Goal: Task Accomplishment & Management: Complete application form

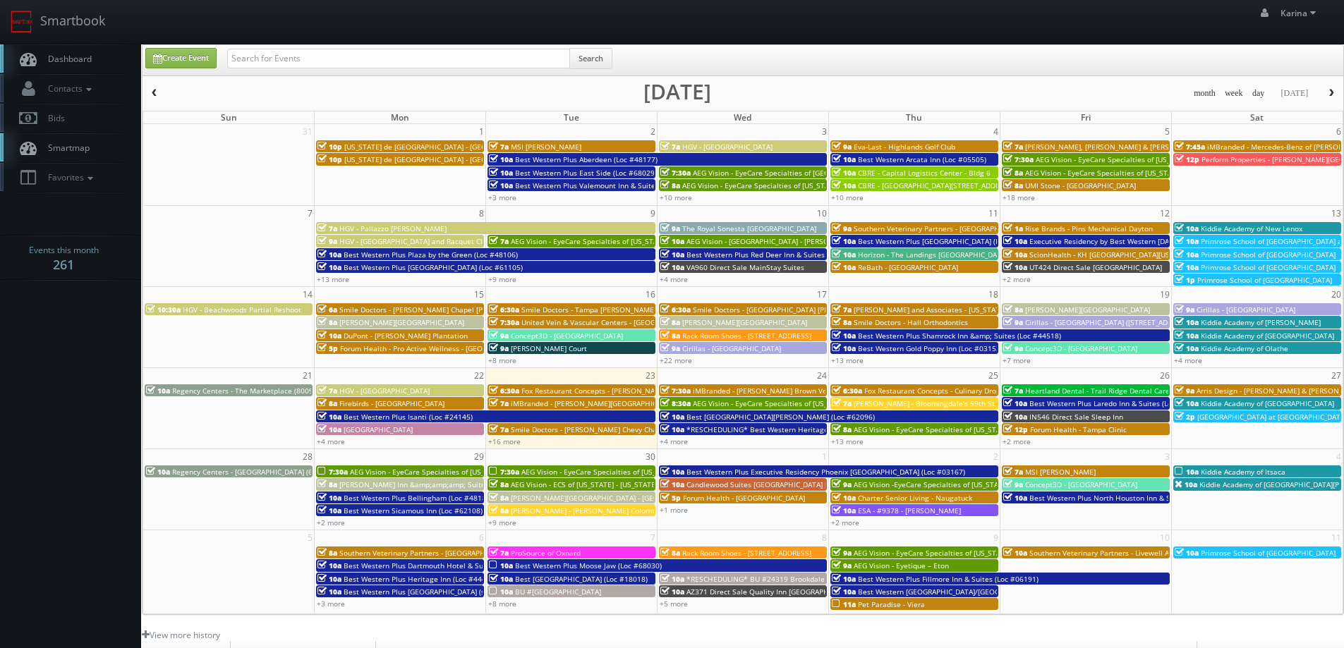
click at [592, 391] on span "Fox Restaurant Concepts - [PERSON_NAME] Cocina - [GEOGRAPHIC_DATA]" at bounding box center [644, 391] width 246 height 10
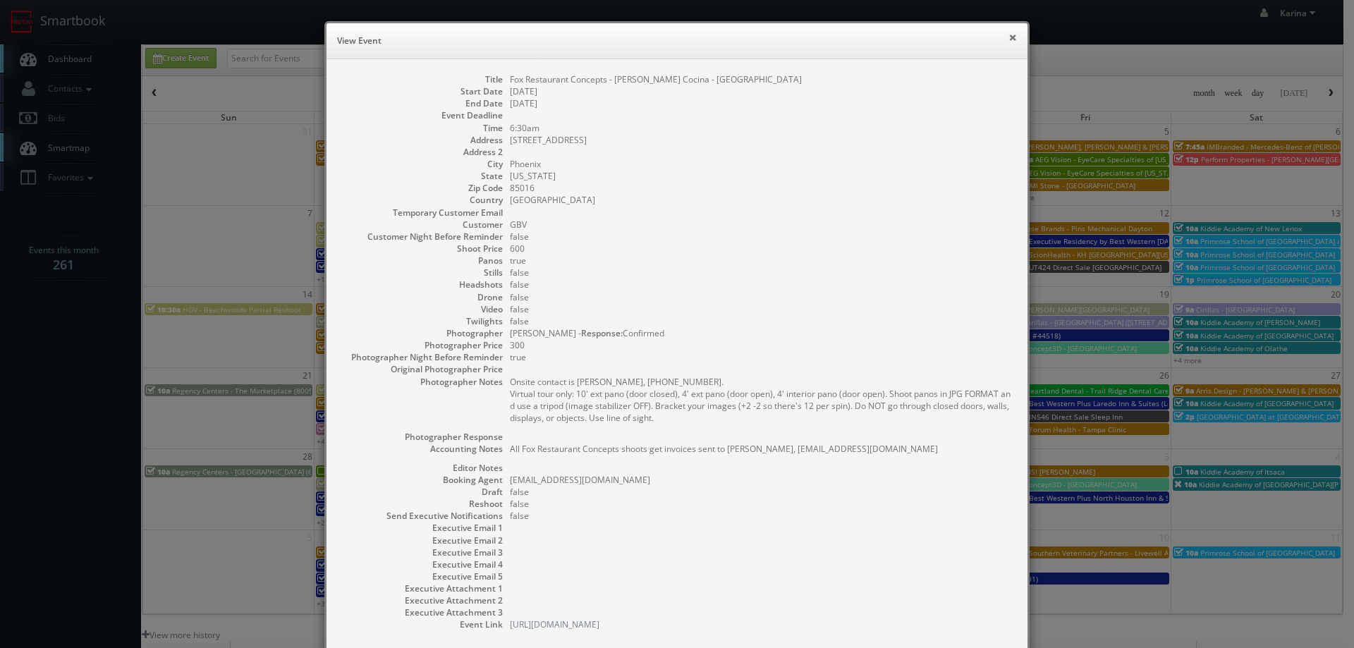
click at [1009, 37] on button "×" at bounding box center [1013, 37] width 8 height 10
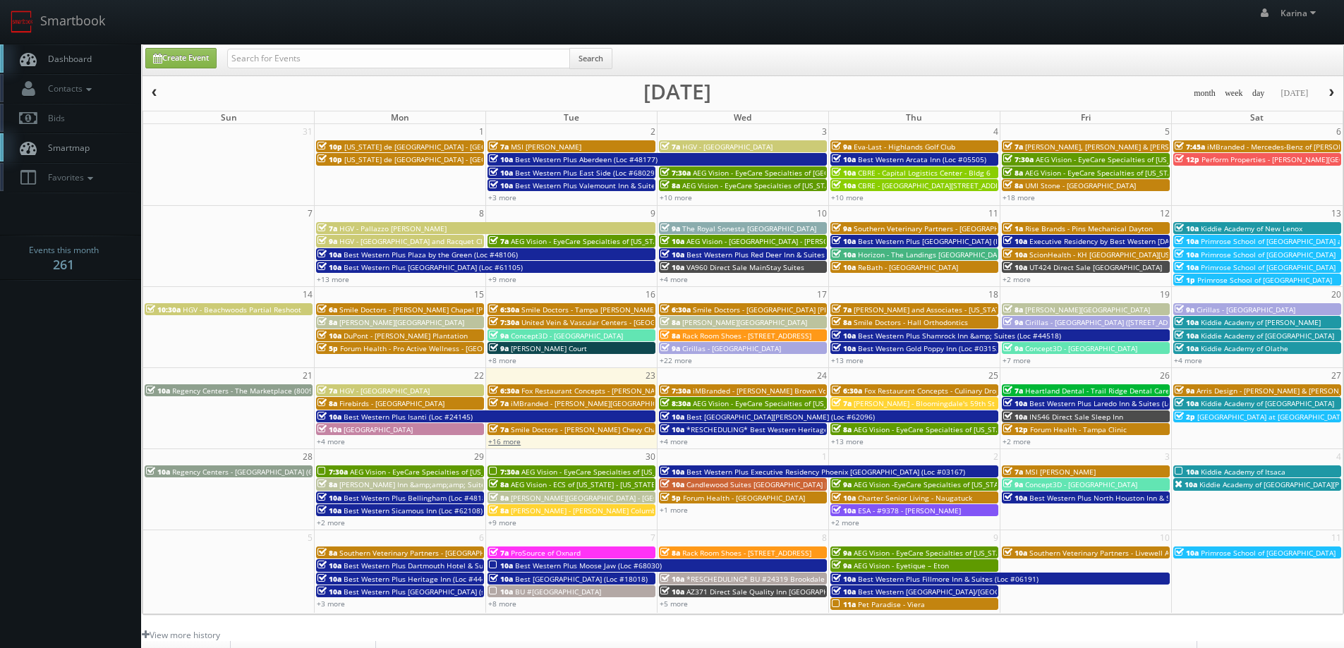
click at [502, 440] on link "+16 more" at bounding box center [504, 442] width 32 height 10
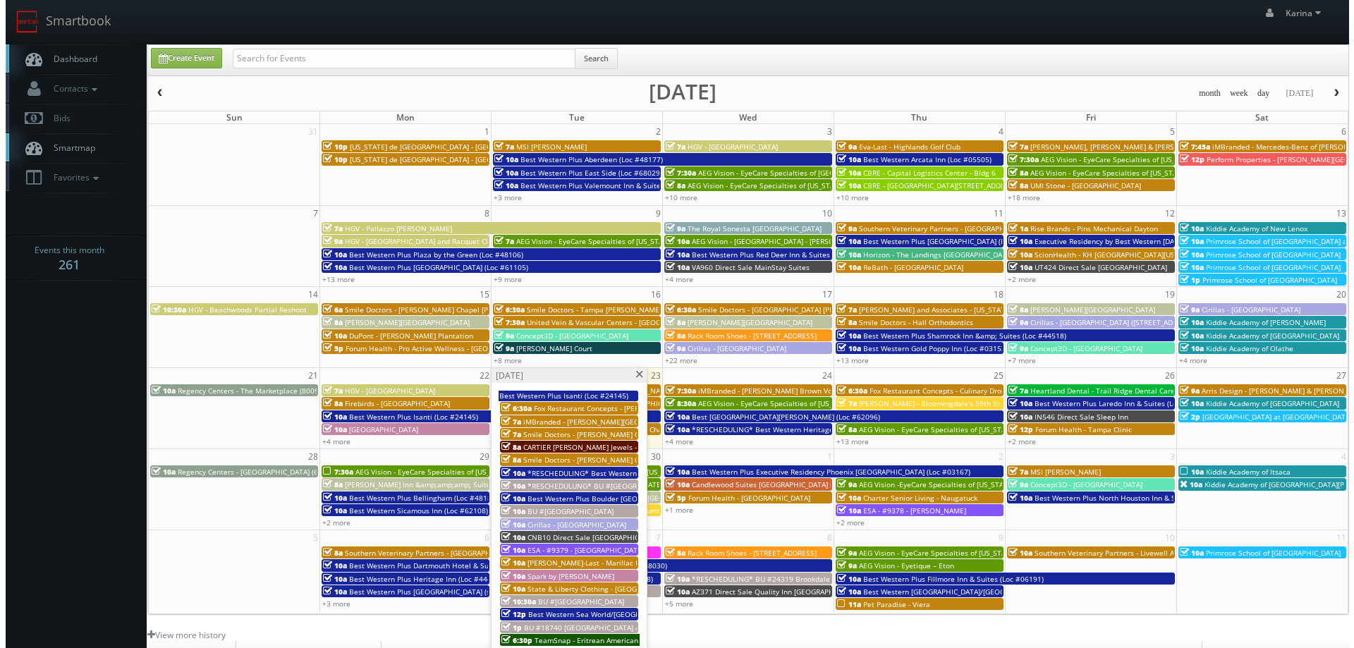
scroll to position [212, 0]
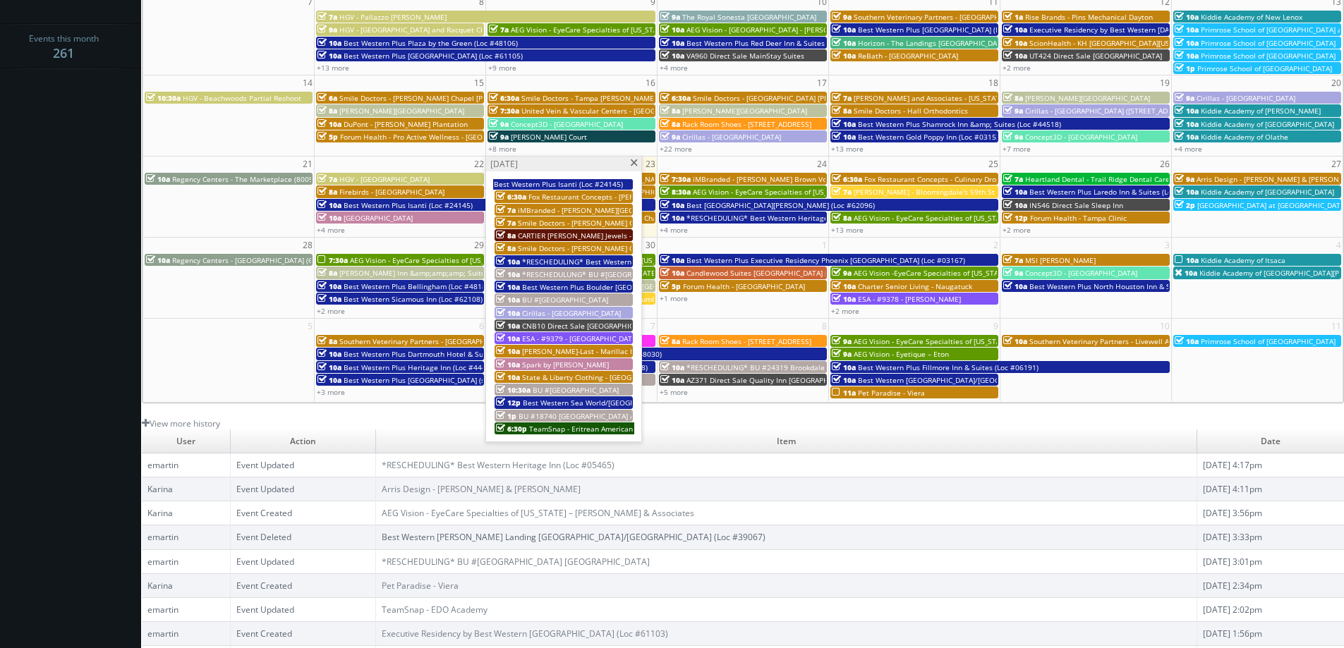
click at [633, 166] on span at bounding box center [633, 163] width 9 height 8
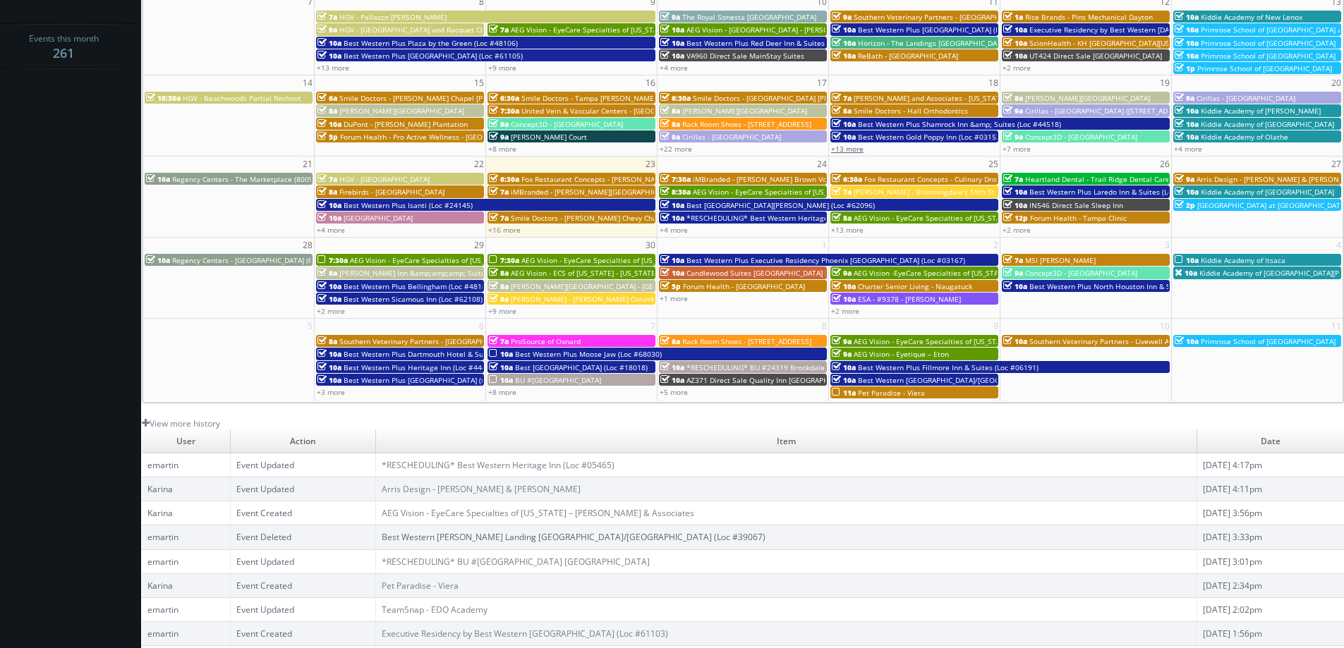
click at [850, 144] on link "+13 more" at bounding box center [847, 149] width 32 height 10
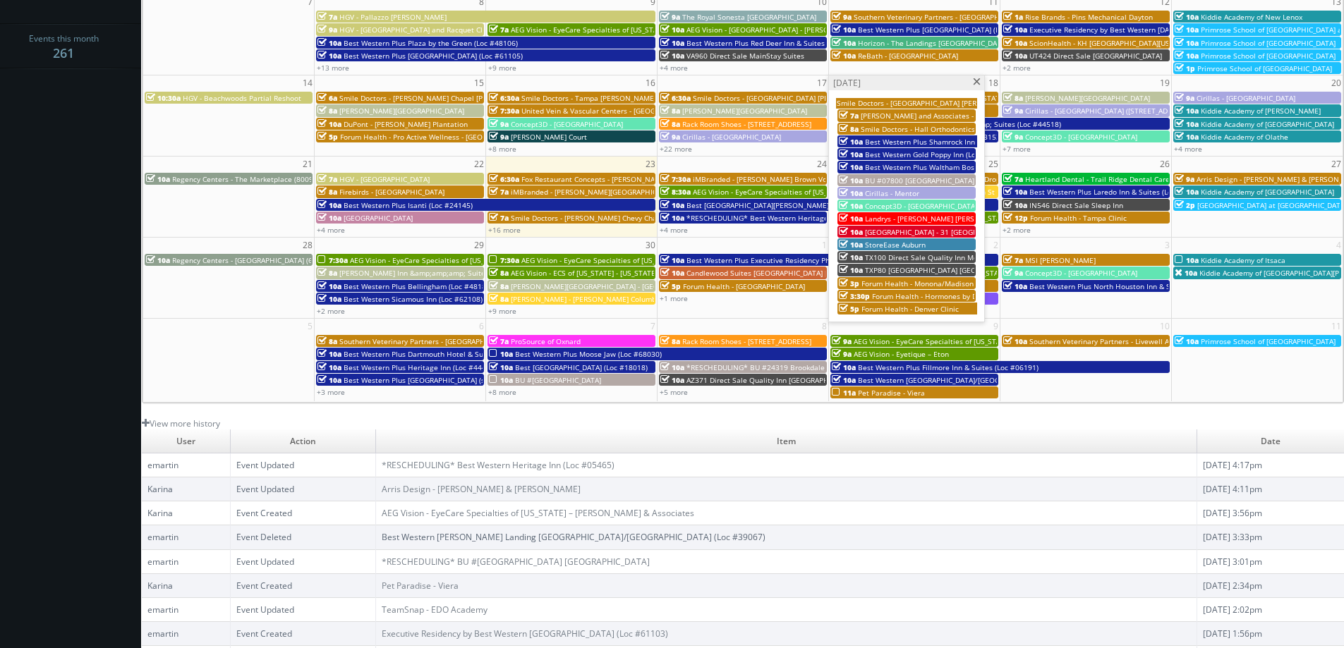
click at [908, 308] on span "Forum Health - Denver Clinic" at bounding box center [909, 309] width 97 height 10
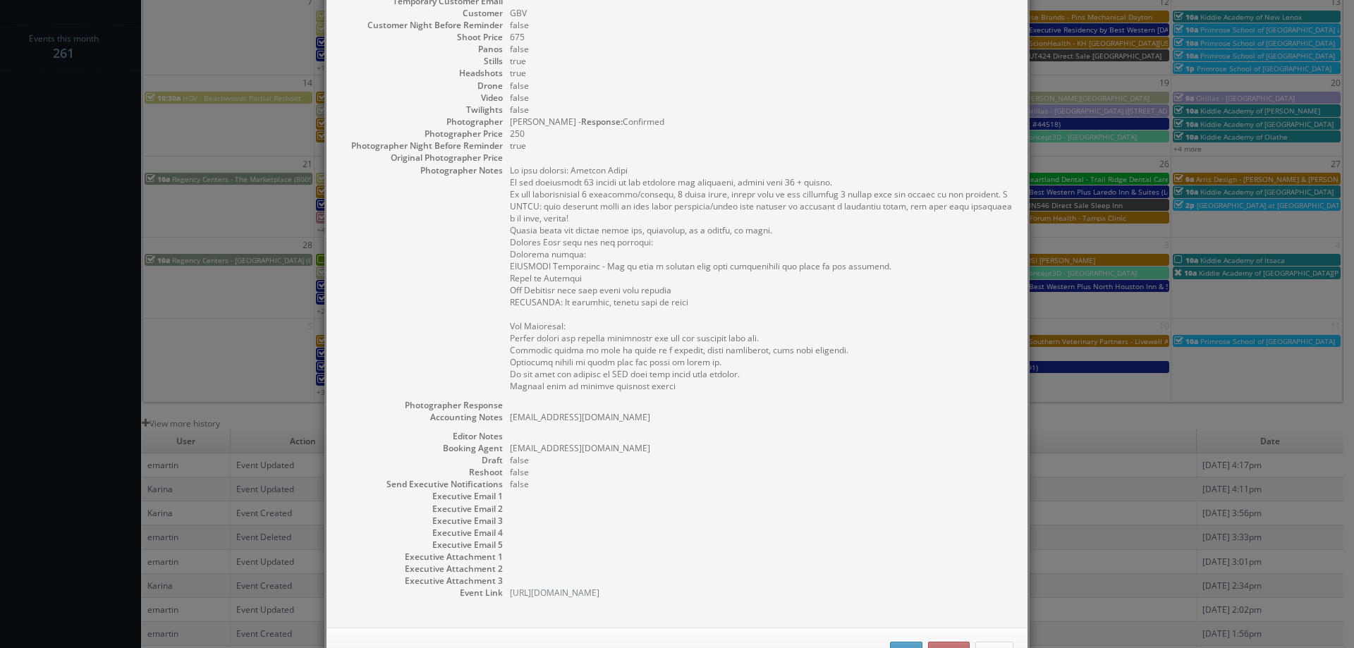
click at [915, 272] on pre at bounding box center [762, 278] width 504 height 228
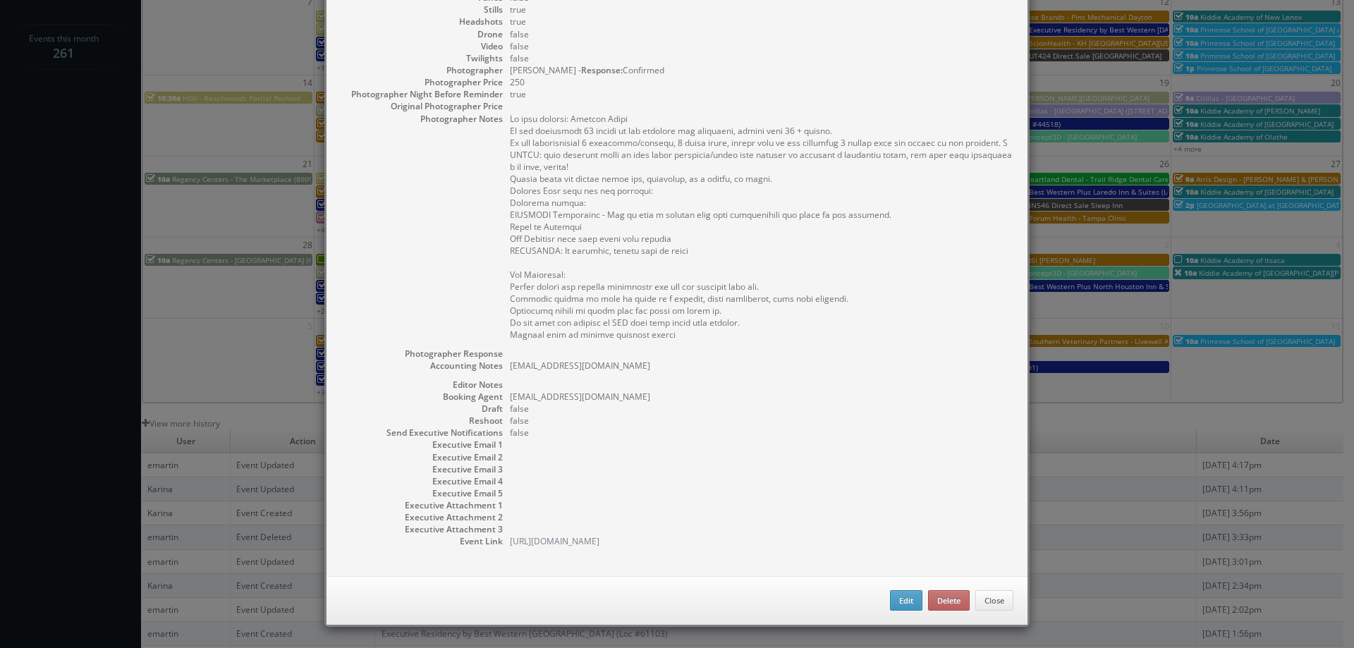
scroll to position [0, 0]
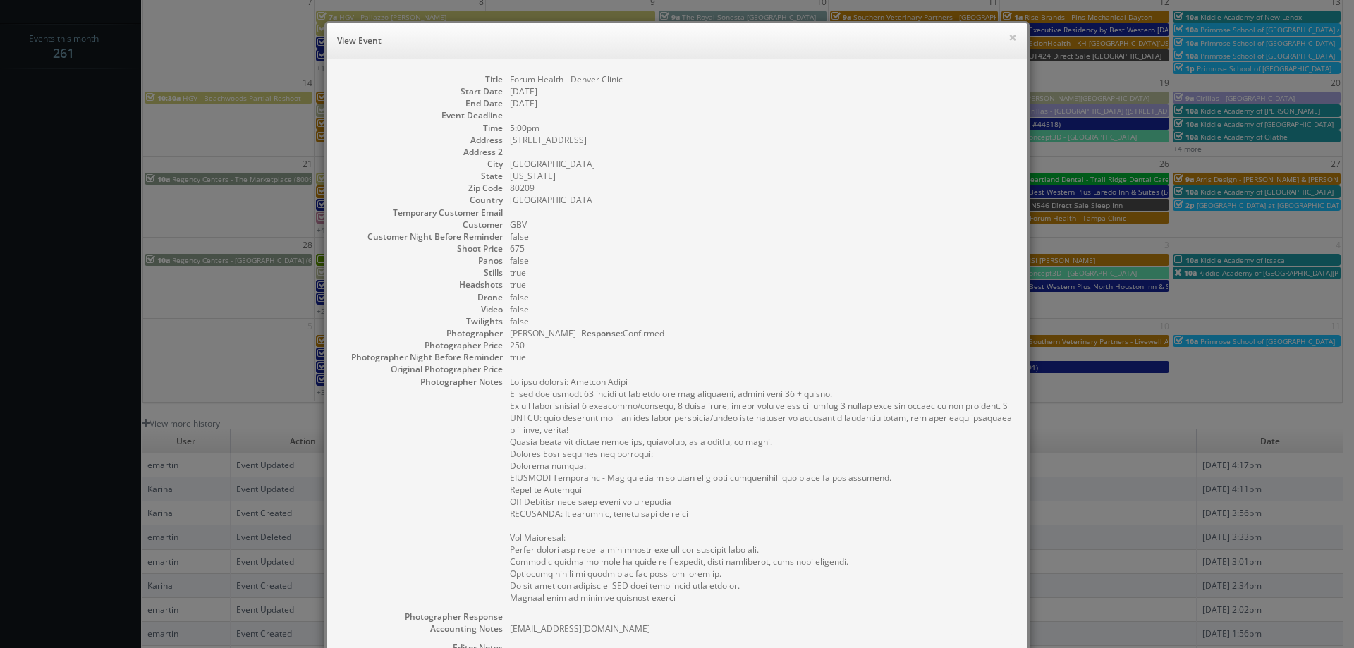
click at [1015, 35] on div "× View Event" at bounding box center [677, 41] width 701 height 36
click at [1009, 35] on button "×" at bounding box center [1013, 37] width 8 height 10
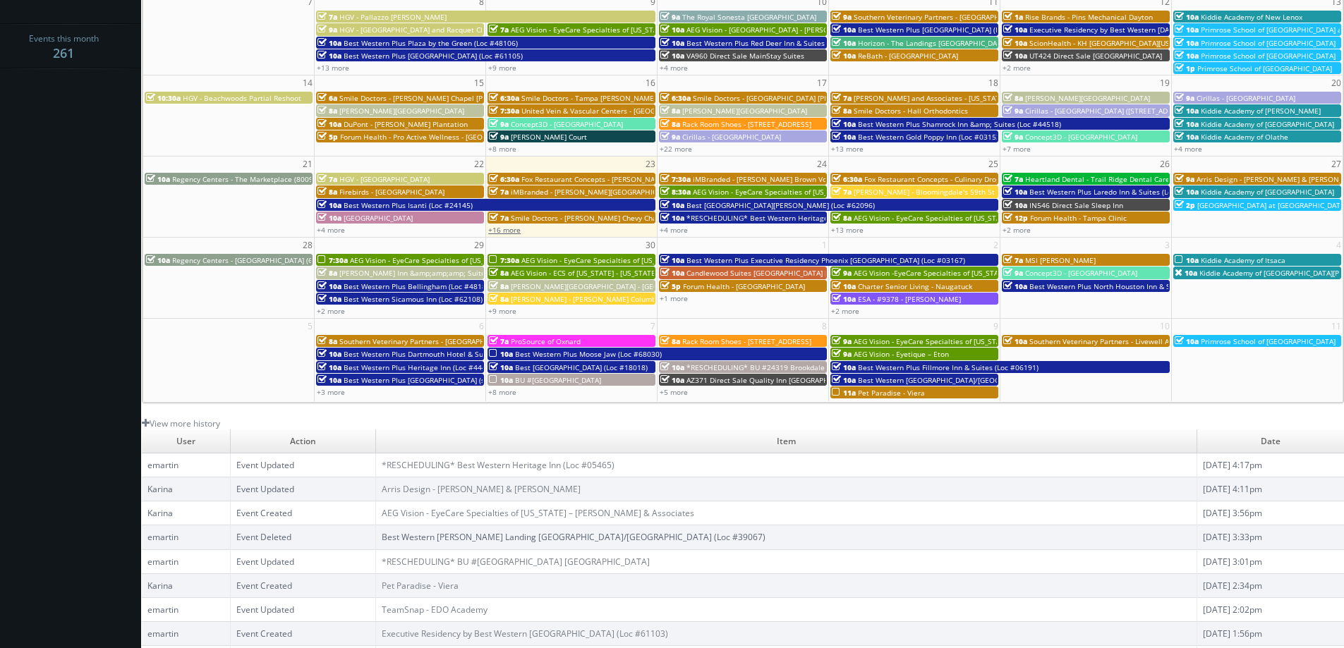
click at [513, 229] on link "+16 more" at bounding box center [504, 230] width 32 height 10
click at [679, 231] on link "+4 more" at bounding box center [673, 230] width 28 height 10
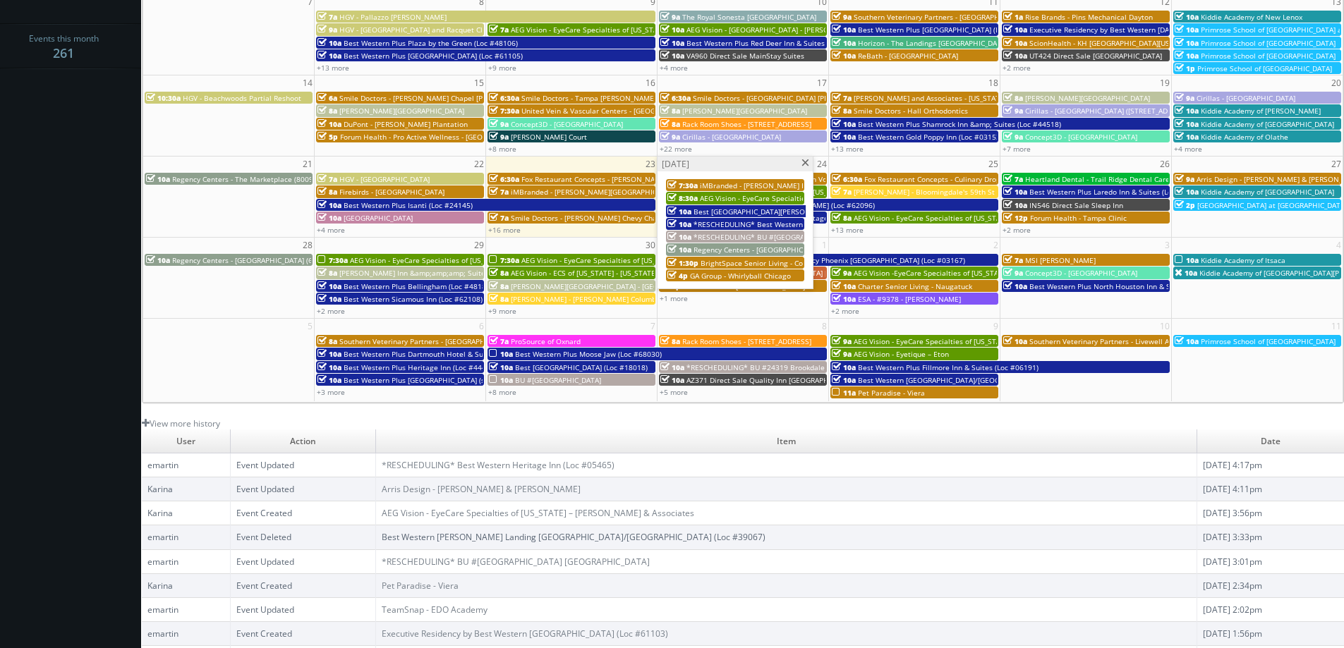
click at [776, 262] on span "BrightSpace Senior Living - College Walk" at bounding box center [769, 263] width 138 height 10
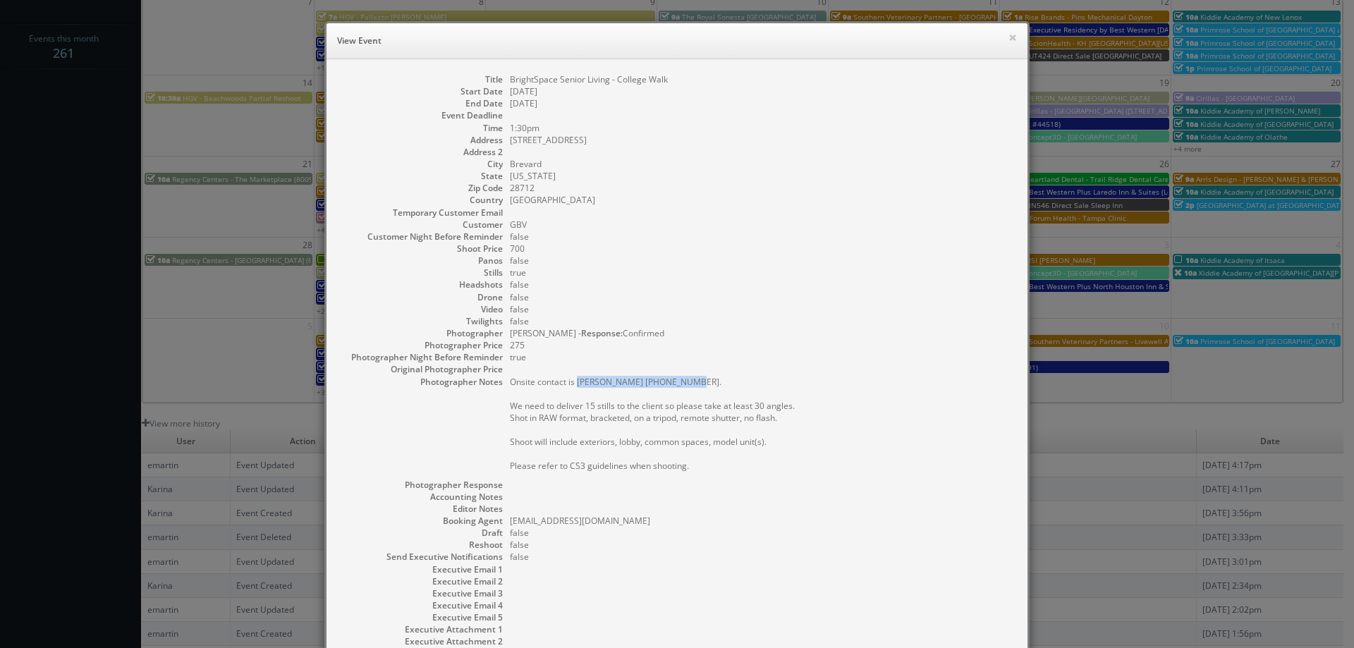
drag, startPoint x: 681, startPoint y: 379, endPoint x: 602, endPoint y: 385, distance: 79.2
click at [573, 386] on pre "Onsite contact is Mindy Yates 417-414-8912. We need to deliver 15 stills to the…" at bounding box center [762, 424] width 504 height 96
click at [774, 370] on dd at bounding box center [762, 369] width 504 height 12
drag, startPoint x: 532, startPoint y: 128, endPoint x: 484, endPoint y: 130, distance: 48.0
click at [484, 130] on dl "Title BrightSpace Senior Living - College Walk Start Date 09/24/2025 End Date 0…" at bounding box center [677, 372] width 673 height 599
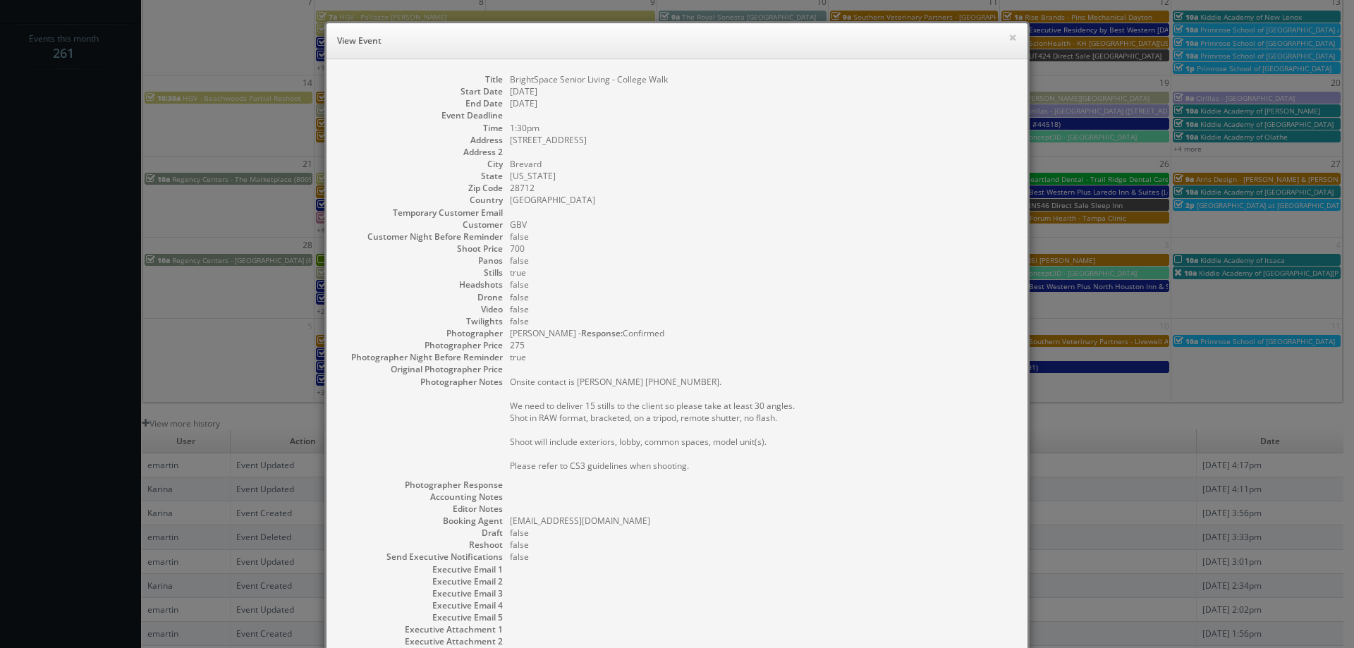
click at [640, 204] on dd "[GEOGRAPHIC_DATA]" at bounding box center [762, 200] width 504 height 12
click at [926, 472] on dd "Onsite contact is Mindy Yates 417-414-8912. We need to deliver 15 stills to the…" at bounding box center [762, 427] width 504 height 103
click at [758, 208] on dd at bounding box center [762, 213] width 504 height 12
click at [1009, 40] on button "×" at bounding box center [1013, 37] width 8 height 10
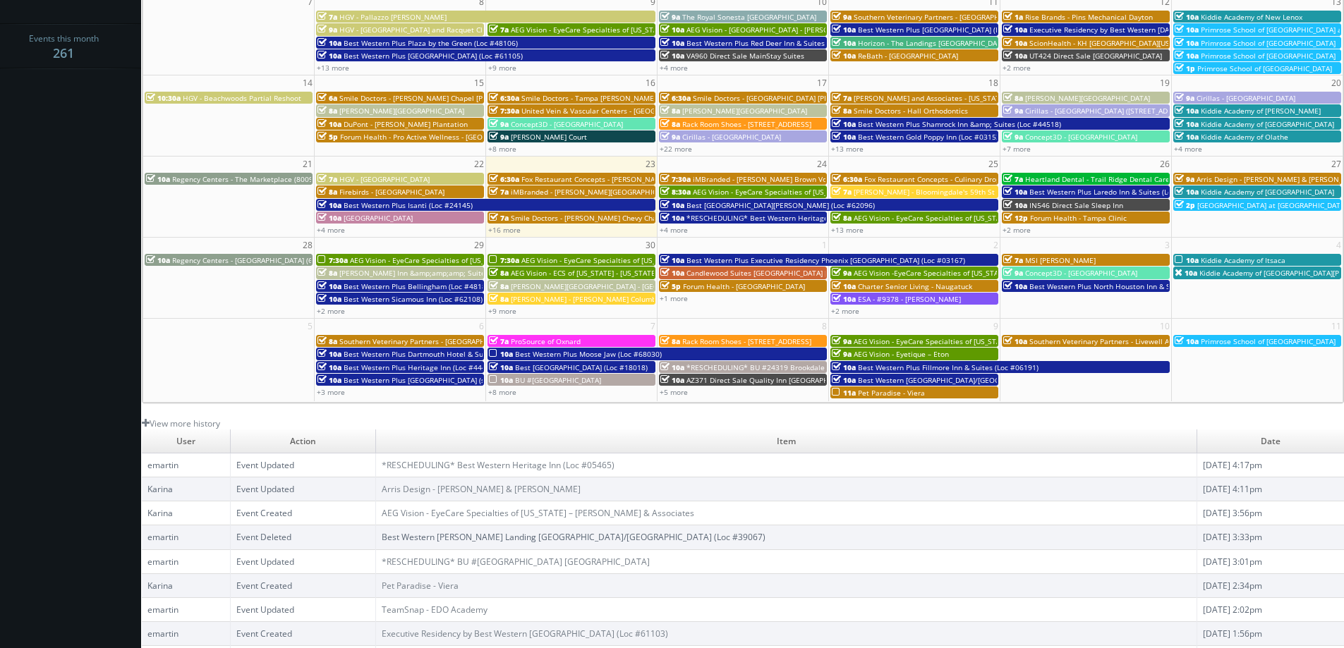
click at [102, 215] on body "Smartbook Toggle Side Navigation Toggle Top Navigation Karina Karina Profile Lo…" at bounding box center [672, 240] width 1344 height 905
click at [49, 207] on body "Smartbook Toggle Side Navigation Toggle Top Navigation Karina Karina Profile Lo…" at bounding box center [672, 240] width 1344 height 905
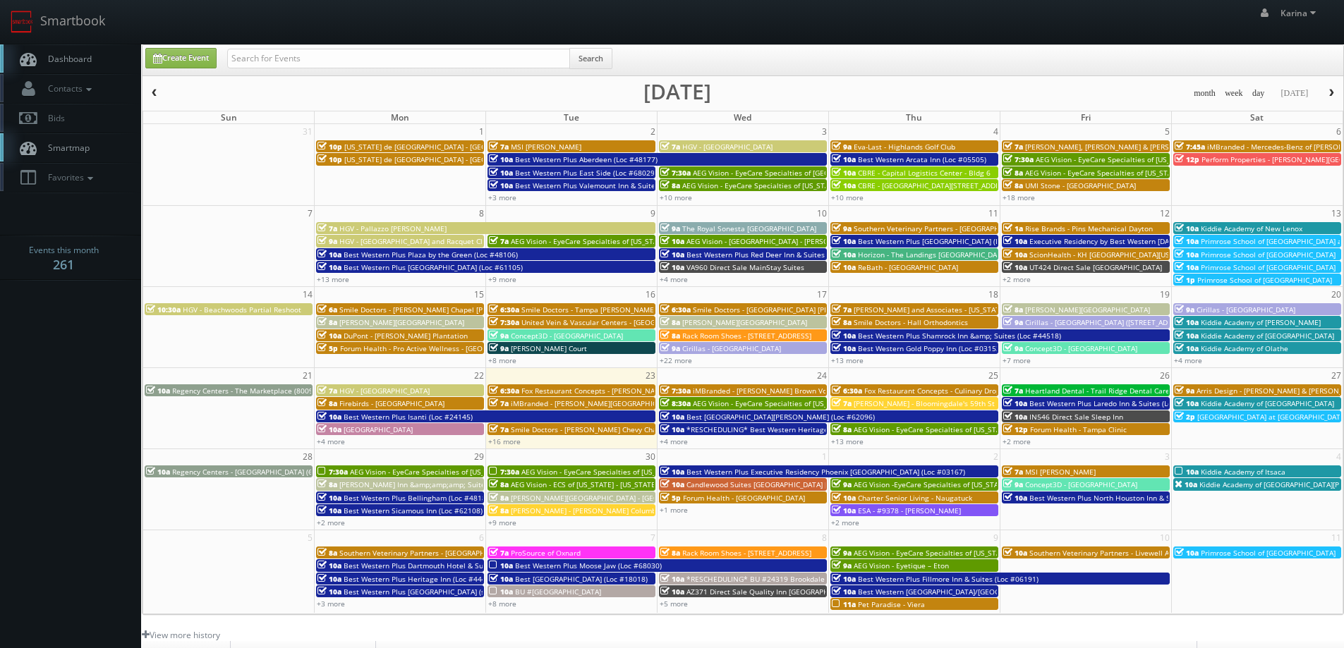
click at [85, 61] on span "Dashboard" at bounding box center [66, 59] width 51 height 12
click at [200, 62] on link "Create Event" at bounding box center [180, 58] width 71 height 20
type input "09/23/2025"
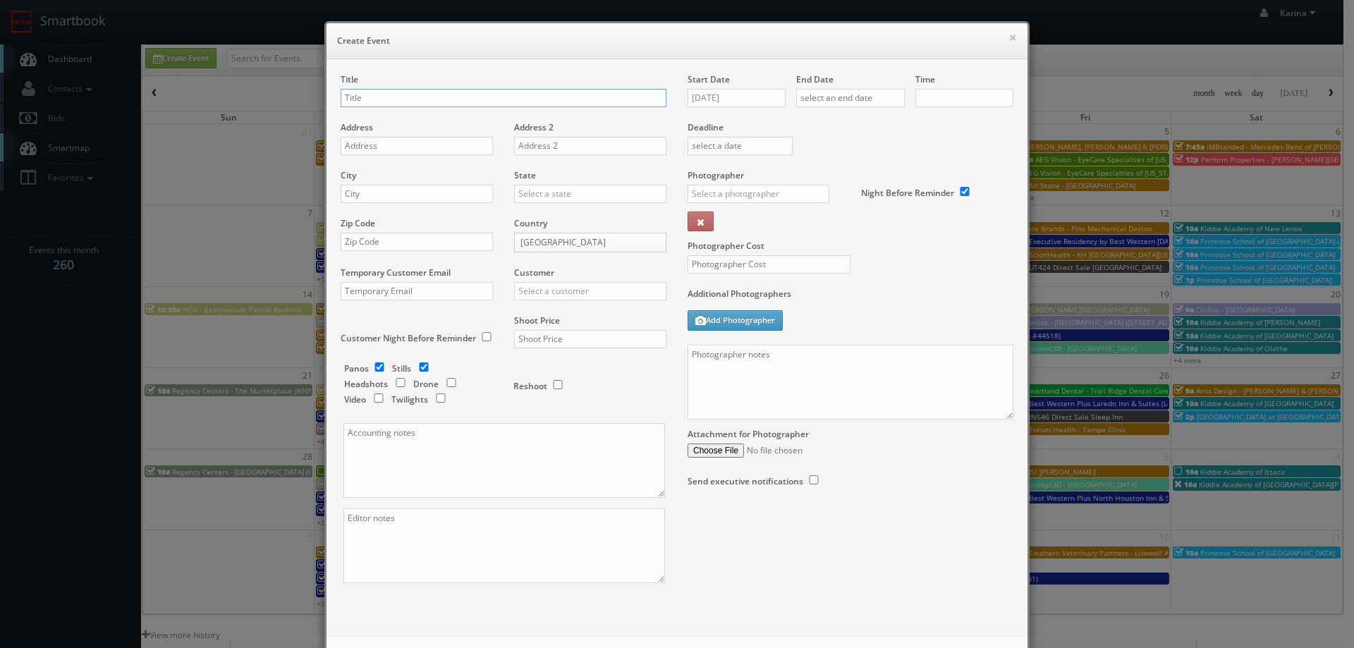
checkbox input "true"
type input "10:00am"
checkbox input "true"
type input "Kiddie Academy of [GEOGRAPHIC_DATA]"
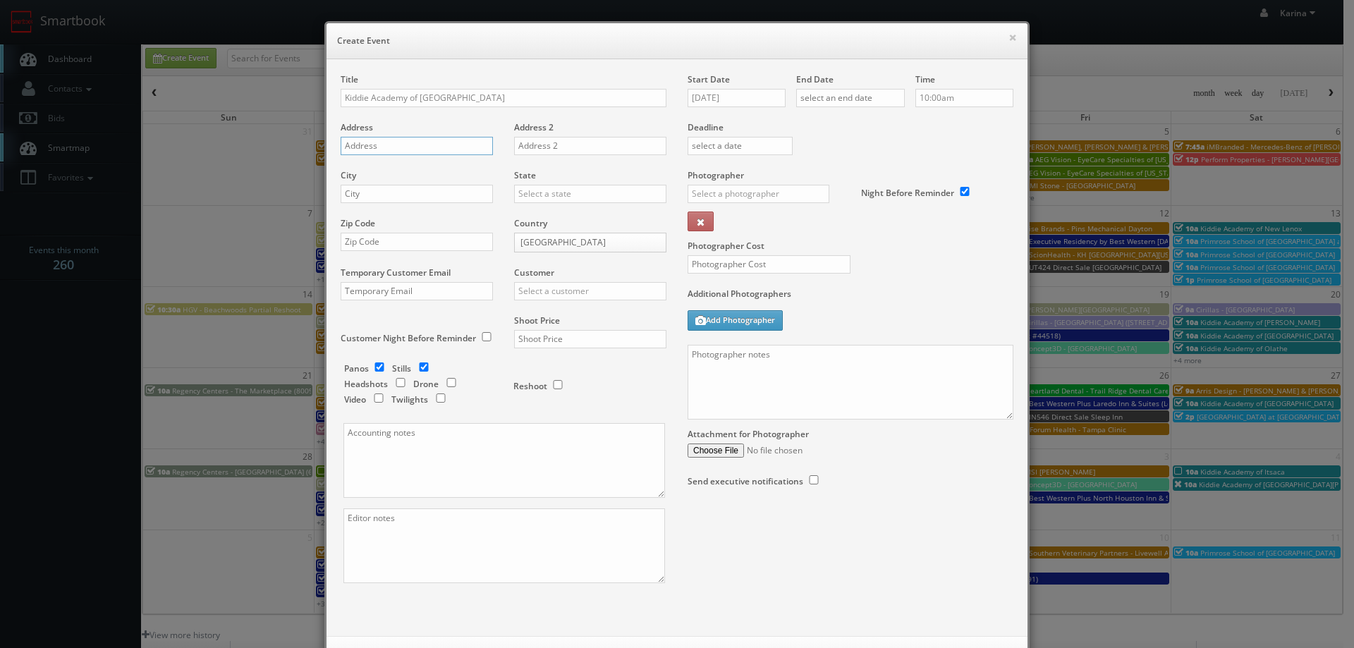
click at [386, 145] on input "text" at bounding box center [417, 146] width 152 height 18
paste input "1283 Bloomingdale Ave"
type input "1283 Bloomingdale Ave"
click at [355, 205] on div "City" at bounding box center [422, 193] width 163 height 48
click at [365, 199] on input "text" at bounding box center [417, 194] width 152 height 18
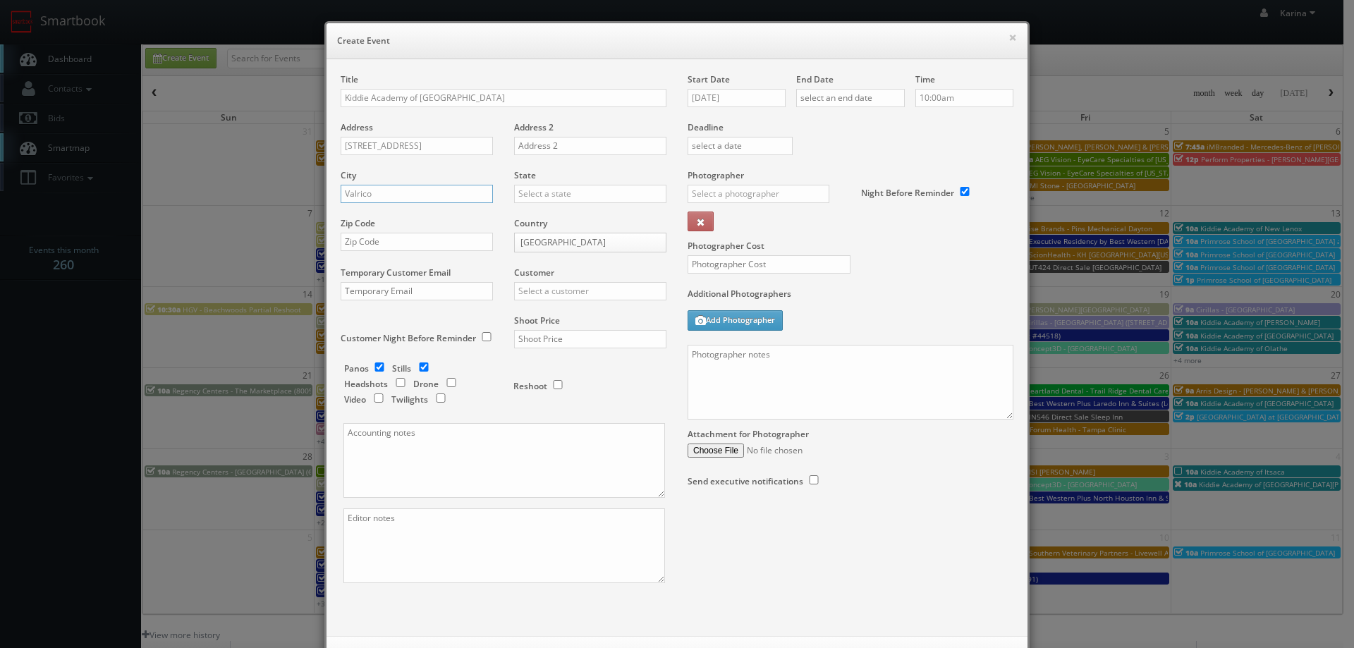
type input "Valrico"
click at [555, 222] on div "[US_STATE]" at bounding box center [590, 216] width 151 height 23
type input "[US_STATE]"
click at [409, 245] on input "text" at bounding box center [417, 242] width 152 height 18
type input "33596"
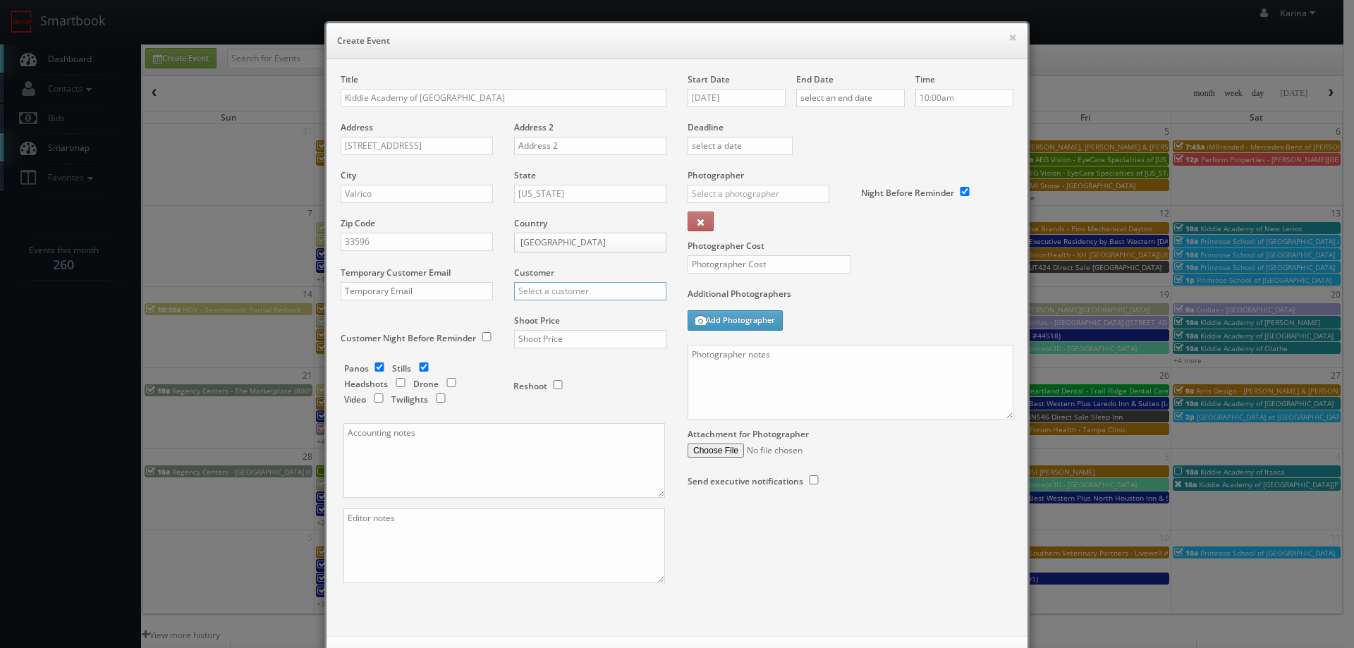
click at [519, 297] on input "text" at bounding box center [590, 291] width 152 height 18
click at [562, 312] on div "Kiddie Academy" at bounding box center [590, 314] width 151 height 23
type input "Kiddie Academy"
click at [536, 339] on input "text" at bounding box center [590, 339] width 152 height 18
type input "650"
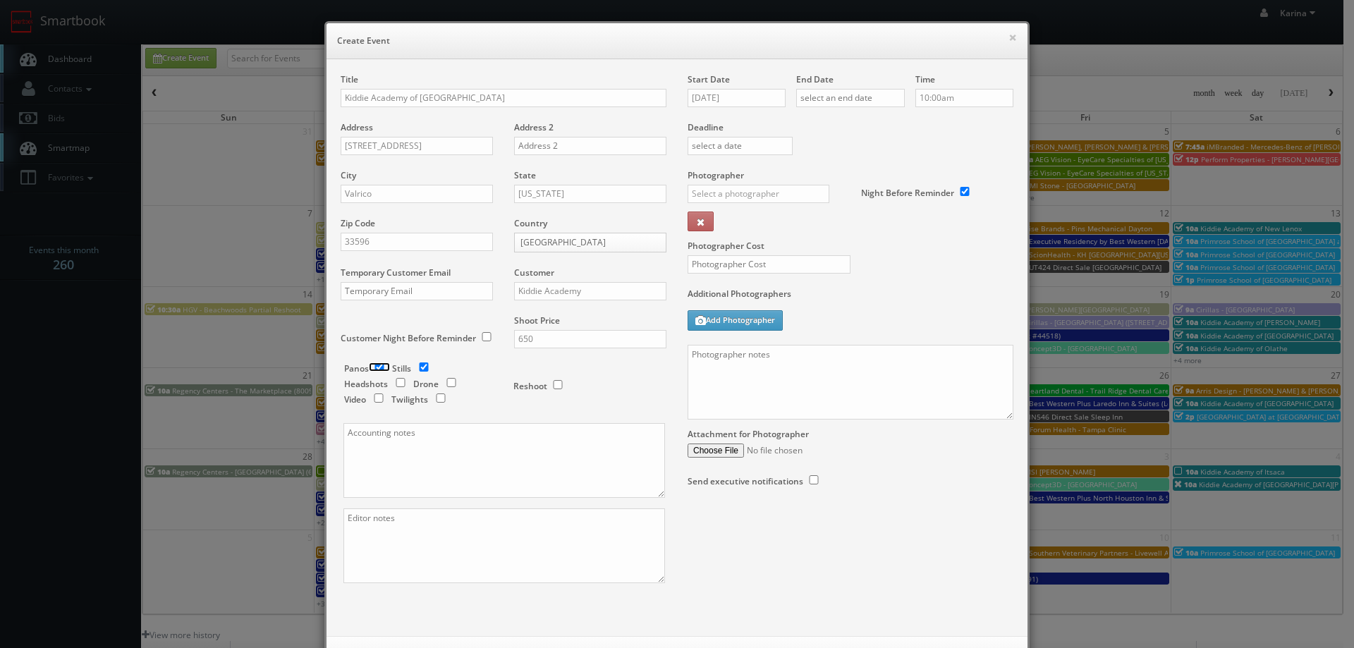
click at [372, 366] on input "checkbox" at bounding box center [379, 367] width 21 height 9
checkbox input "false"
click at [745, 99] on input "09/23/2025" at bounding box center [737, 98] width 98 height 18
click at [814, 123] on icon at bounding box center [817, 123] width 8 height 10
click at [812, 113] on th at bounding box center [817, 123] width 19 height 21
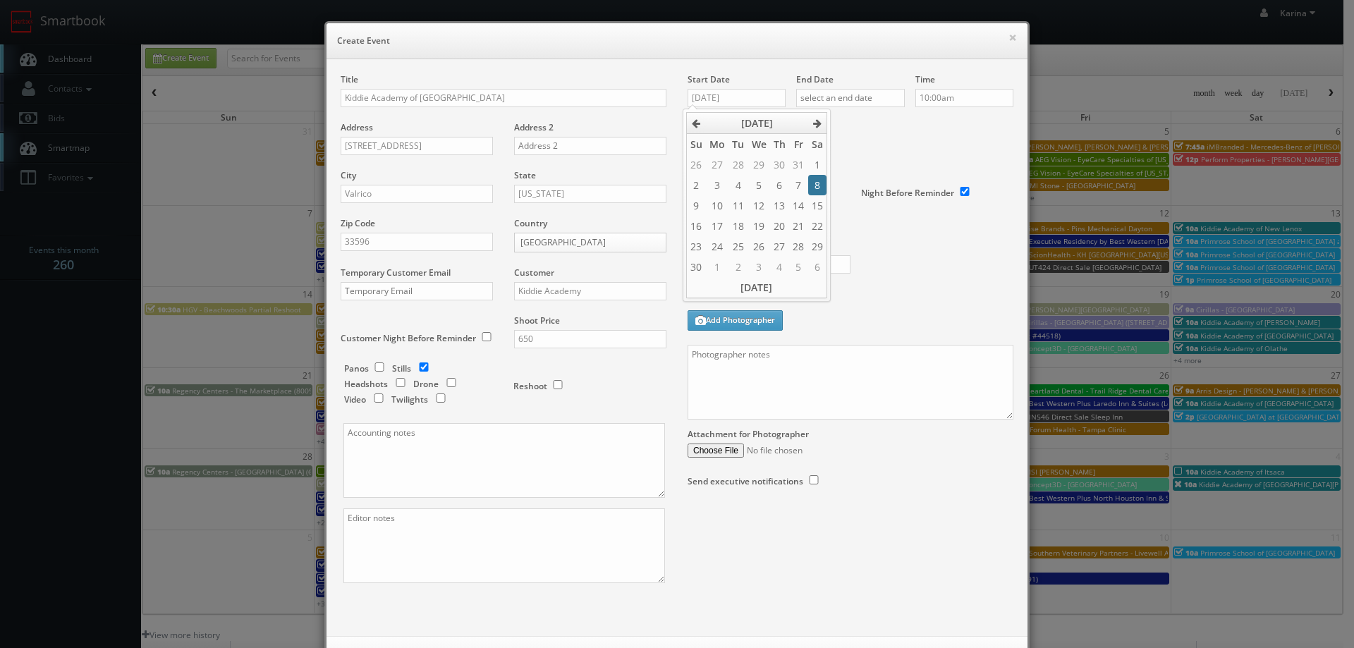
click at [819, 182] on td "8" at bounding box center [817, 185] width 19 height 20
type input "11/08/2025"
click at [841, 96] on input "text" at bounding box center [850, 98] width 109 height 18
click at [925, 121] on icon at bounding box center [925, 123] width 8 height 10
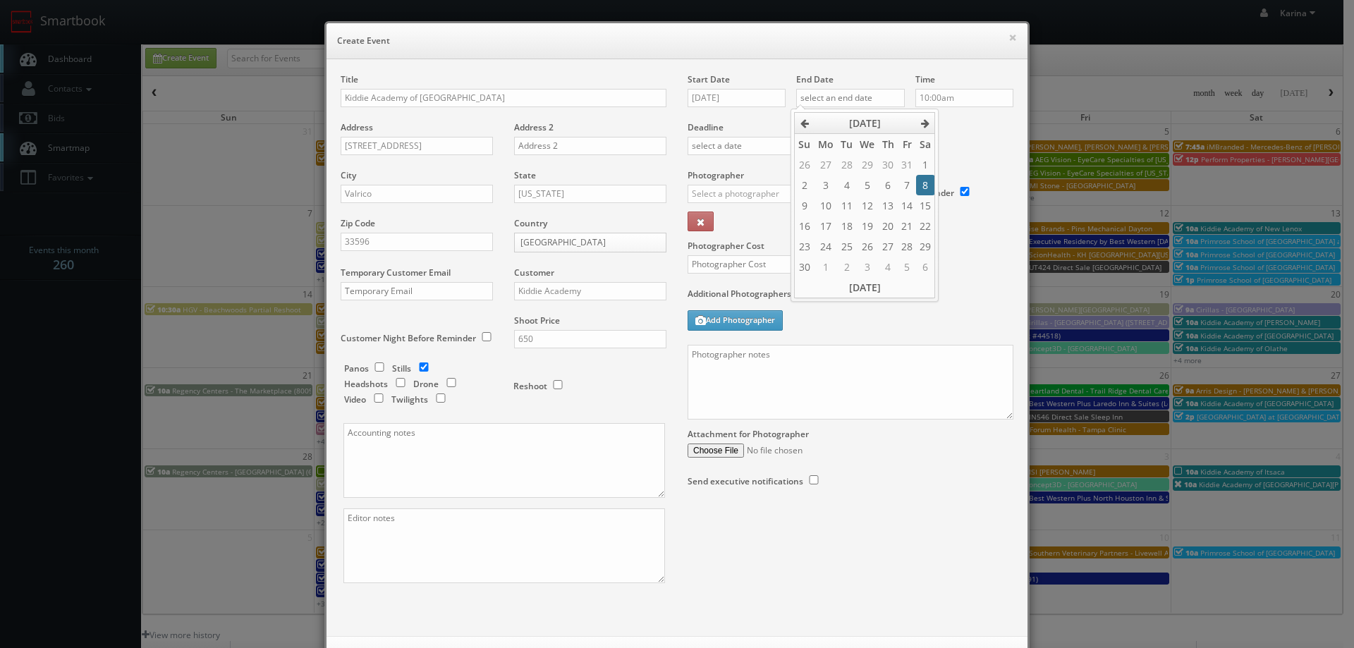
click at [927, 184] on td "8" at bounding box center [925, 185] width 19 height 20
type input "11/08/2025"
click at [975, 133] on div "Deadline" at bounding box center [850, 121] width 347 height 96
click at [727, 181] on label "Photographer" at bounding box center [716, 175] width 56 height 12
click at [736, 194] on input "text" at bounding box center [759, 194] width 142 height 18
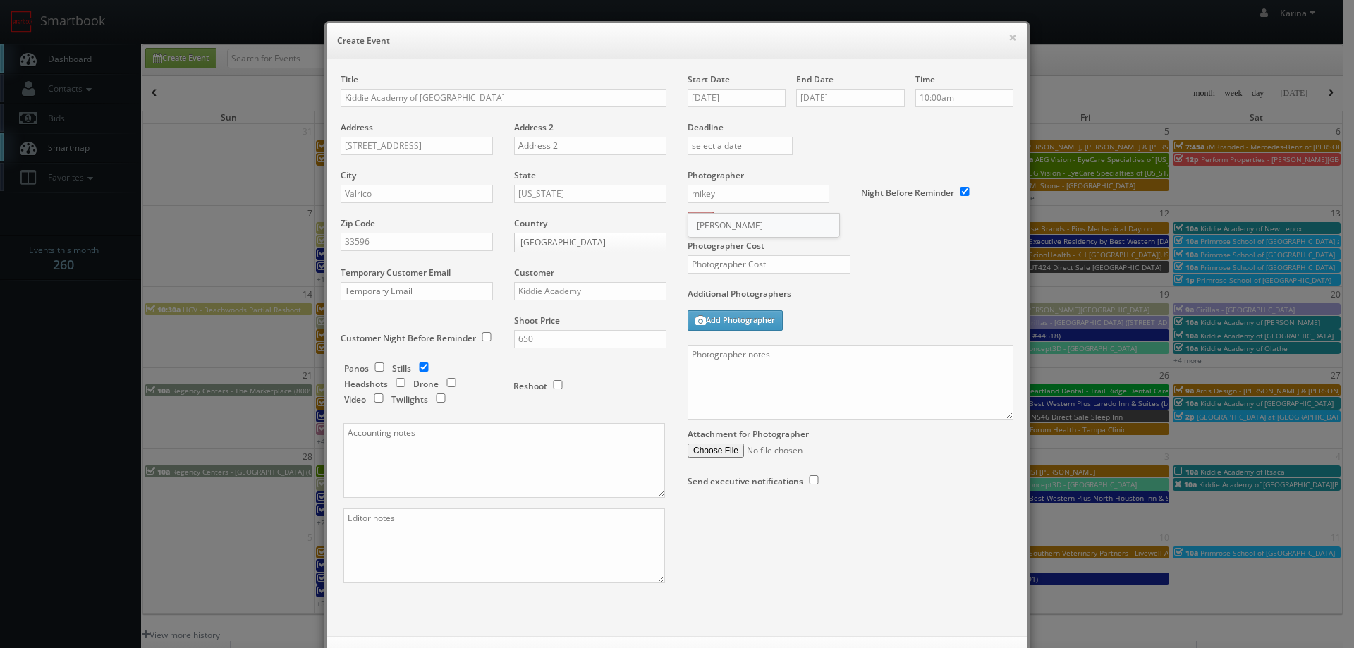
click at [734, 226] on div "Mikey Shafer" at bounding box center [763, 225] width 151 height 23
type input "Mikey Shafer"
click at [719, 260] on input "text" at bounding box center [769, 264] width 163 height 18
type input "275"
click at [728, 358] on textarea at bounding box center [851, 382] width 326 height 75
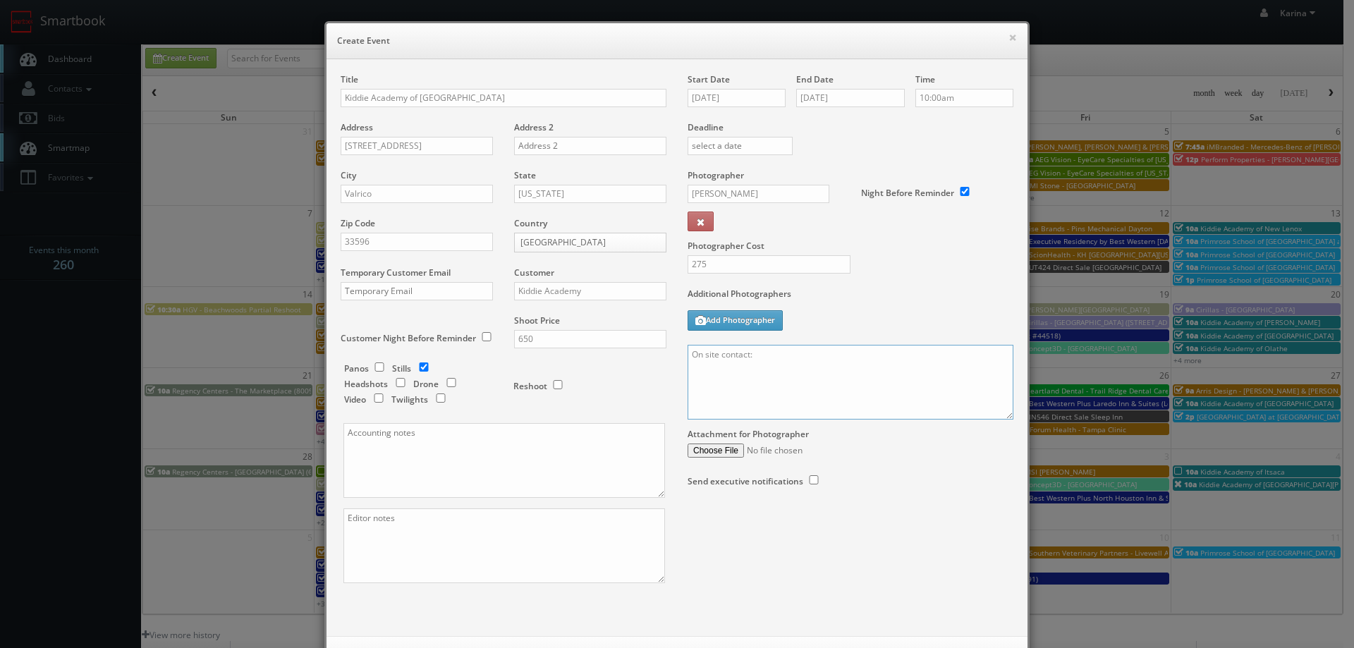
paste textarea "Kaitlin Longworth 941-284-8203"
click at [914, 302] on label "Additional Photographers" at bounding box center [851, 297] width 326 height 19
click at [782, 381] on textarea "On site contact: Kaitlin Longworth 941-284-8203" at bounding box center [851, 382] width 326 height 75
click at [896, 372] on textarea "On site contact: Kaitlin Longworth 941-284-8203" at bounding box center [851, 382] width 326 height 75
paste textarea "Stills only. We need to deliver 10 stills to the client so we ask that you take…"
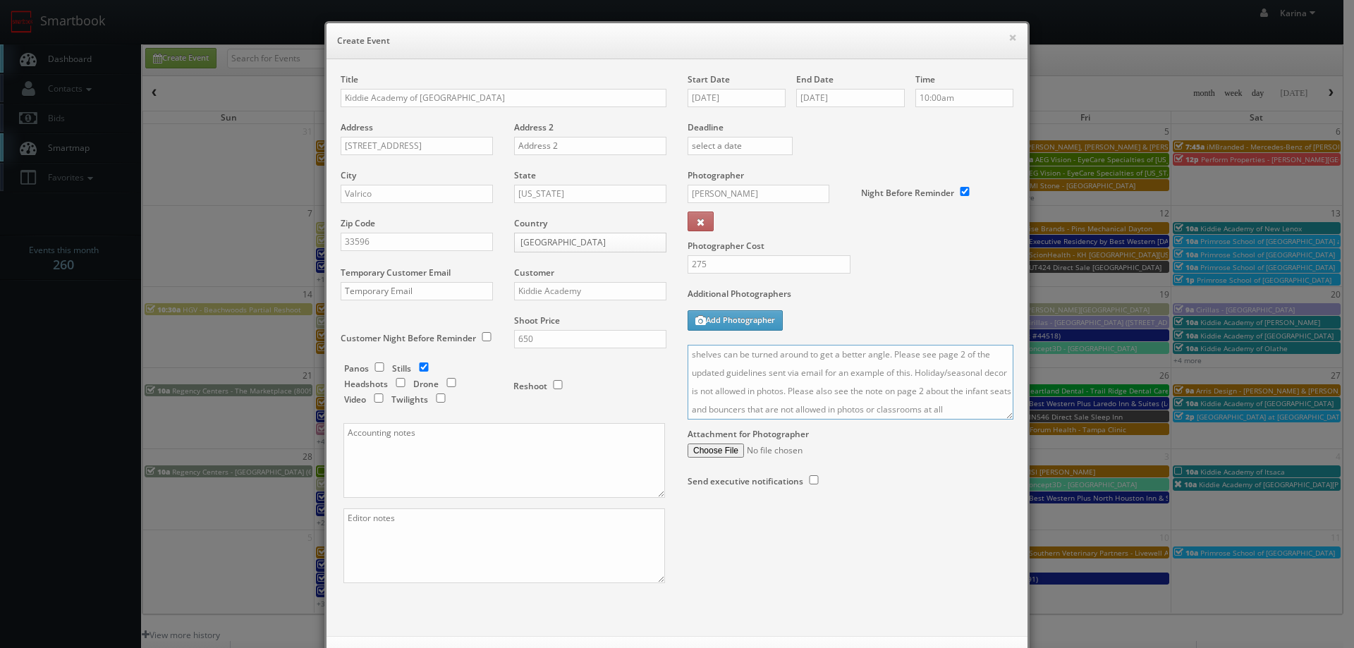
scroll to position [61, 0]
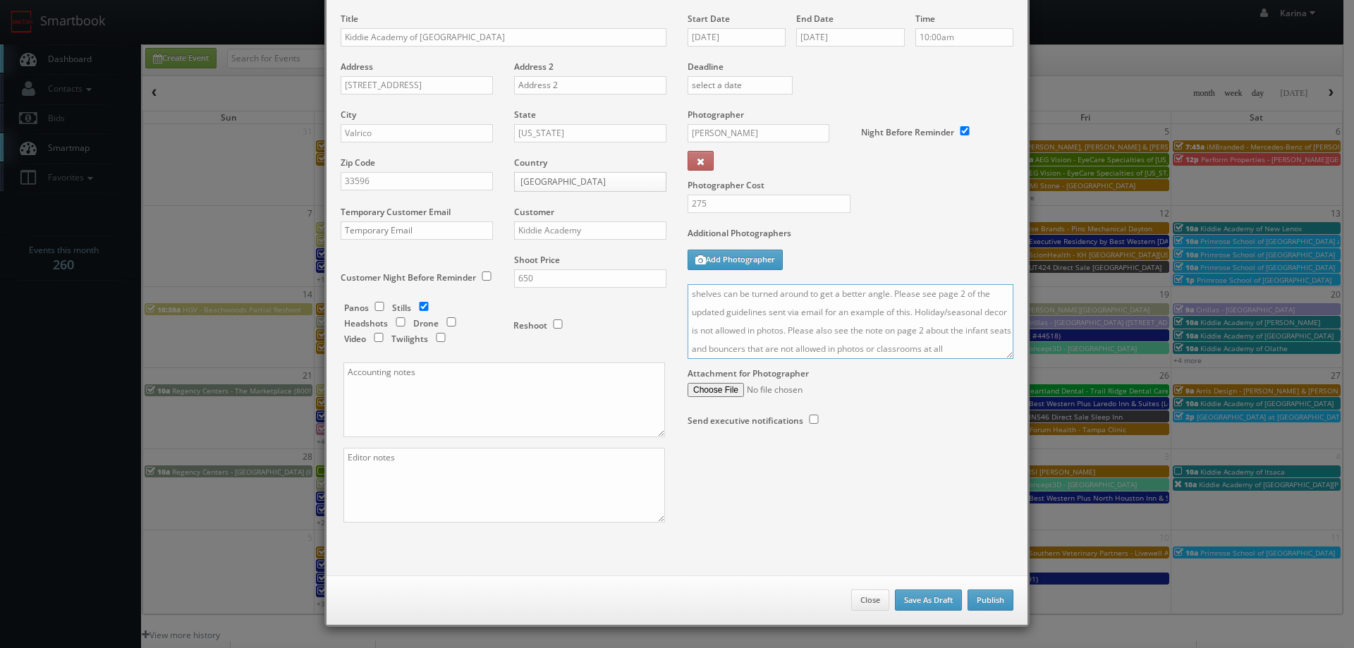
type textarea "On site contact: Kaitlin Longworth 941-284-8203 Stills only. We need to deliver…"
click at [987, 602] on button "Publish" at bounding box center [991, 600] width 46 height 21
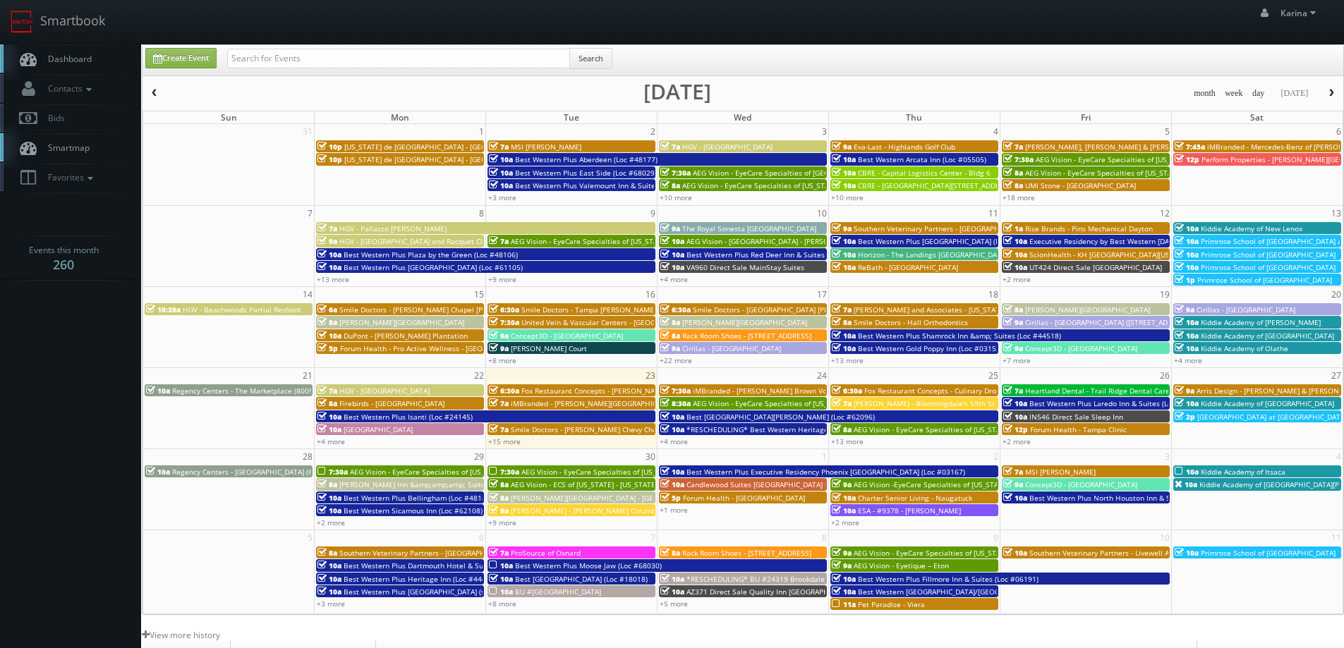
drag, startPoint x: 50, startPoint y: 360, endPoint x: 56, endPoint y: 365, distance: 8.0
click at [50, 360] on body "Smartbook Toggle Side Navigation Toggle Top Navigation Karina Karina Profile Lo…" at bounding box center [672, 452] width 1344 height 905
click at [209, 68] on link "Create Event" at bounding box center [180, 58] width 71 height 20
type input "09/23/2025"
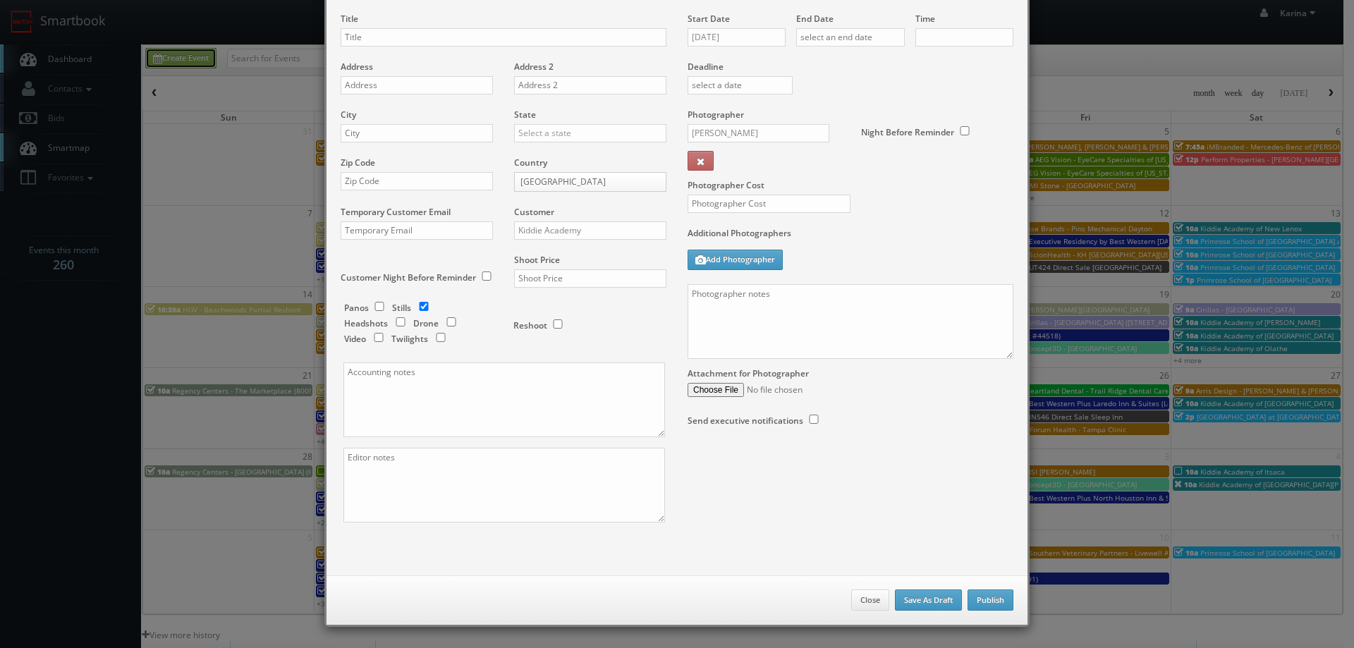
scroll to position [0, 0]
checkbox input "true"
type input "10:00am"
checkbox input "true"
paste input "Oneonta Marketplace"
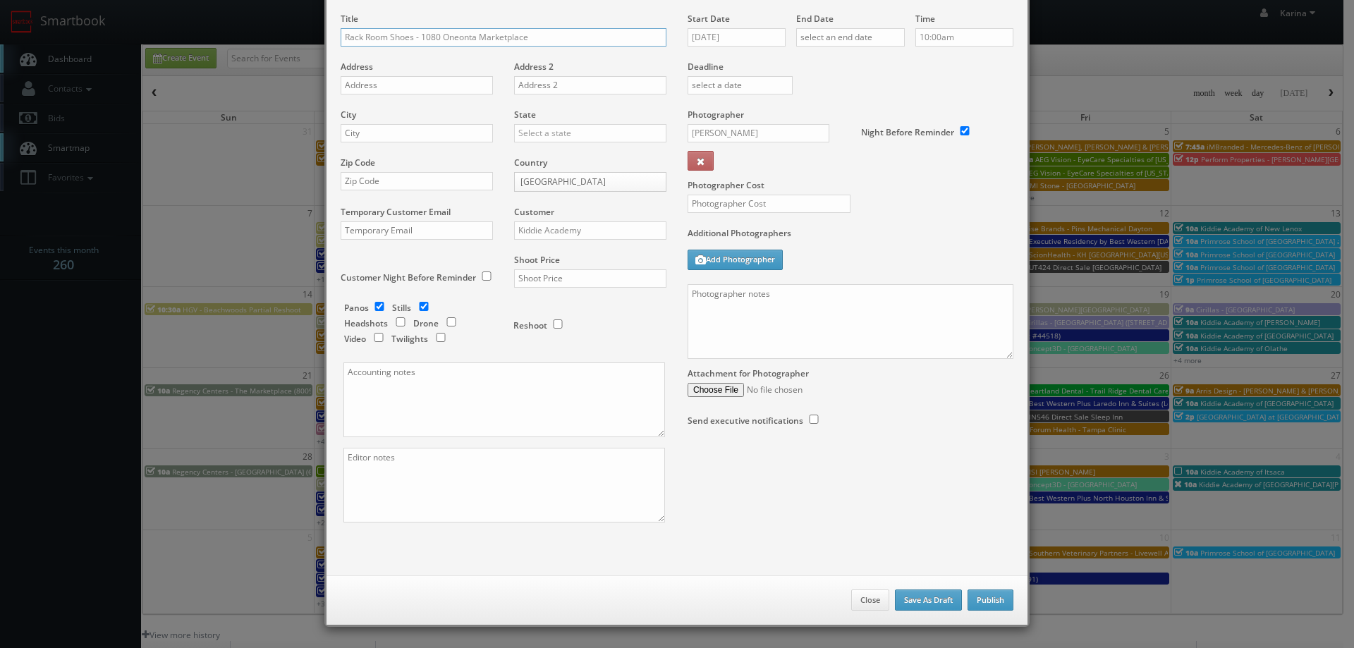
type input "Rack Room Shoes - 1080 Oneonta Marketplace"
click at [377, 84] on input "text" at bounding box center [417, 85] width 152 height 18
paste input "66 Market Terrace Suite 400"
type input "66 Market Terrace Suite 400"
click at [373, 139] on input "text" at bounding box center [417, 133] width 152 height 18
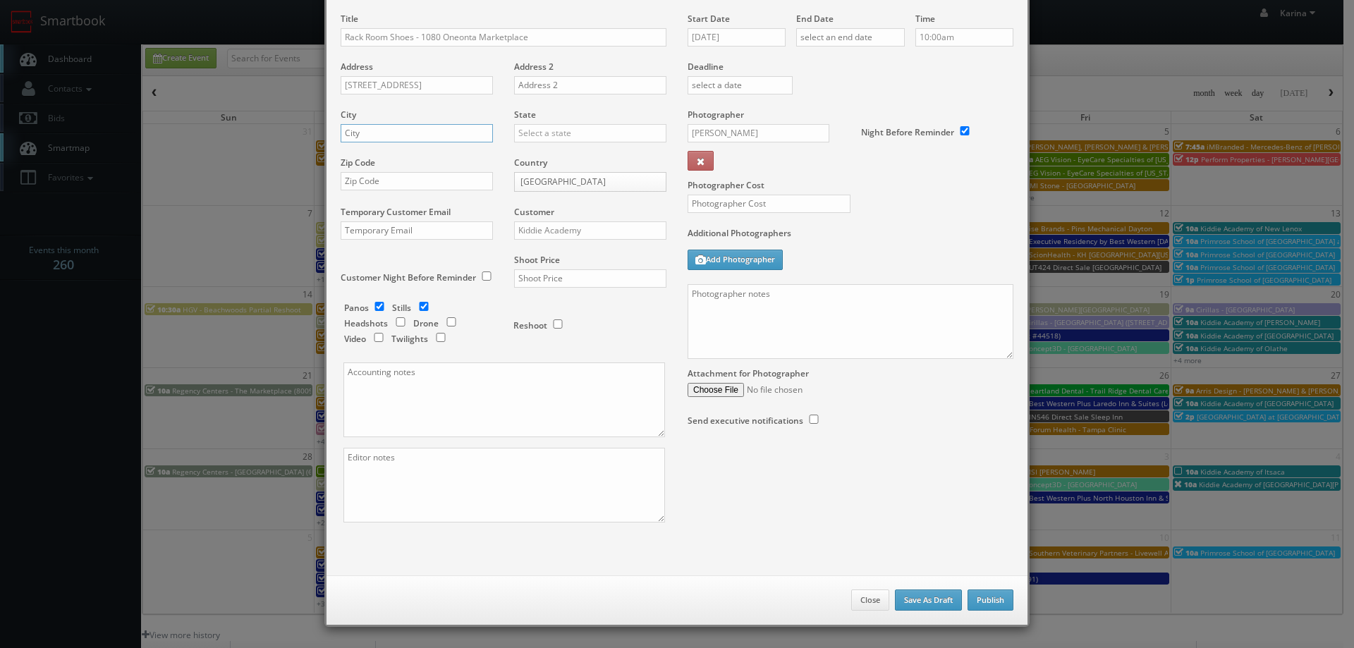
click at [400, 131] on input "text" at bounding box center [417, 133] width 152 height 18
paste input "66 Market Terrace Suite 400"
type input "66 Market Terrace Suite 400"
drag, startPoint x: 470, startPoint y: 132, endPoint x: 326, endPoint y: 130, distance: 144.6
click at [330, 130] on div "Title Rack Room Shoes - 1080 Oneonta Marketplace Address 66 Market Terrace Suit…" at bounding box center [503, 280] width 347 height 535
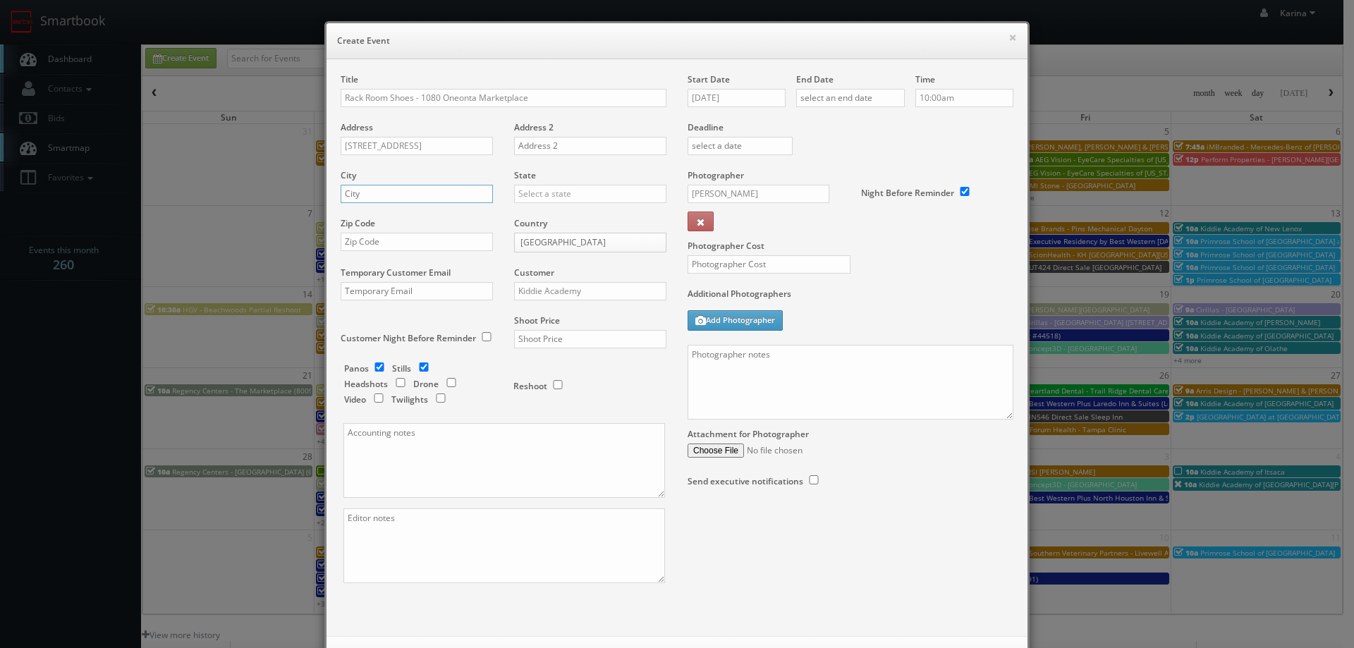
click at [361, 191] on input "text" at bounding box center [417, 194] width 152 height 18
paste input "Oneonta"
type input "Oneonta"
click at [566, 198] on input "text" at bounding box center [590, 194] width 152 height 18
click at [533, 225] on div "[US_STATE]" at bounding box center [590, 228] width 151 height 23
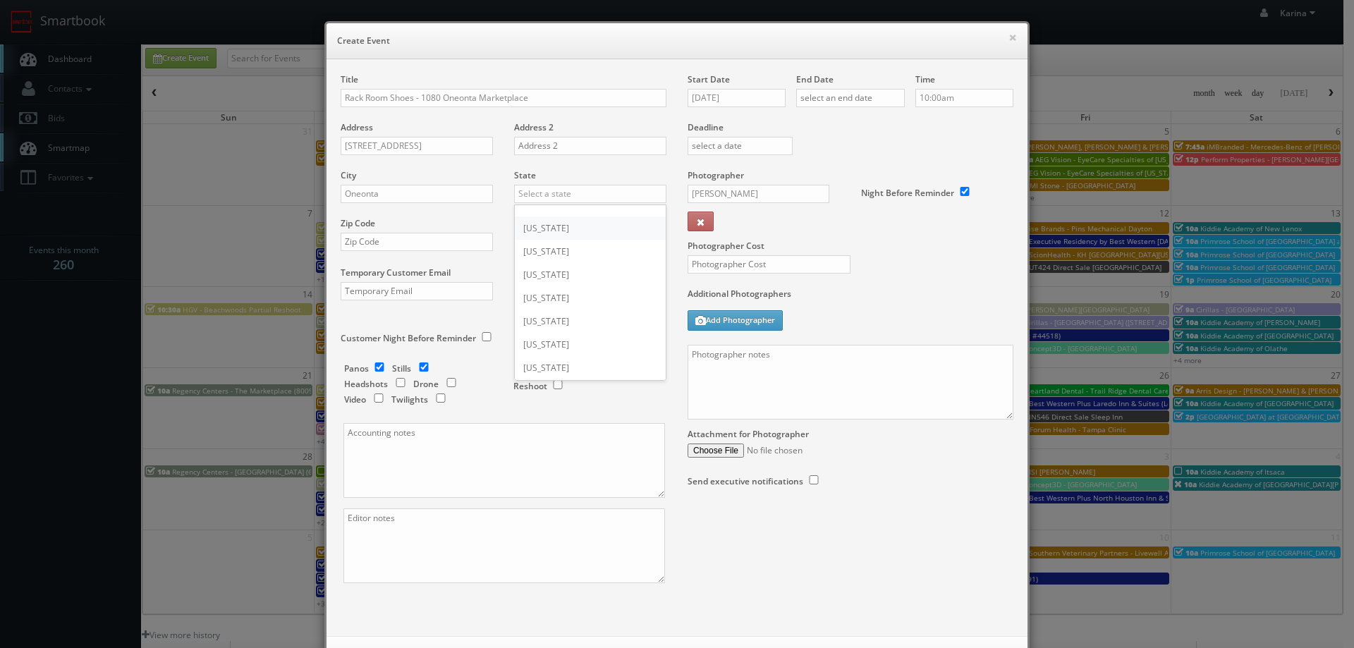
type input "[US_STATE]"
click at [390, 243] on input "text" at bounding box center [417, 242] width 152 height 18
type input "35121"
click at [566, 288] on input "Kiddie Academy" at bounding box center [590, 291] width 152 height 18
click at [577, 323] on div "Rack Room Shoes" at bounding box center [590, 314] width 151 height 23
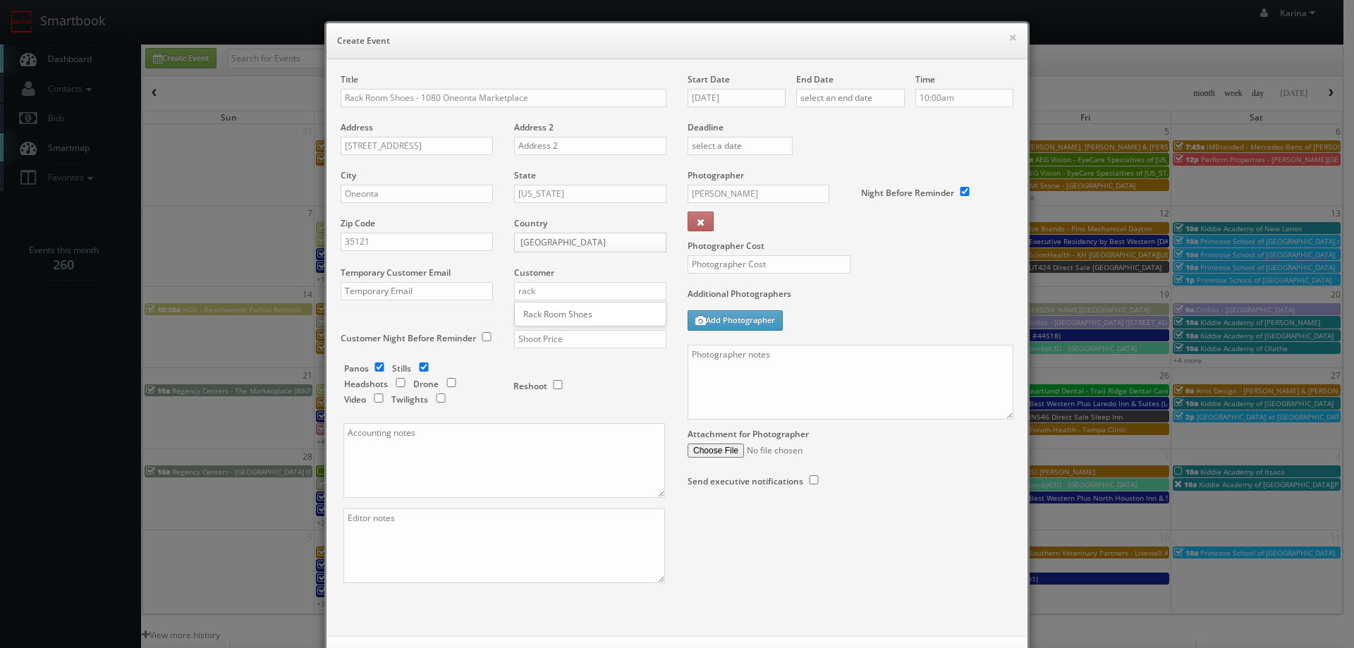
type input "Rack Room Shoes"
click at [569, 343] on input "text" at bounding box center [590, 339] width 152 height 18
type input "700"
click at [378, 365] on input "checkbox" at bounding box center [379, 367] width 21 height 9
checkbox input "false"
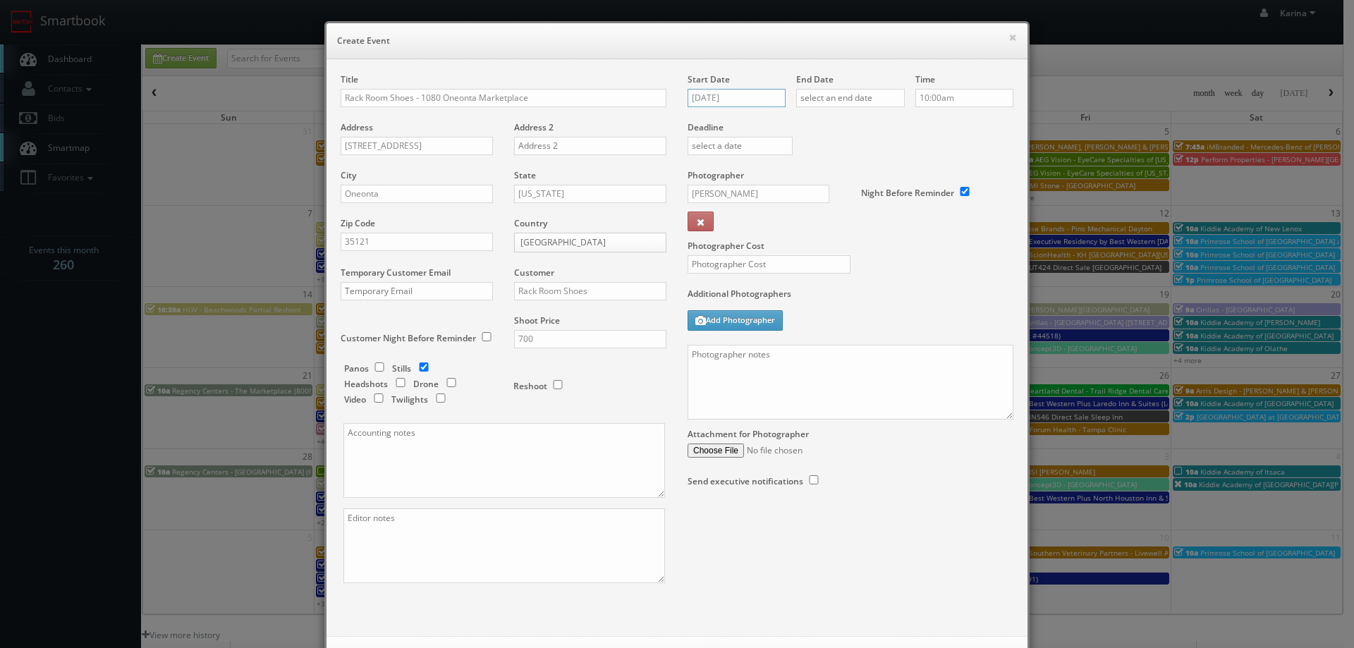
click at [722, 97] on input "09/23/2025" at bounding box center [737, 98] width 98 height 18
click at [744, 183] on td "4" at bounding box center [738, 185] width 19 height 20
type input "11/04/2025"
click at [820, 98] on input "text" at bounding box center [850, 98] width 109 height 18
click at [844, 188] on td "4" at bounding box center [846, 185] width 19 height 20
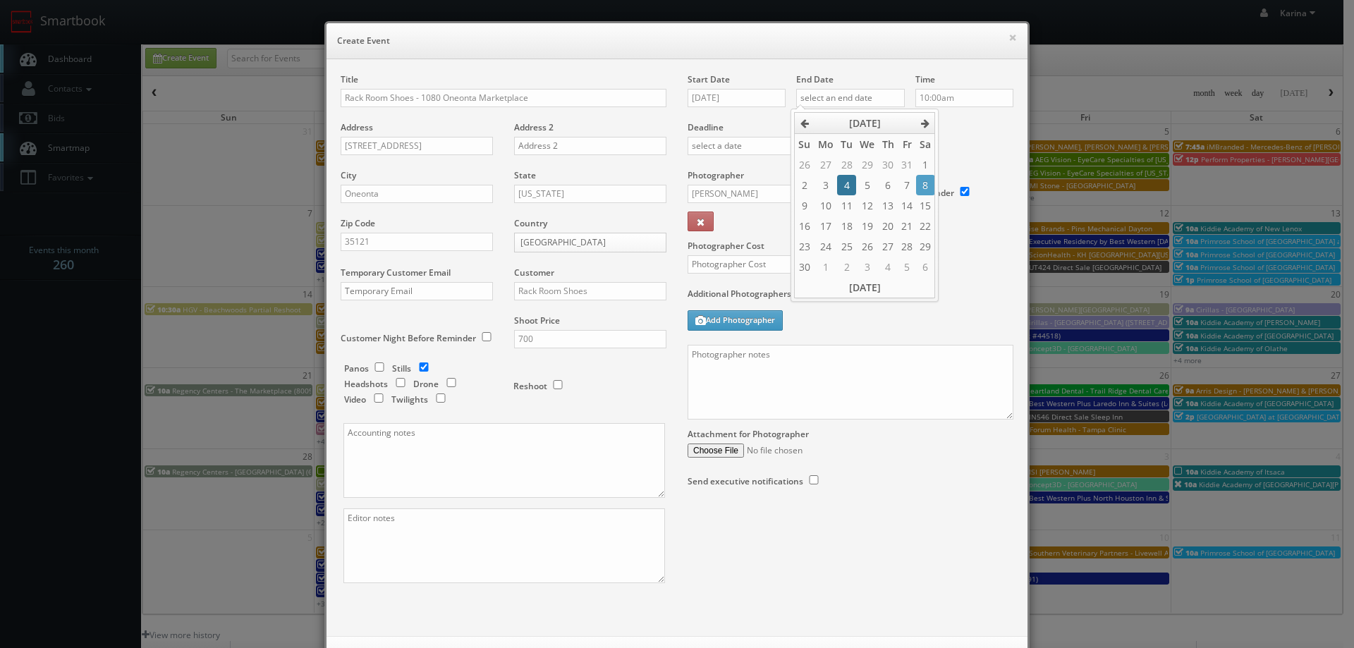
type input "11/04/2025"
click at [949, 97] on input "10:00am" at bounding box center [964, 98] width 98 height 18
type input "8:00am"
click at [942, 150] on li "8:00am" at bounding box center [938, 143] width 54 height 16
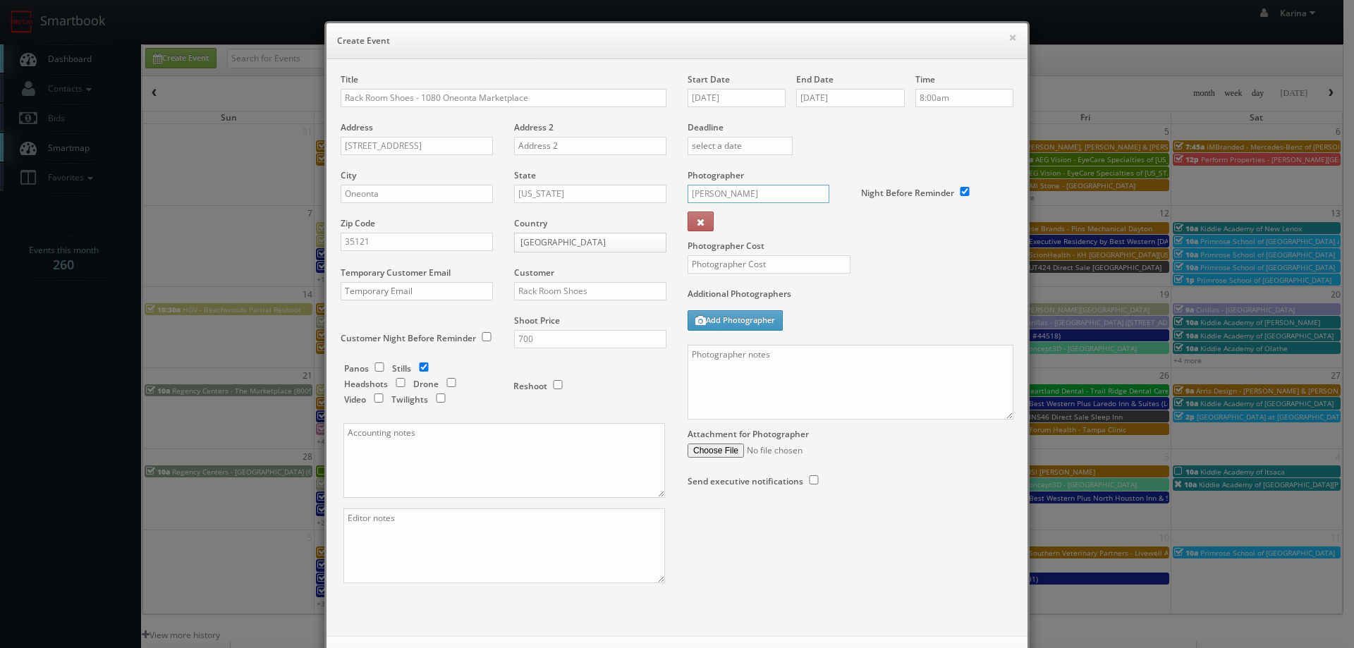
click at [719, 200] on input "[PERSON_NAME]" at bounding box center [759, 194] width 142 height 18
click at [731, 274] on div "[PERSON_NAME]" at bounding box center [763, 271] width 151 height 23
type input "[PERSON_NAME]"
click at [760, 267] on input "text" at bounding box center [769, 264] width 163 height 18
click at [712, 267] on input "text" at bounding box center [769, 264] width 163 height 18
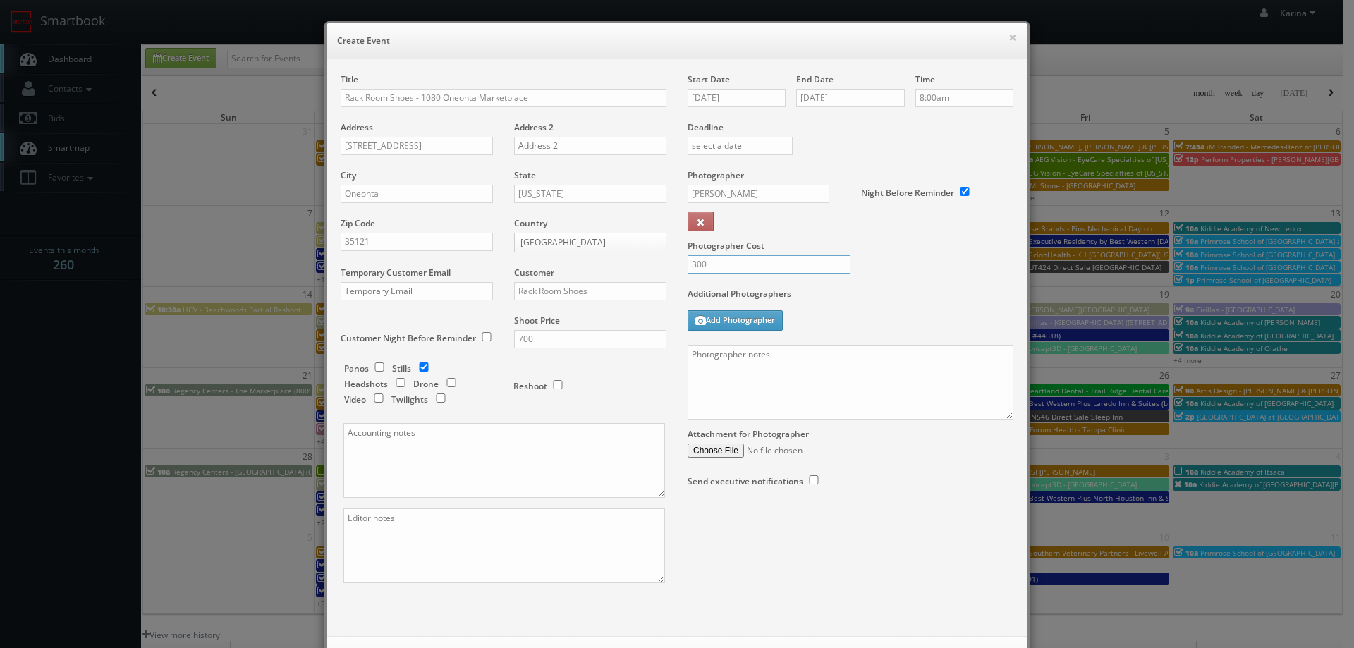
type input "300"
click at [725, 352] on textarea at bounding box center [851, 382] width 326 height 75
paste textarea "Please upload this shoot ASAP as we have a tight turnaround for these images. O…"
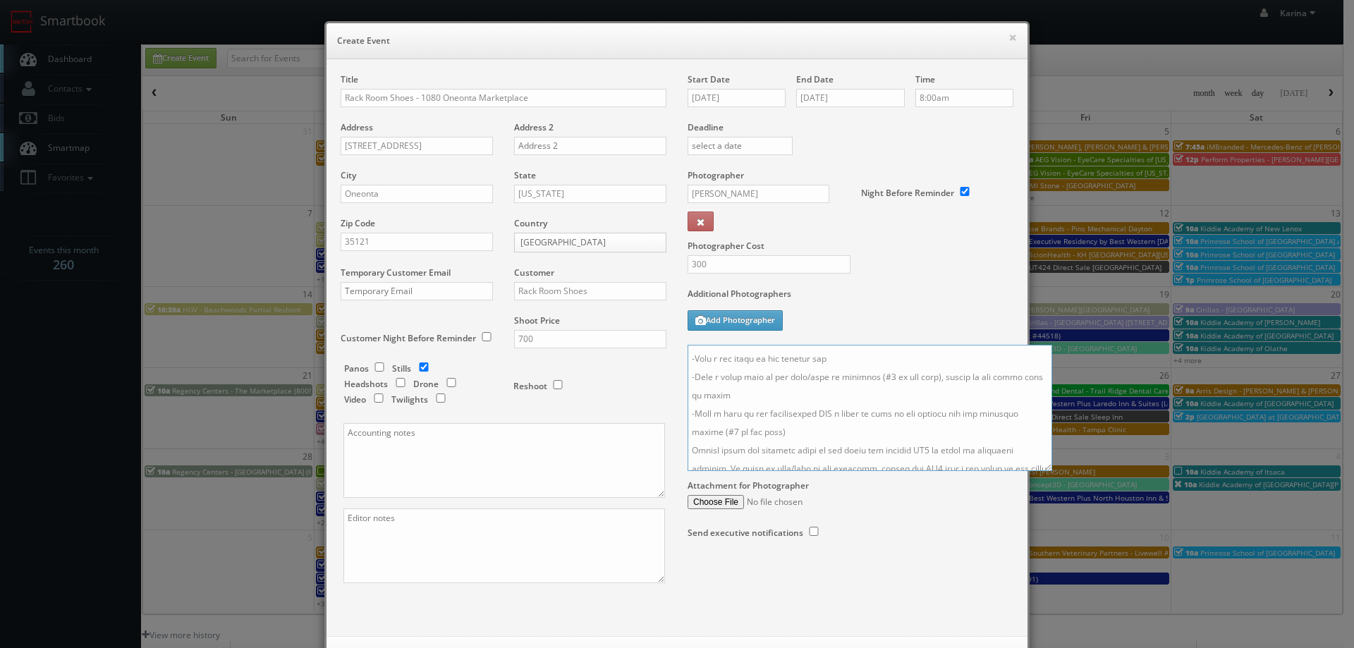
scroll to position [32, 0]
drag, startPoint x: 1006, startPoint y: 415, endPoint x: 1142, endPoint y: 600, distance: 229.1
click at [1052, 471] on textarea at bounding box center [870, 408] width 365 height 126
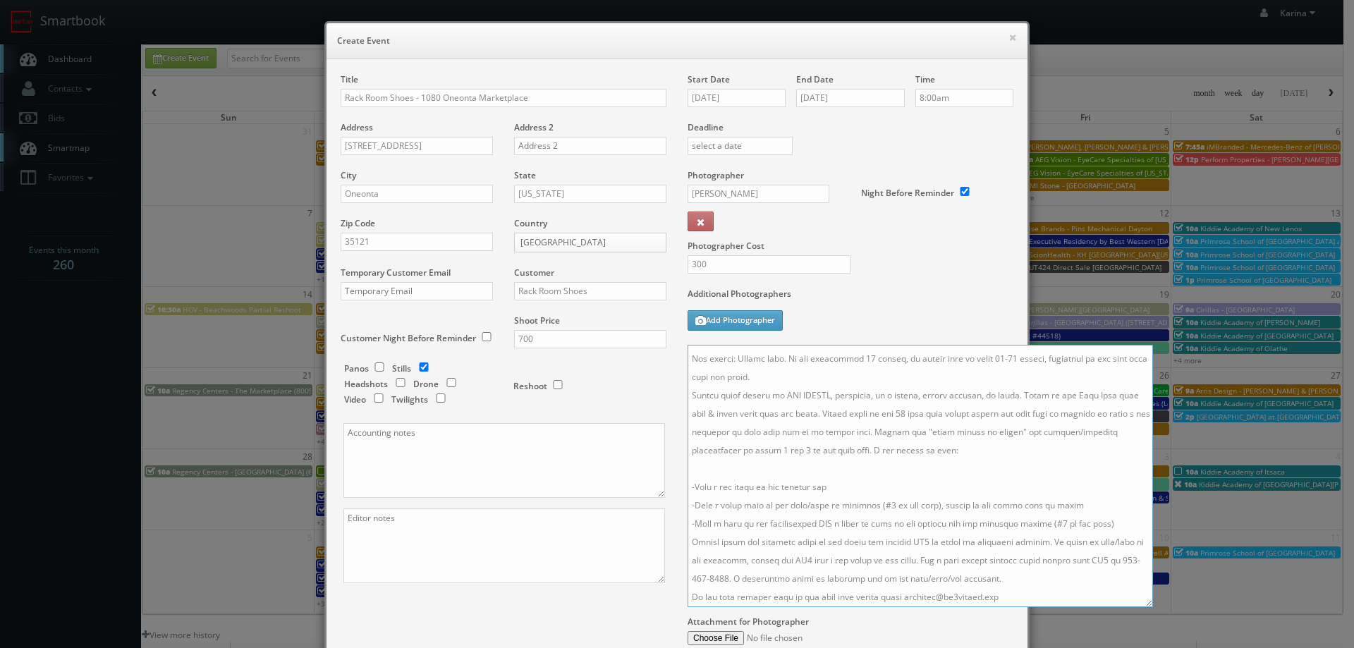
scroll to position [0, 0]
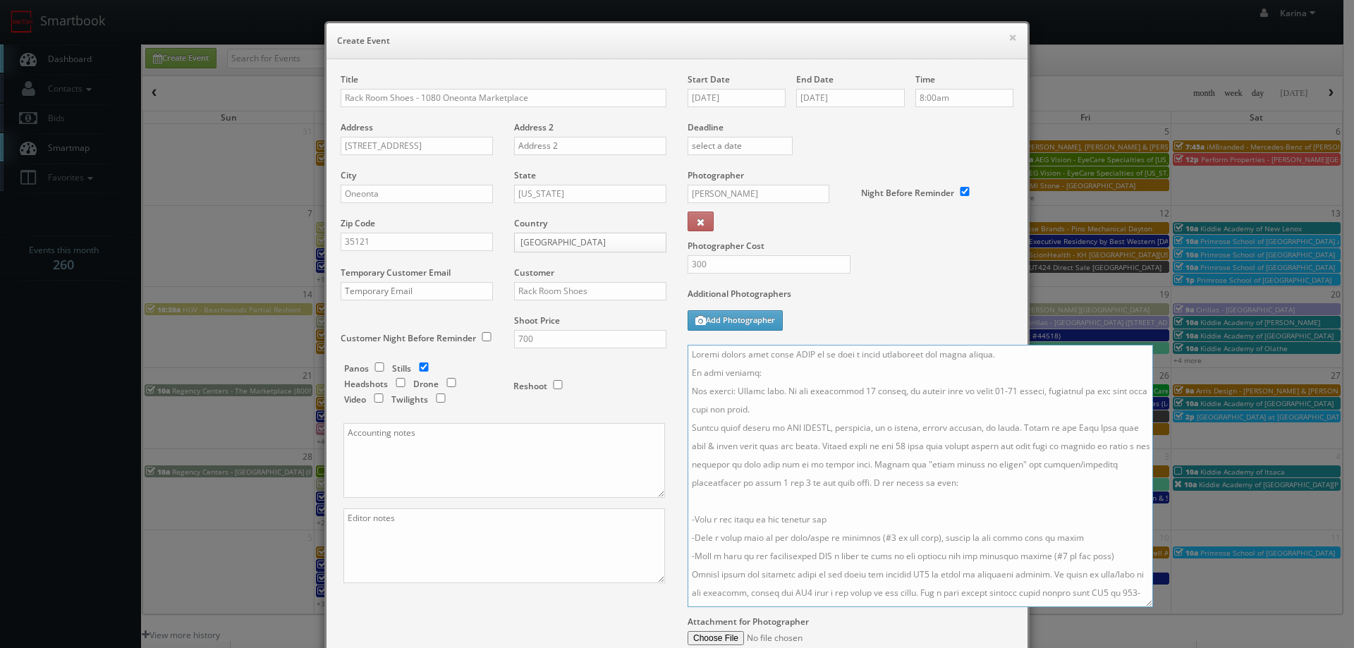
click at [752, 373] on textarea at bounding box center [921, 476] width 466 height 262
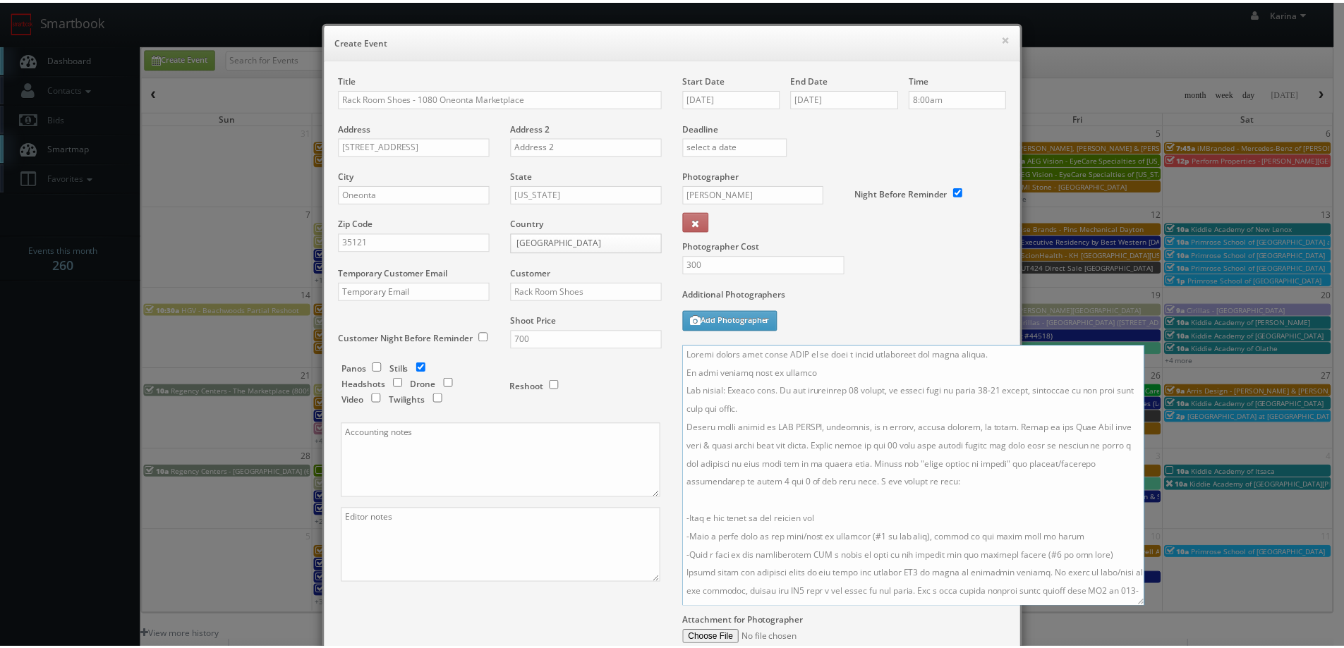
scroll to position [32, 0]
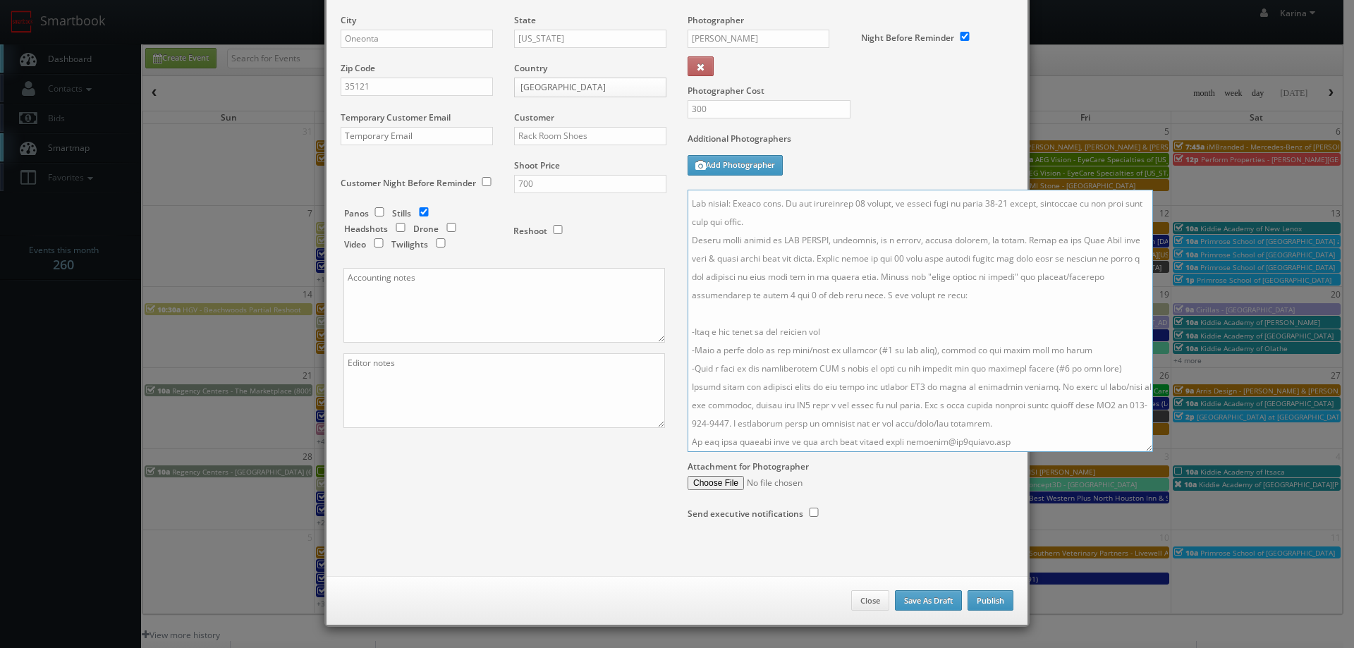
type textarea "Please upload this shoot ASAP as we have a tight turnaround for these images. O…"
click at [987, 599] on button "Publish" at bounding box center [991, 600] width 46 height 21
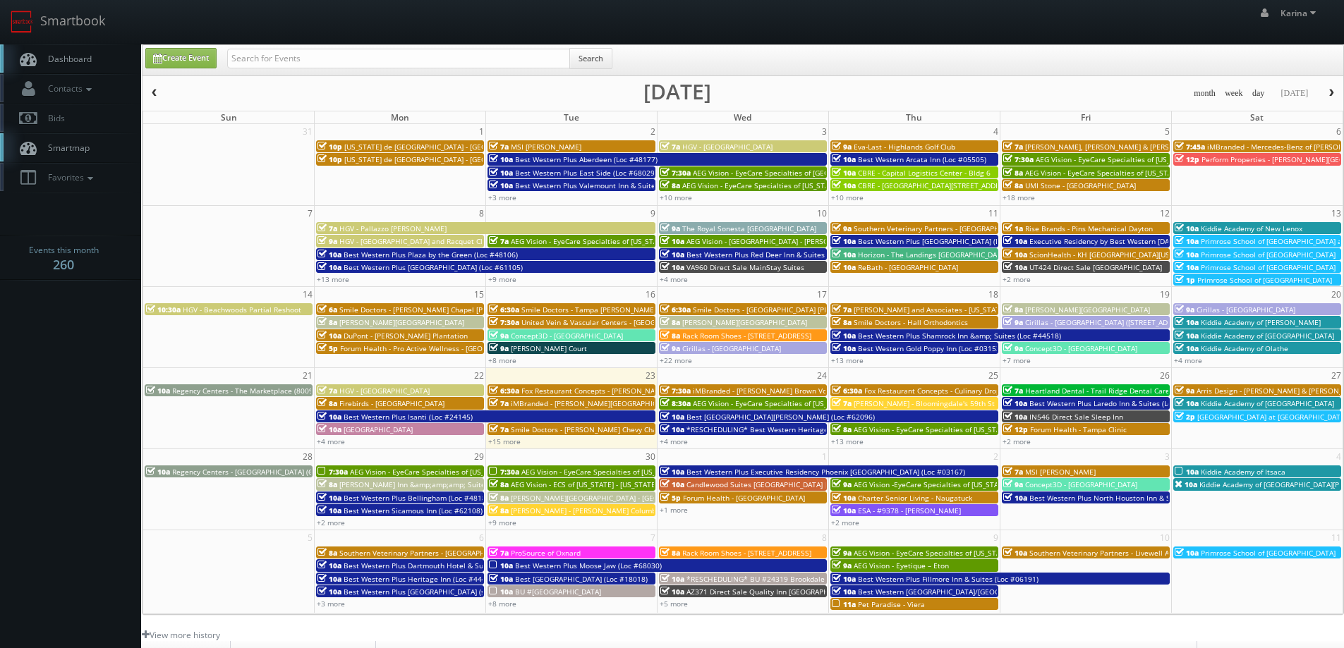
click at [80, 68] on link "Dashboard" at bounding box center [70, 58] width 141 height 29
click at [1242, 322] on span "Kiddie Academy of [PERSON_NAME]" at bounding box center [1260, 322] width 120 height 10
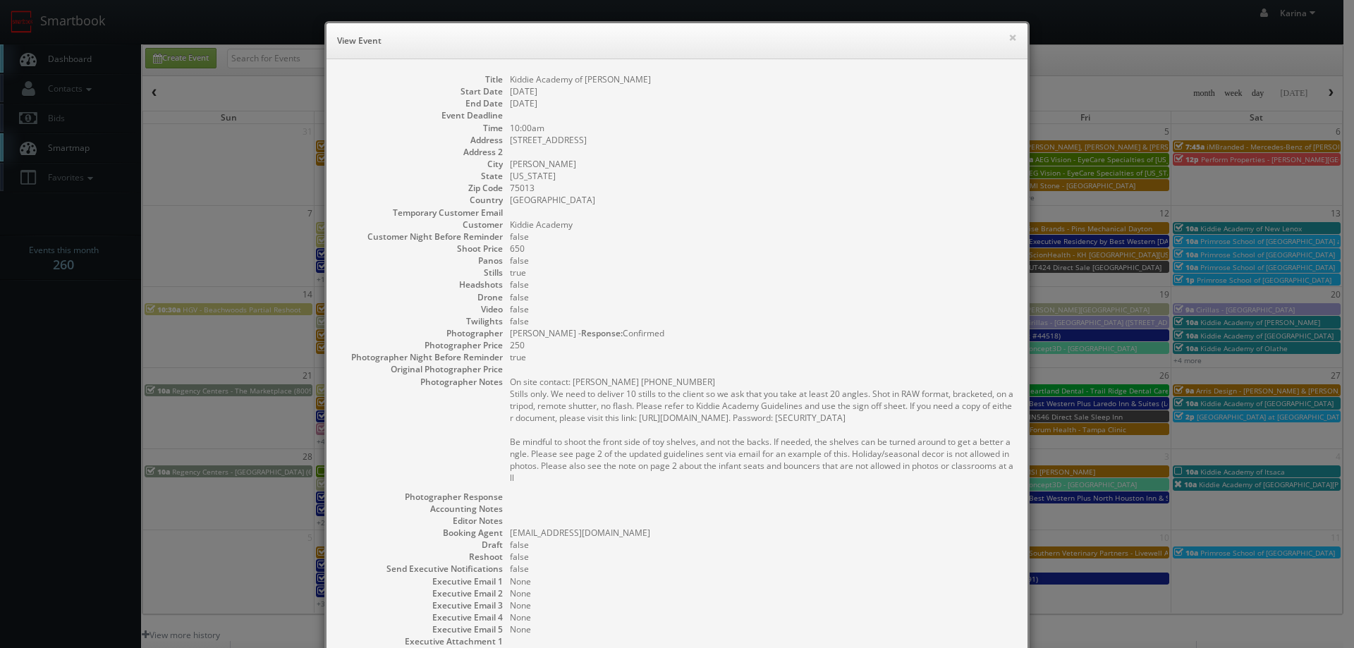
drag, startPoint x: 538, startPoint y: 476, endPoint x: 494, endPoint y: 396, distance: 91.9
click at [494, 396] on dl "Title Kiddie Academy of Allen Start Date 09/20/2025 End Date 09/20/2025 Event D…" at bounding box center [677, 378] width 673 height 611
copy pre "Stills only. We need to deliver 10 stills to the client so we ask that you take…"
click at [678, 298] on dd "false" at bounding box center [762, 297] width 504 height 12
click at [1009, 38] on button "×" at bounding box center [1013, 37] width 8 height 10
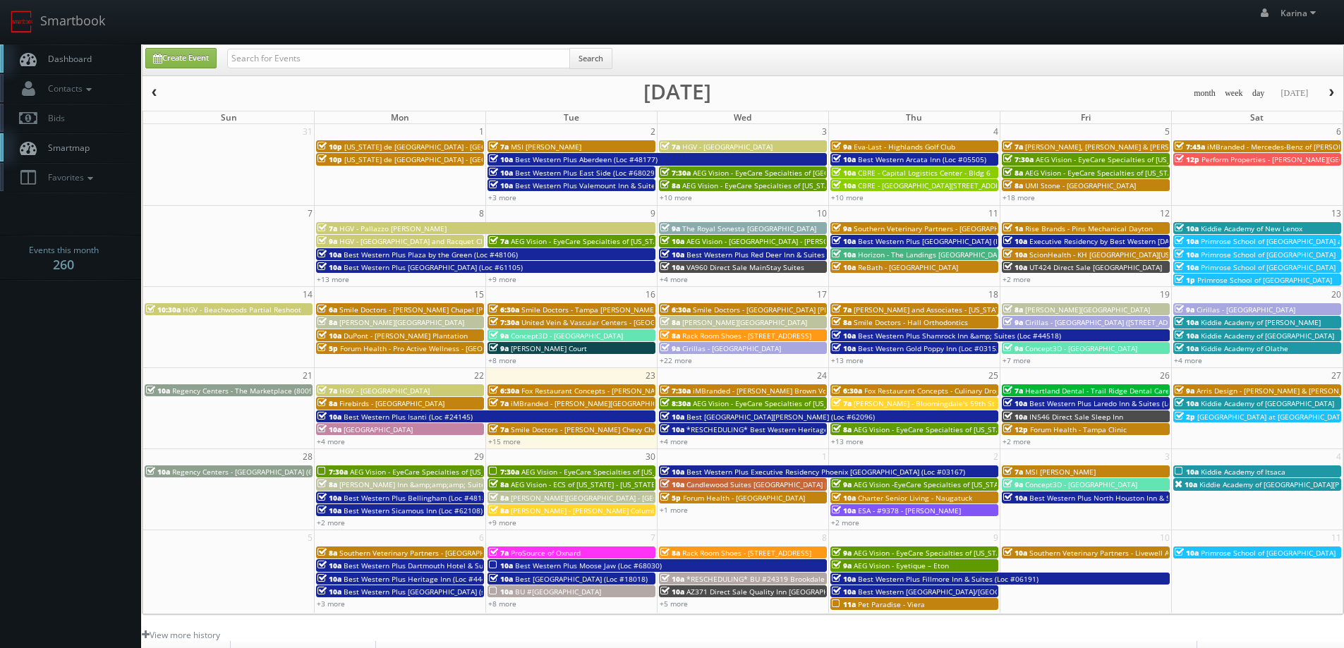
click at [69, 51] on link "Dashboard" at bounding box center [70, 58] width 141 height 29
click at [501, 445] on link "+15 more" at bounding box center [504, 442] width 32 height 10
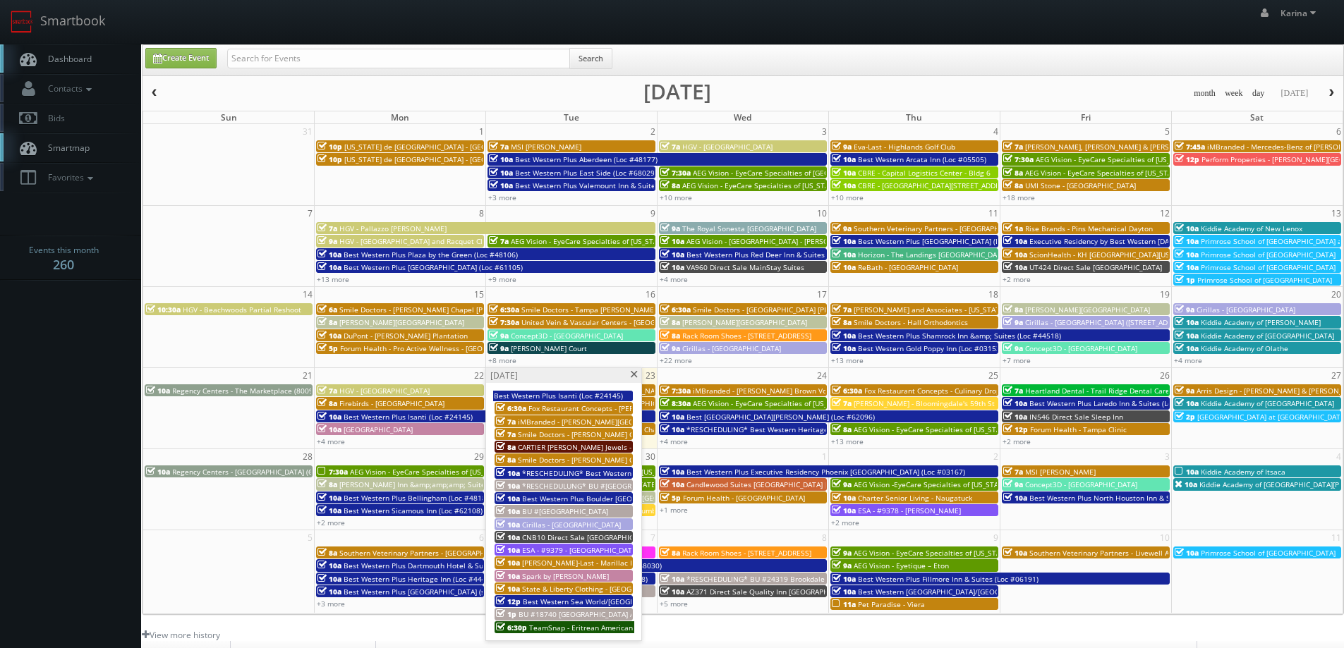
click at [568, 576] on span "Spark by [PERSON_NAME]" at bounding box center [565, 576] width 87 height 10
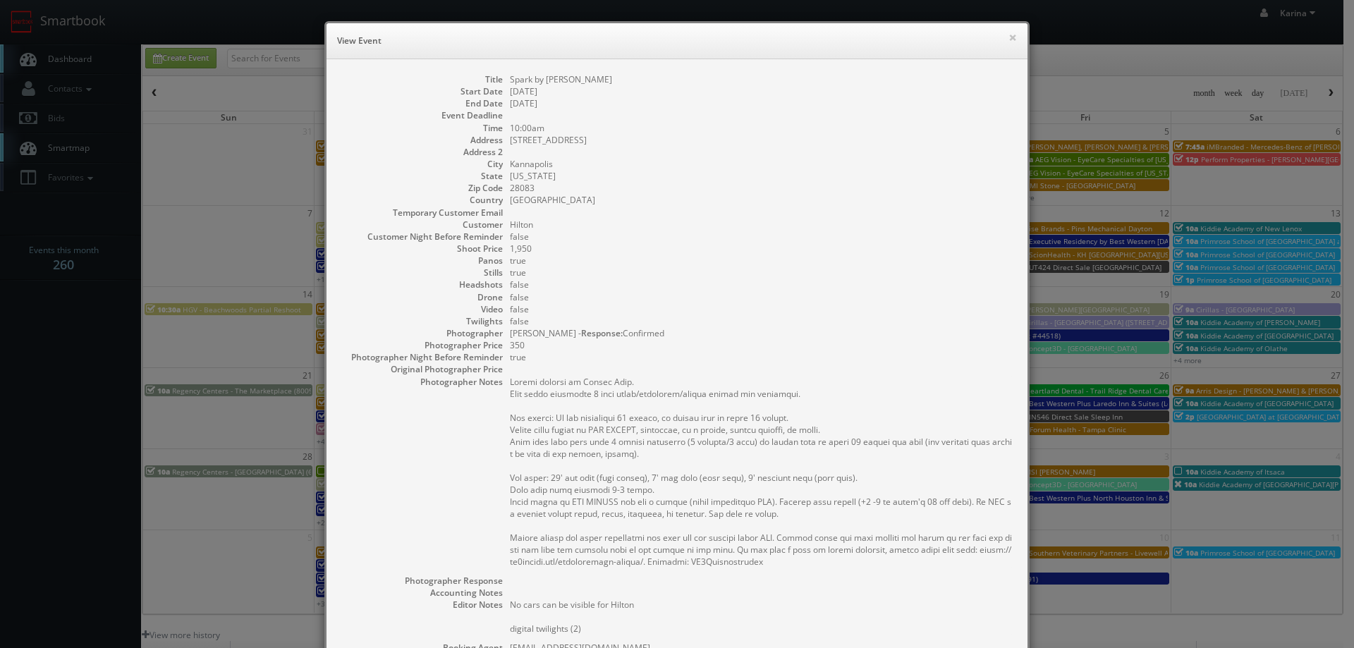
click at [927, 259] on dd "true" at bounding box center [762, 261] width 504 height 12
drag, startPoint x: 613, startPoint y: 79, endPoint x: 571, endPoint y: 87, distance: 43.2
click at [510, 78] on dd "Spark by [PERSON_NAME]" at bounding box center [762, 79] width 504 height 12
copy dd "Spark by [PERSON_NAME]"
click at [924, 285] on dd "false" at bounding box center [762, 285] width 504 height 12
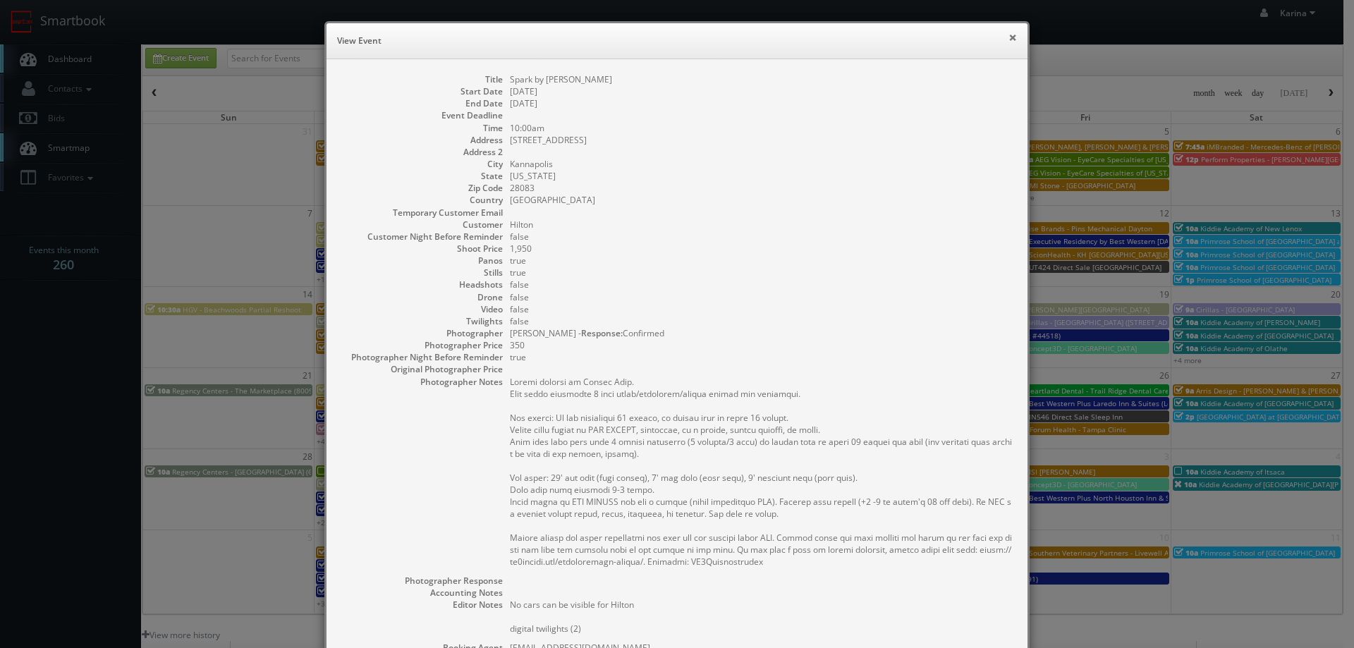
click at [1009, 34] on button "×" at bounding box center [1013, 37] width 8 height 10
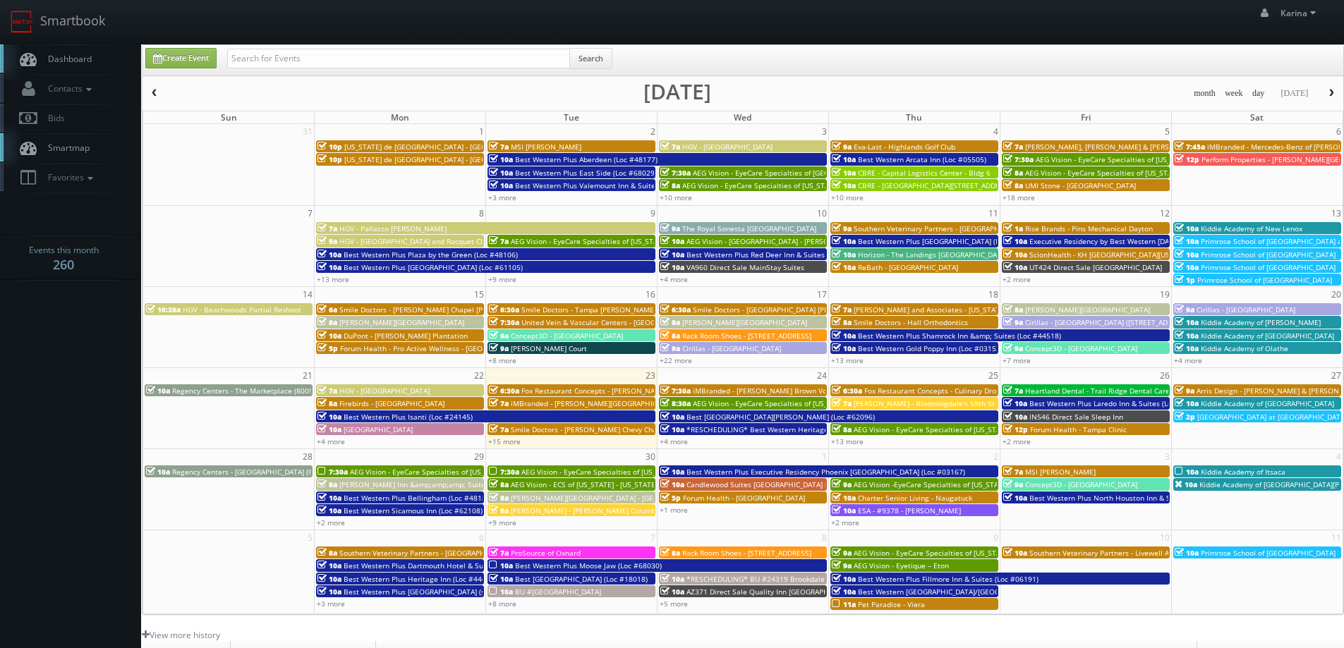
click at [51, 61] on span "Dashboard" at bounding box center [66, 59] width 51 height 12
click at [57, 58] on span "Dashboard" at bounding box center [66, 59] width 51 height 12
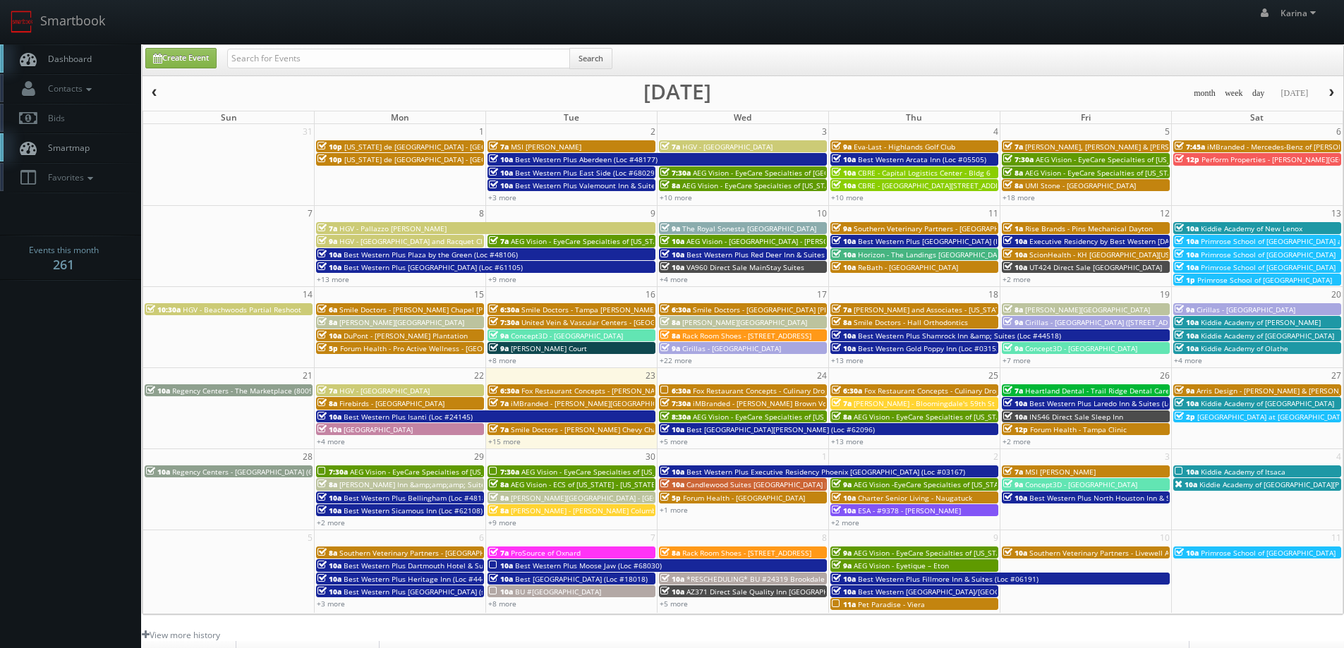
click at [47, 353] on body "Smartbook Toggle Side Navigation Toggle Top Navigation Karina Karina Profile Lo…" at bounding box center [672, 452] width 1344 height 905
click at [70, 307] on body "Smartbook Toggle Side Navigation Toggle Top Navigation Karina Karina Profile Lo…" at bounding box center [672, 452] width 1344 height 905
click at [61, 68] on link "Dashboard" at bounding box center [70, 58] width 141 height 29
click at [70, 56] on span "Dashboard" at bounding box center [66, 59] width 51 height 12
click at [47, 359] on body "Smartbook Toggle Side Navigation Toggle Top Navigation [PERSON_NAME] [PERSON_NA…" at bounding box center [672, 452] width 1344 height 905
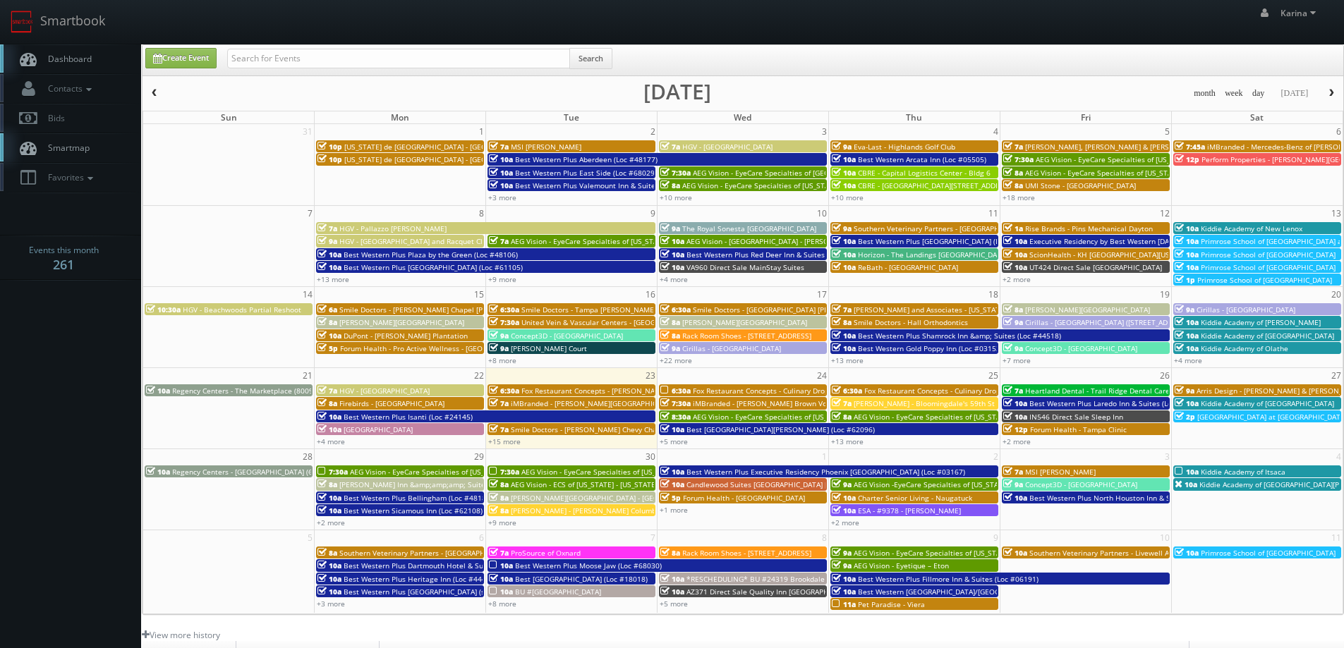
click at [97, 357] on body "Smartbook Toggle Side Navigation Toggle Top Navigation Karina Karina Profile Lo…" at bounding box center [672, 452] width 1344 height 905
click at [63, 61] on span "Dashboard" at bounding box center [66, 59] width 51 height 12
click at [82, 57] on span "Dashboard" at bounding box center [66, 59] width 51 height 12
click at [92, 51] on link "Dashboard" at bounding box center [70, 58] width 141 height 29
click at [1334, 95] on span "button" at bounding box center [1331, 93] width 10 height 8
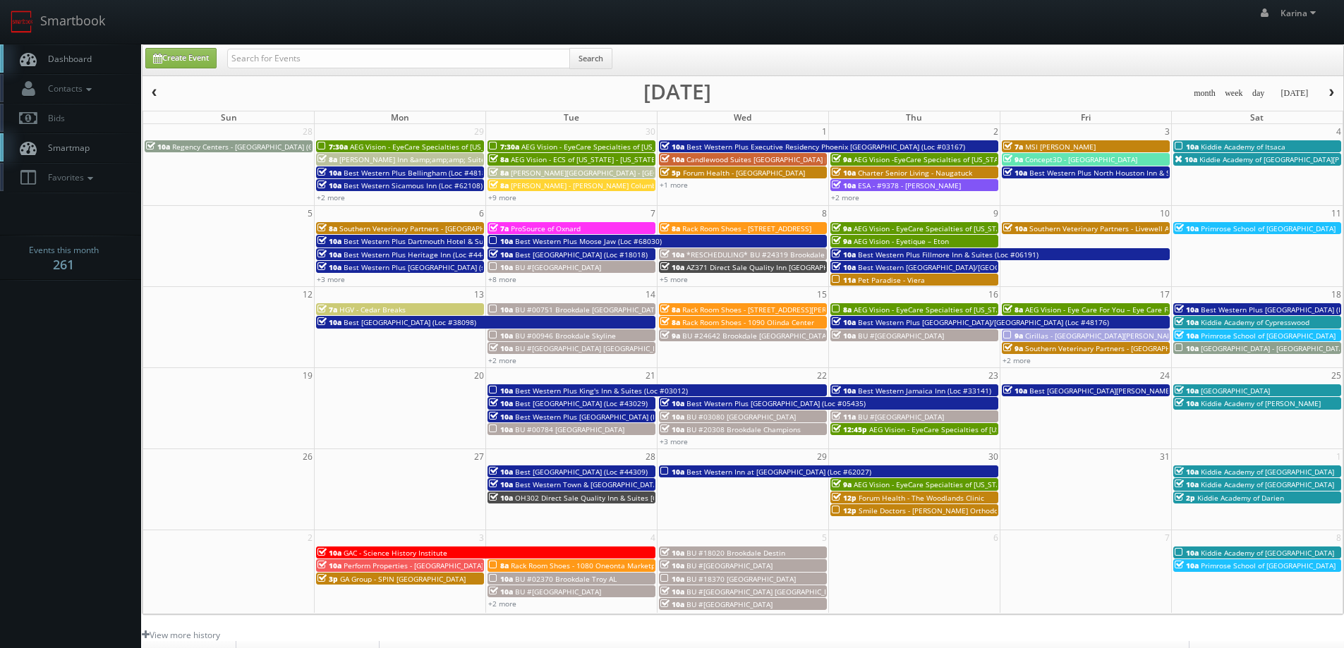
click at [162, 93] on button "button" at bounding box center [154, 94] width 24 height 18
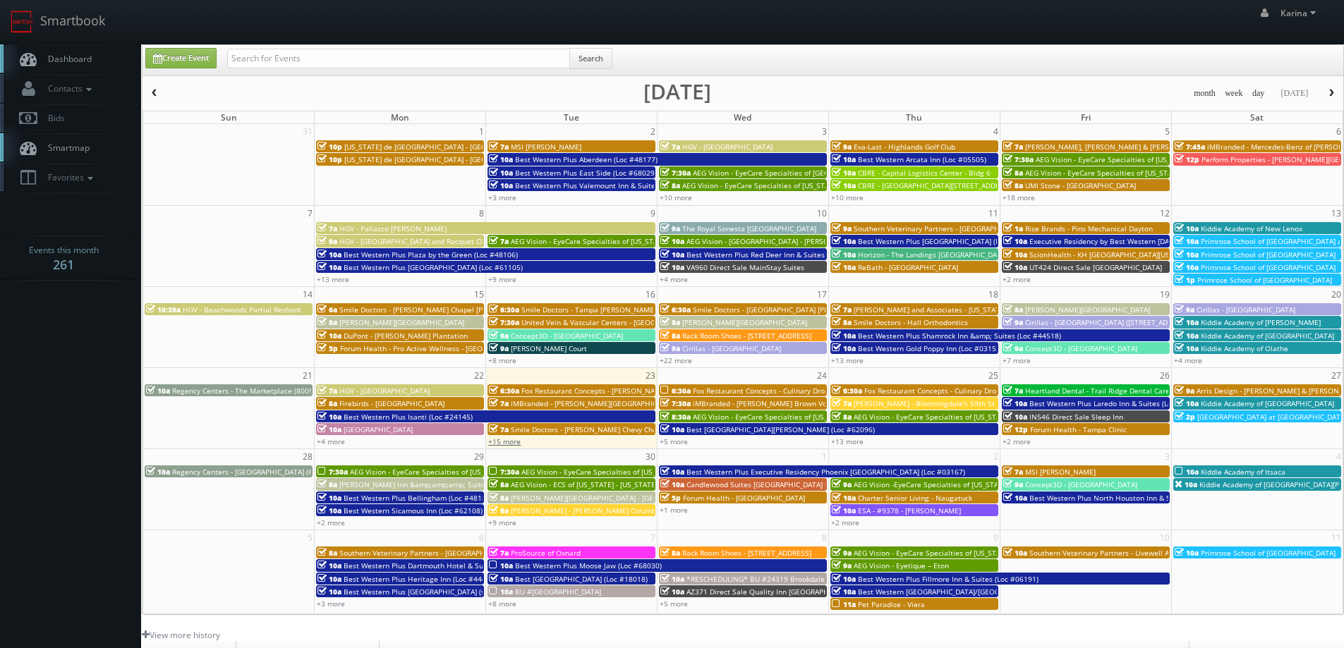
click at [511, 443] on link "+15 more" at bounding box center [504, 442] width 32 height 10
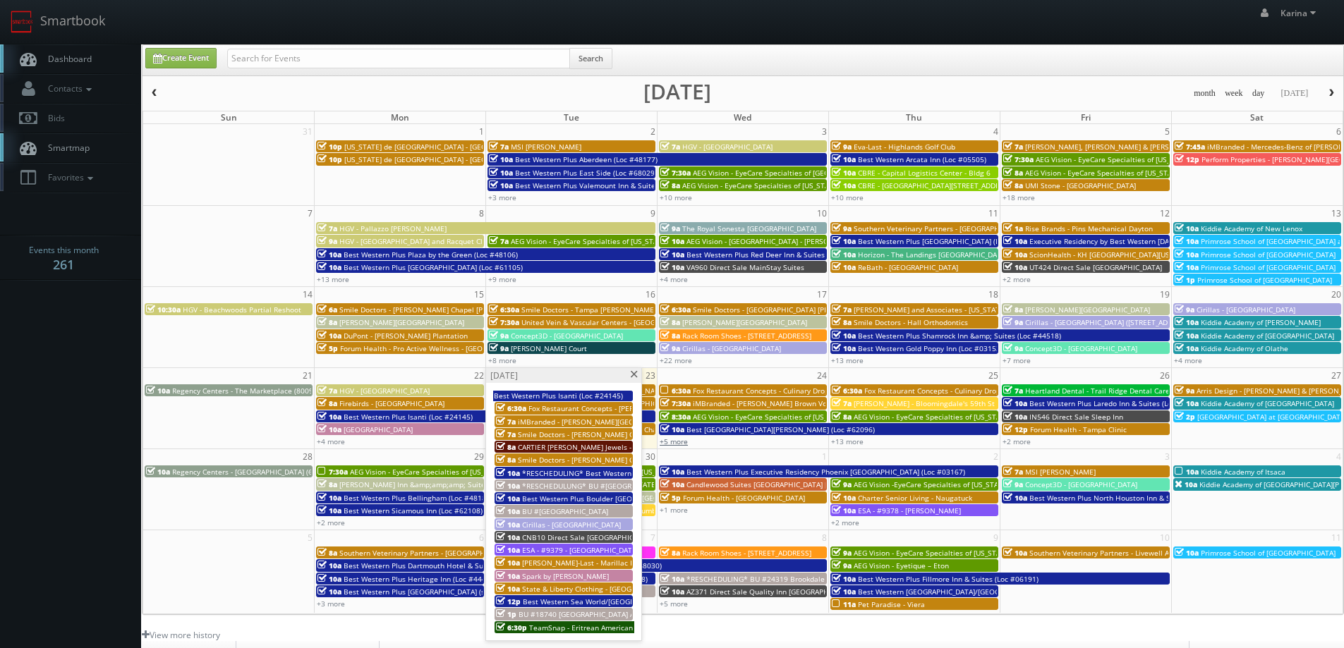
click at [683, 439] on link "+5 more" at bounding box center [673, 442] width 28 height 10
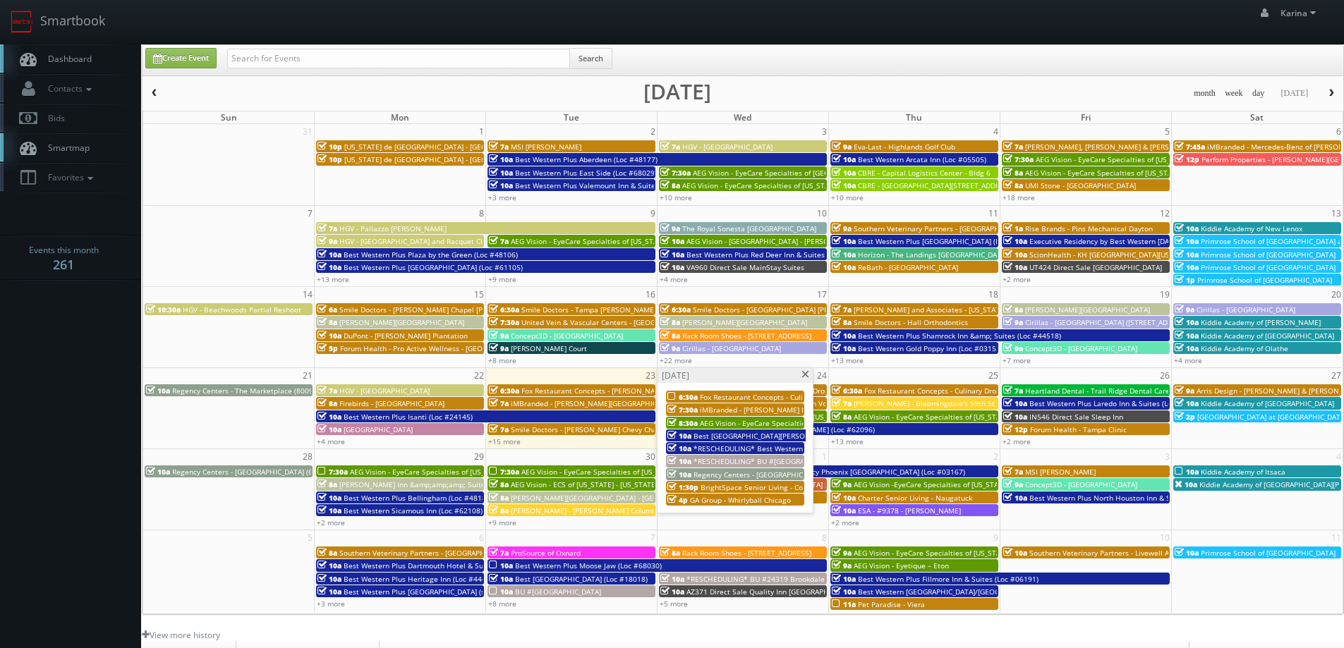
click at [808, 375] on span at bounding box center [805, 375] width 9 height 8
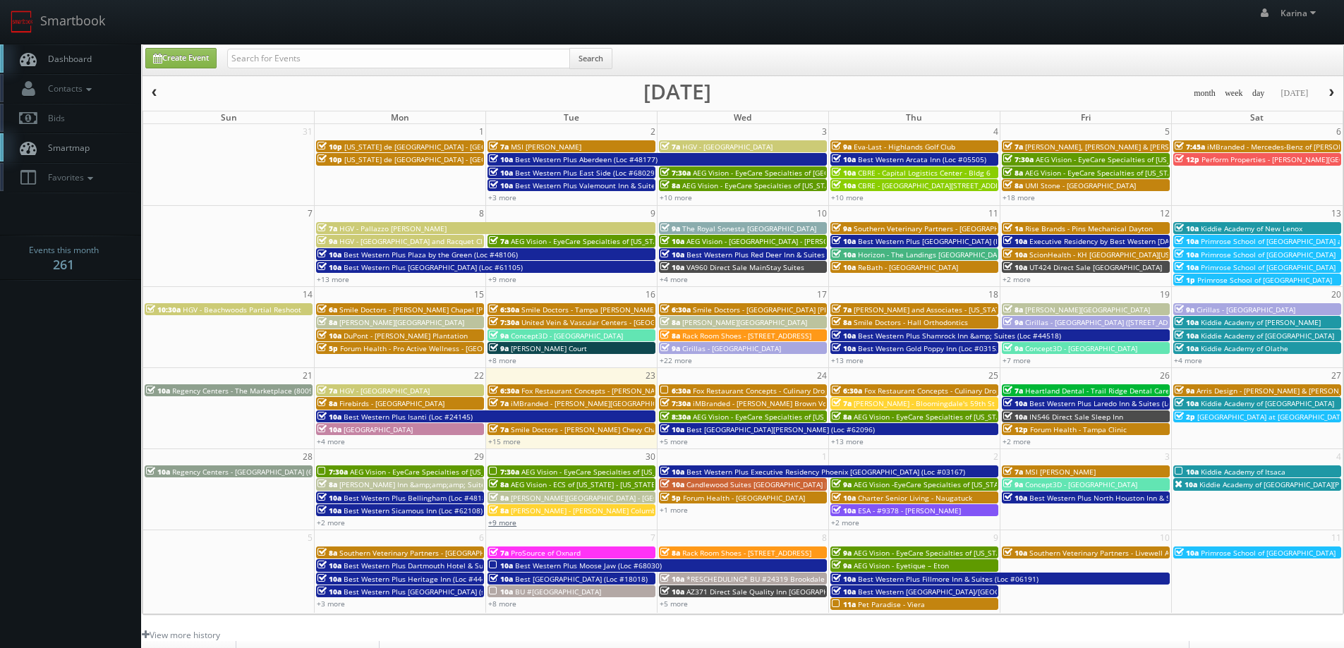
click at [499, 523] on link "+9 more" at bounding box center [502, 523] width 28 height 10
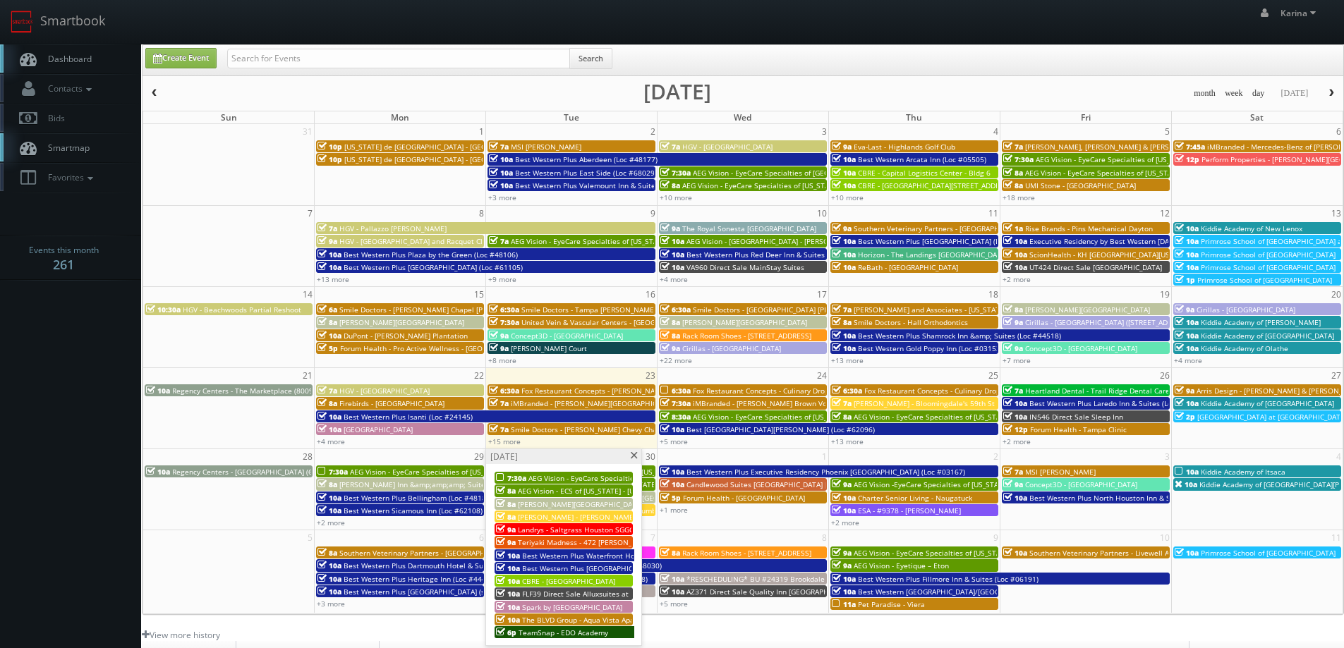
click at [632, 457] on span at bounding box center [633, 456] width 9 height 8
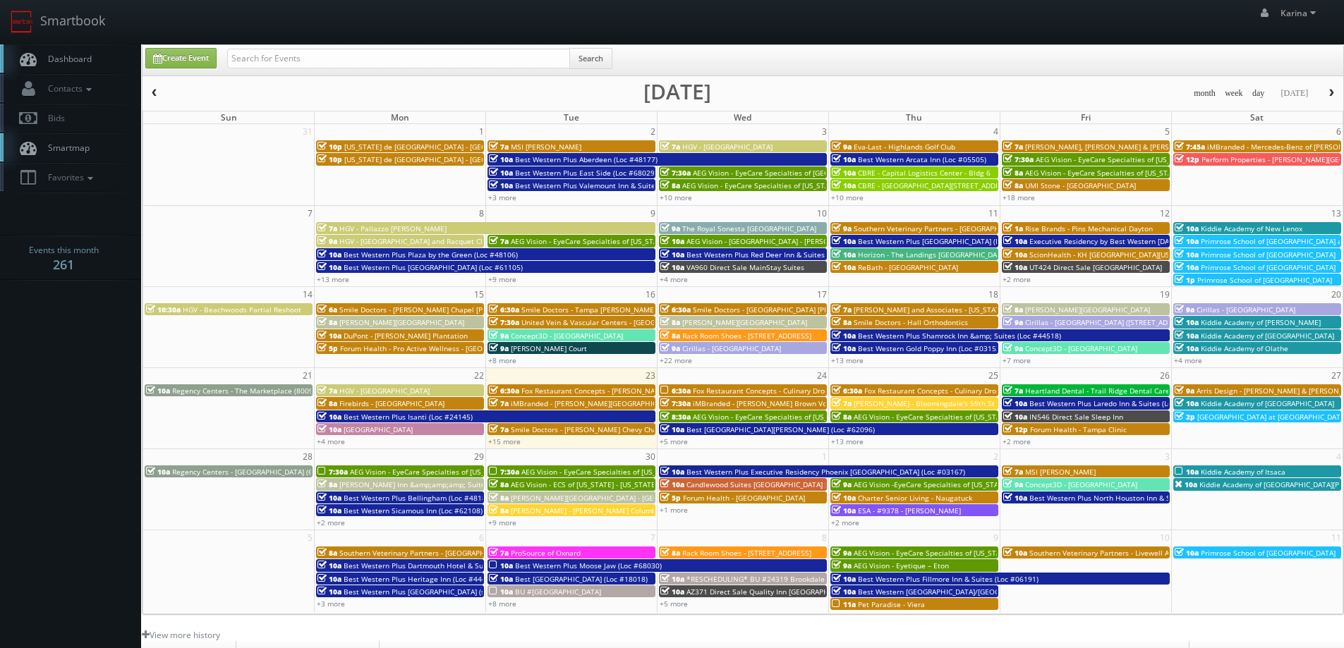
click at [76, 67] on link "Dashboard" at bounding box center [70, 58] width 141 height 29
click at [69, 331] on body "Smartbook Toggle Side Navigation Toggle Top Navigation Karina Karina Profile Lo…" at bounding box center [672, 452] width 1344 height 905
click at [509, 442] on link "+15 more" at bounding box center [504, 442] width 32 height 10
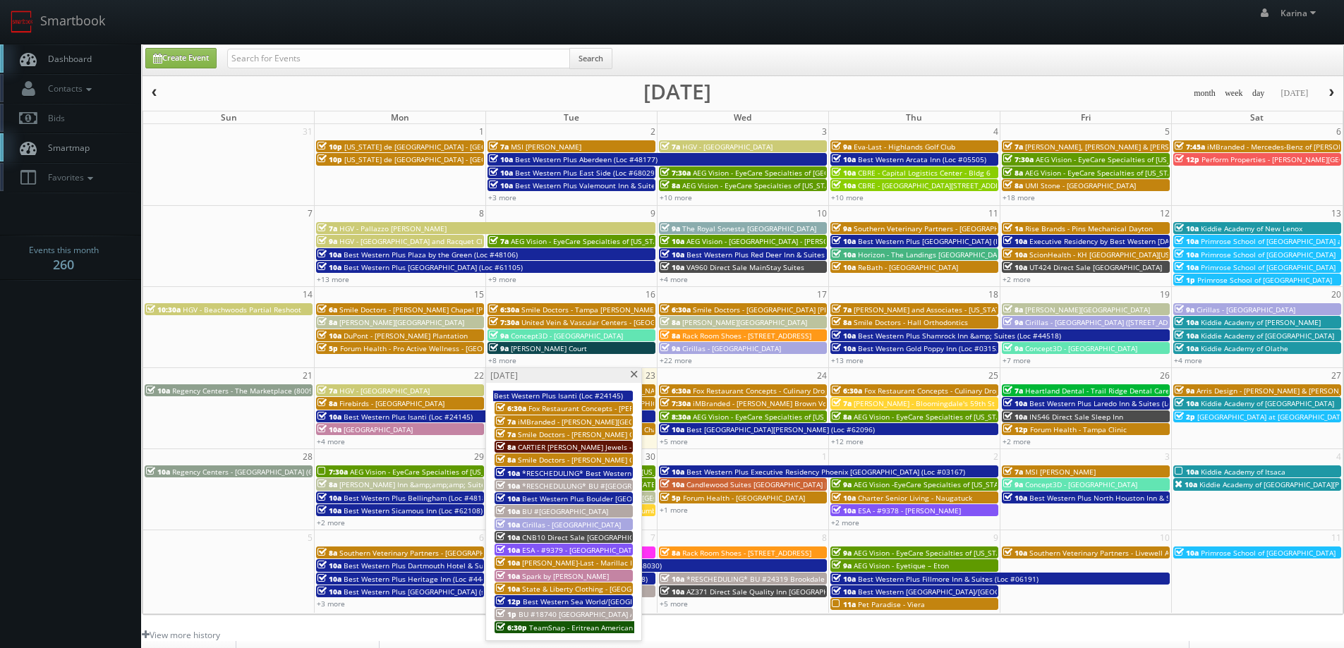
click at [608, 512] on span "BU #[GEOGRAPHIC_DATA]" at bounding box center [565, 511] width 86 height 10
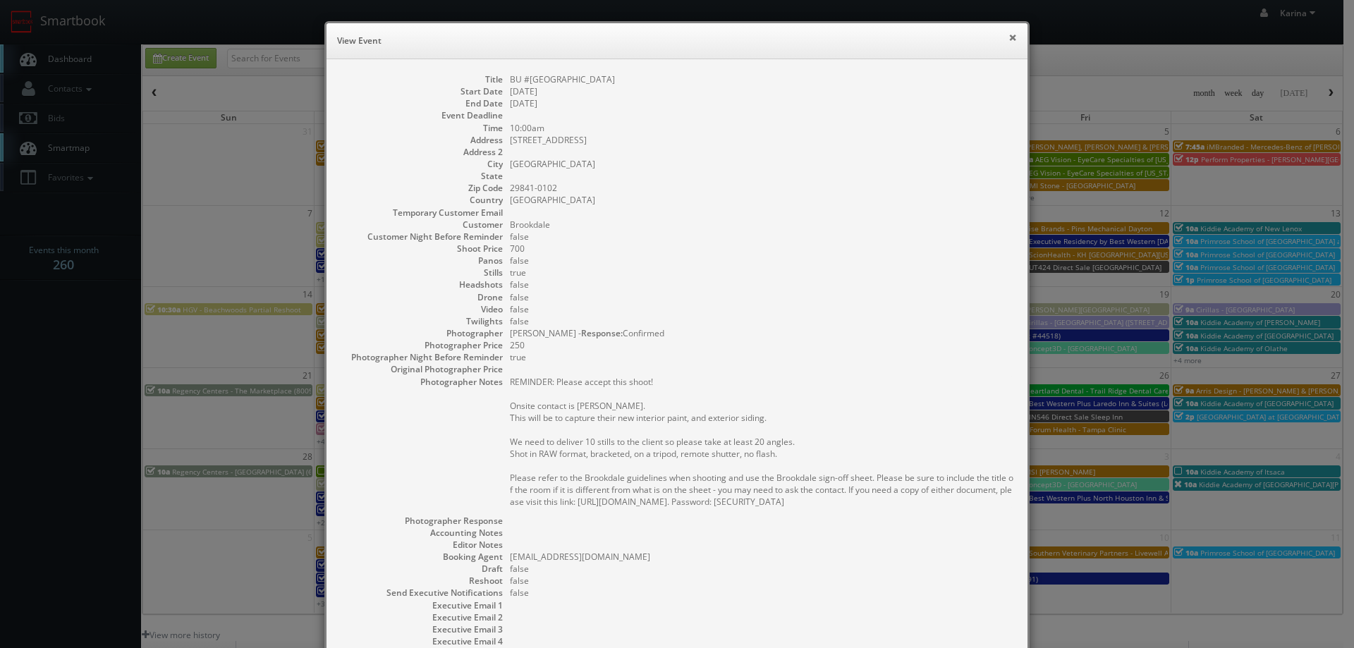
click at [1009, 35] on button "×" at bounding box center [1013, 37] width 8 height 10
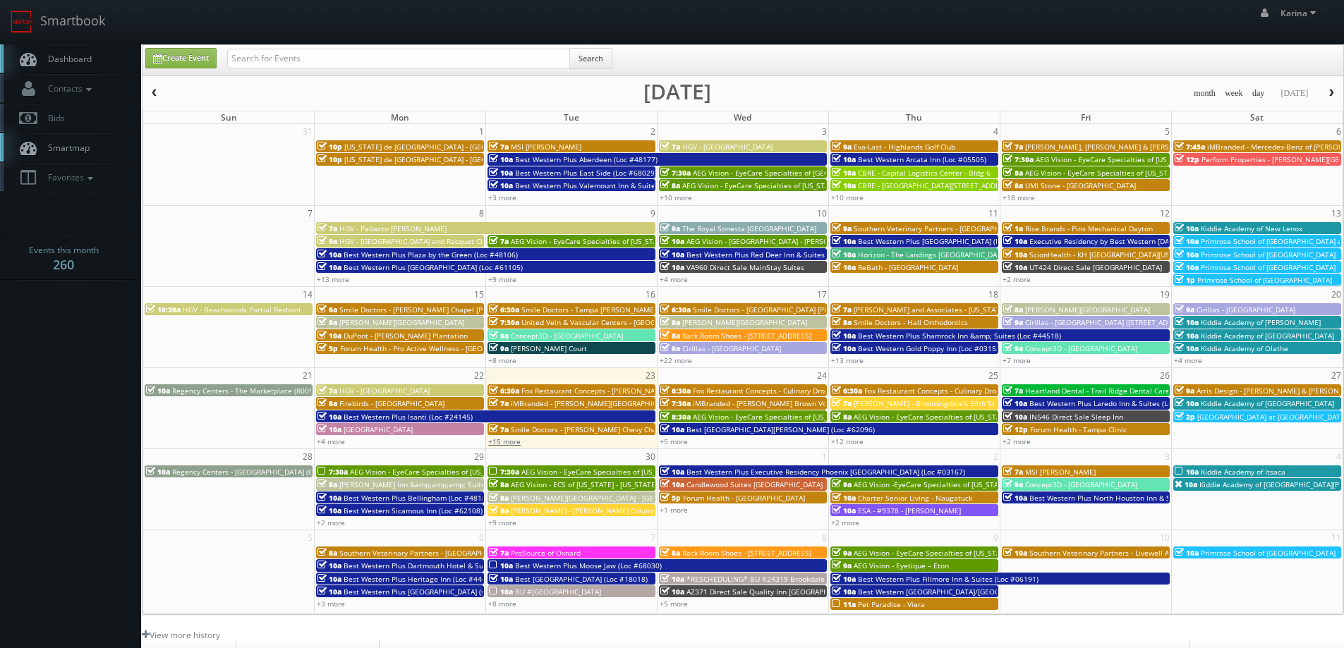
click at [511, 442] on link "+15 more" at bounding box center [504, 442] width 32 height 10
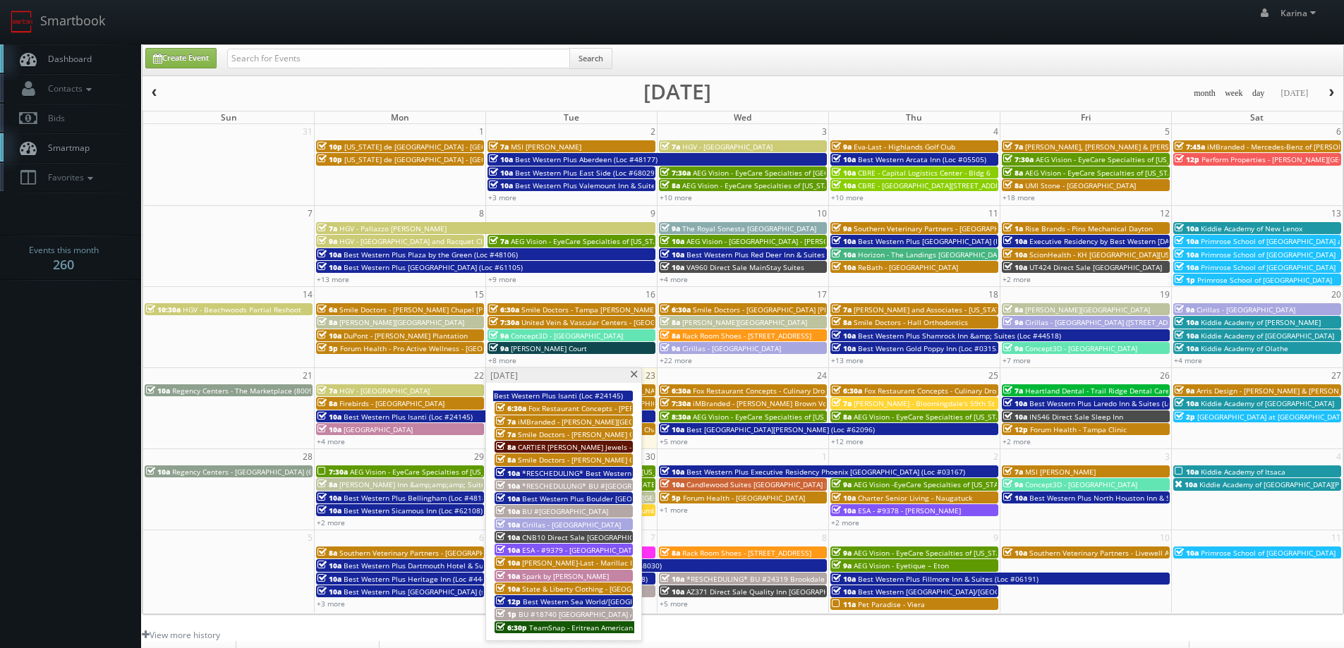
click at [597, 485] on span "*RESCHEDULUNG* BU #[GEOGRAPHIC_DATA][PERSON_NAME]" at bounding box center [626, 486] width 208 height 10
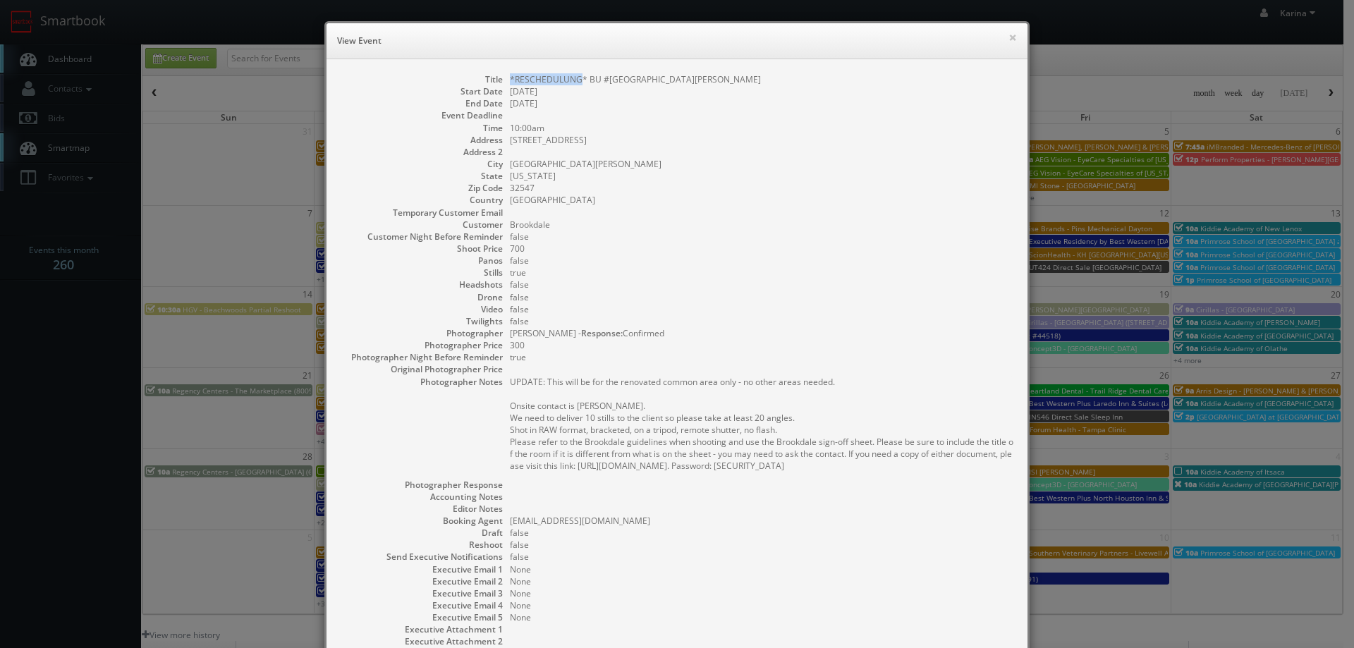
drag, startPoint x: 576, startPoint y: 78, endPoint x: 506, endPoint y: 75, distance: 69.9
click at [510, 75] on dd "*RESCHEDULUNG* BU #[GEOGRAPHIC_DATA][PERSON_NAME]" at bounding box center [762, 79] width 504 height 12
click at [1009, 38] on button "×" at bounding box center [1013, 37] width 8 height 10
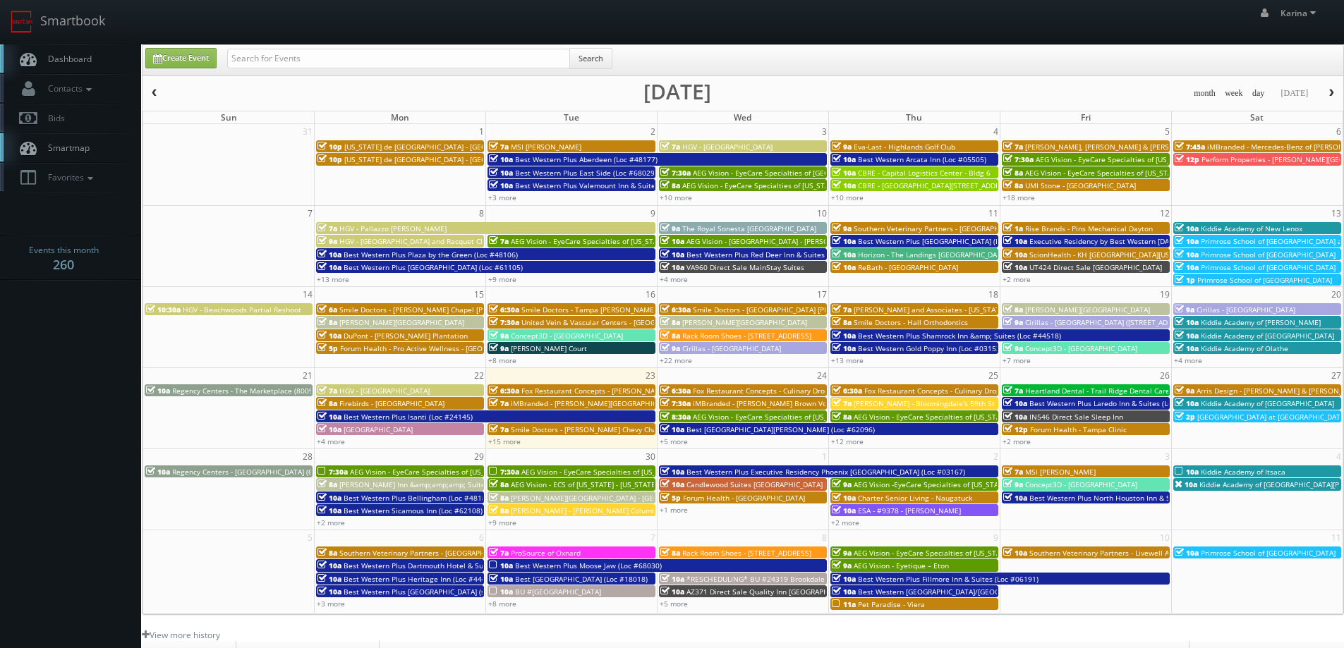
click at [92, 66] on link "Dashboard" at bounding box center [70, 58] width 141 height 29
click at [96, 52] on link "Dashboard" at bounding box center [70, 58] width 141 height 29
click at [393, 470] on span "AEG Vision - EyeCare Specialties of [US_STATE] – Southwest Orlando Eye Care" at bounding box center [481, 472] width 262 height 10
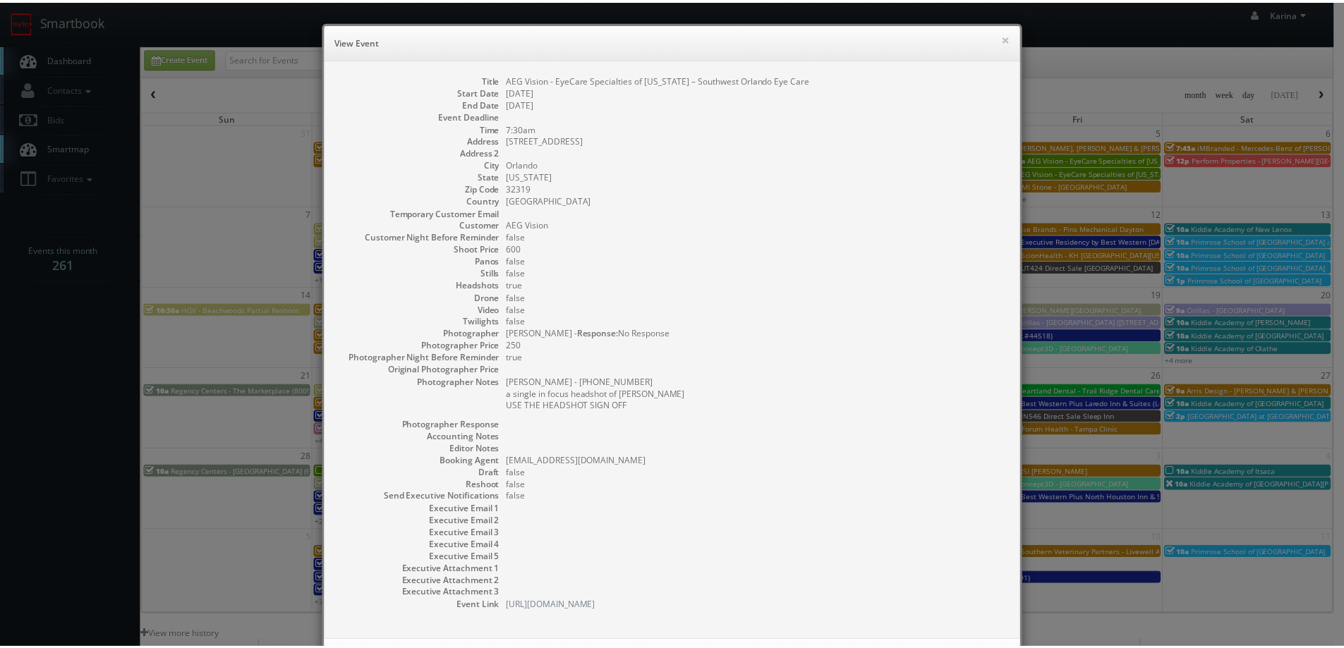
scroll to position [64, 0]
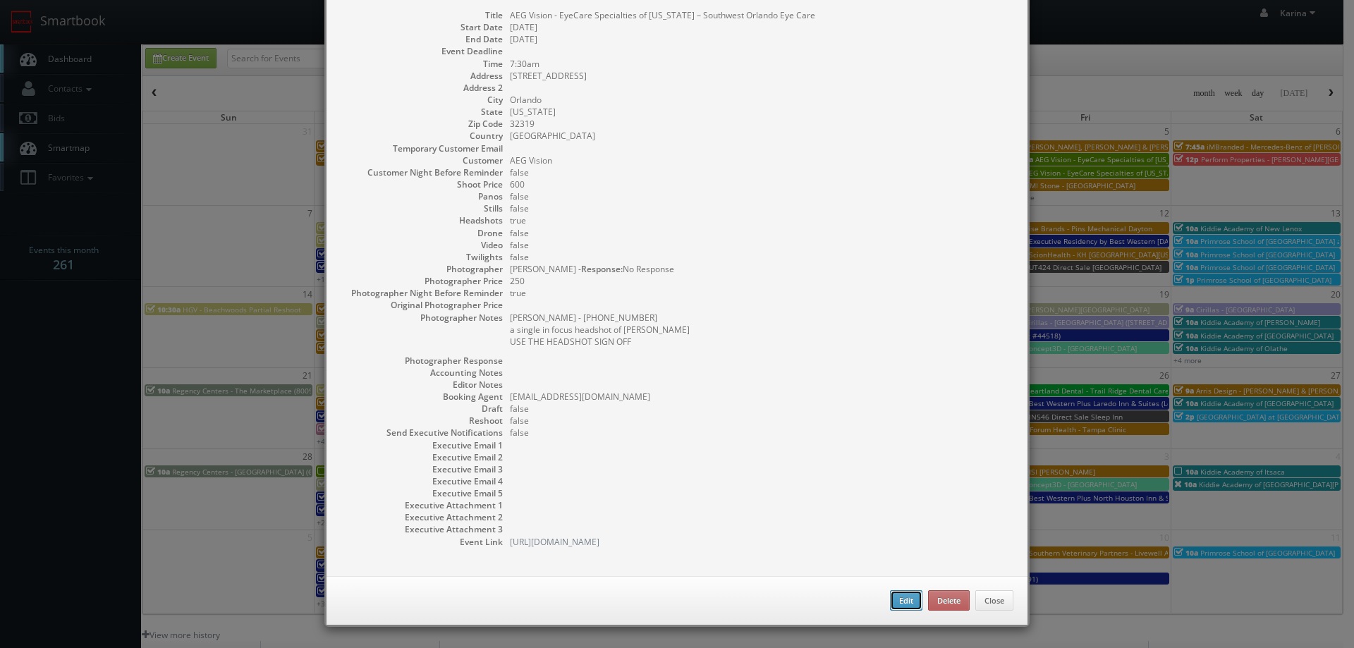
click at [897, 597] on button "Edit" at bounding box center [906, 600] width 32 height 21
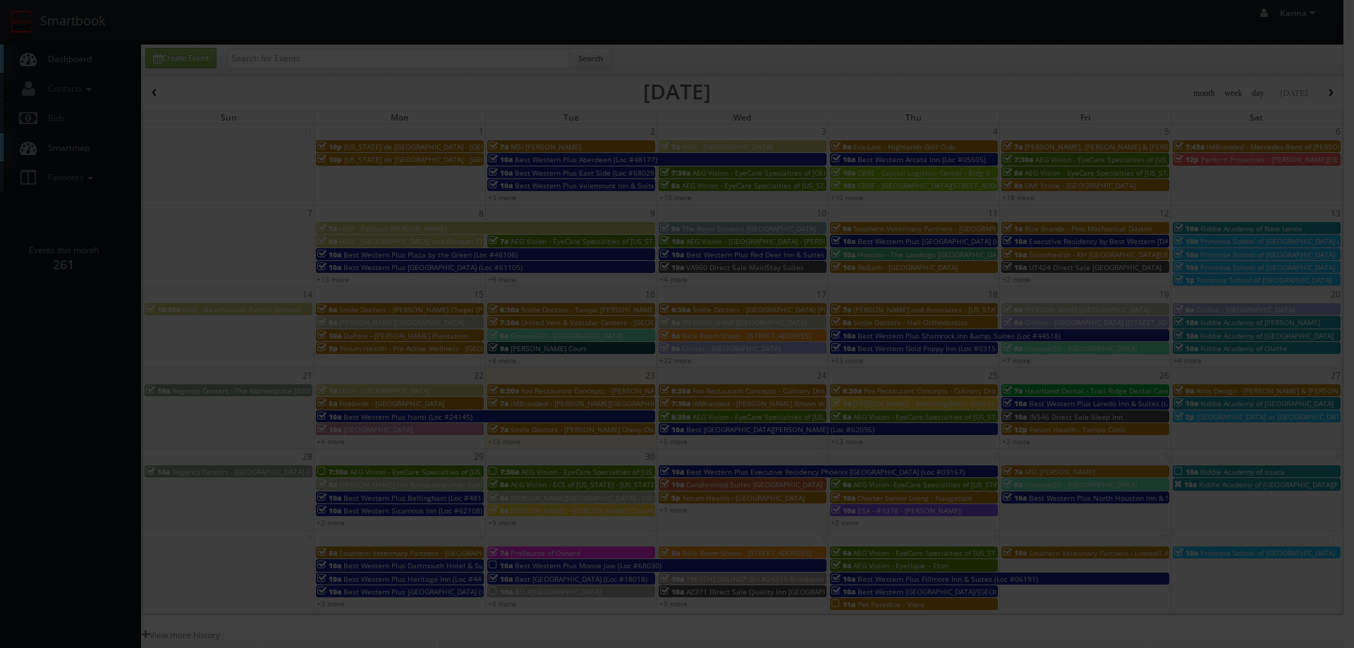
type input "600"
type input "250"
select select "[EMAIL_ADDRESS][DOMAIN_NAME]"
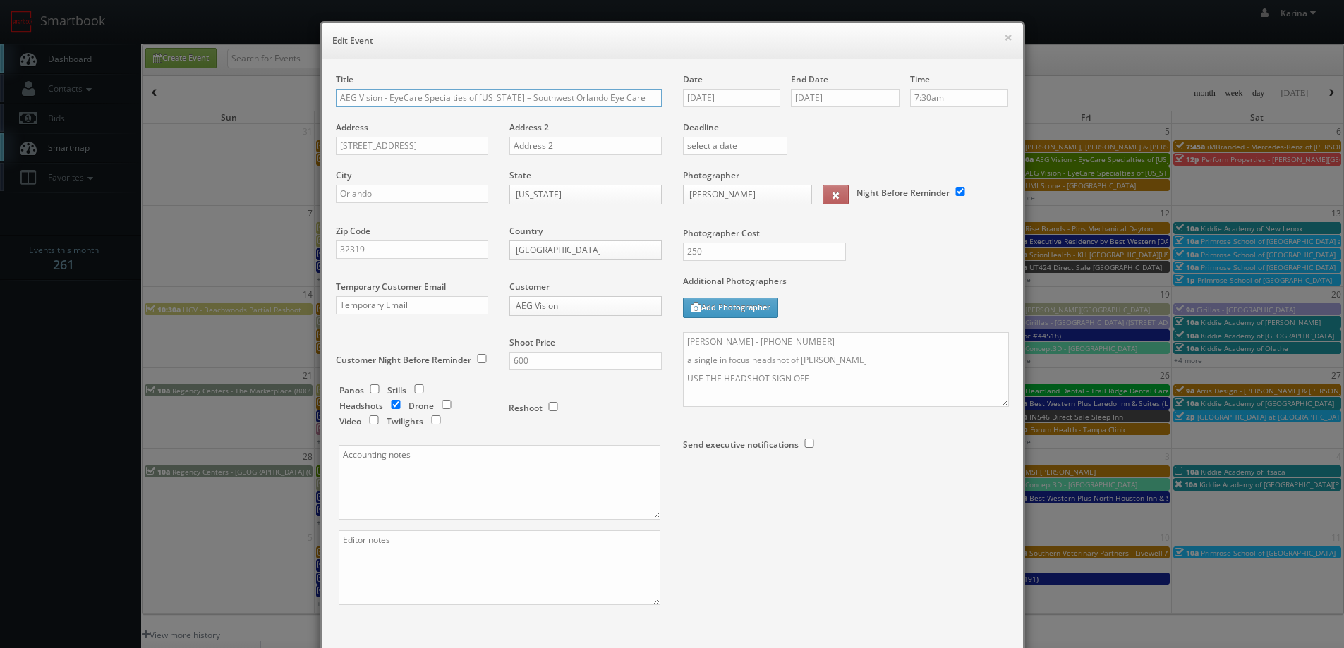
scroll to position [83, 0]
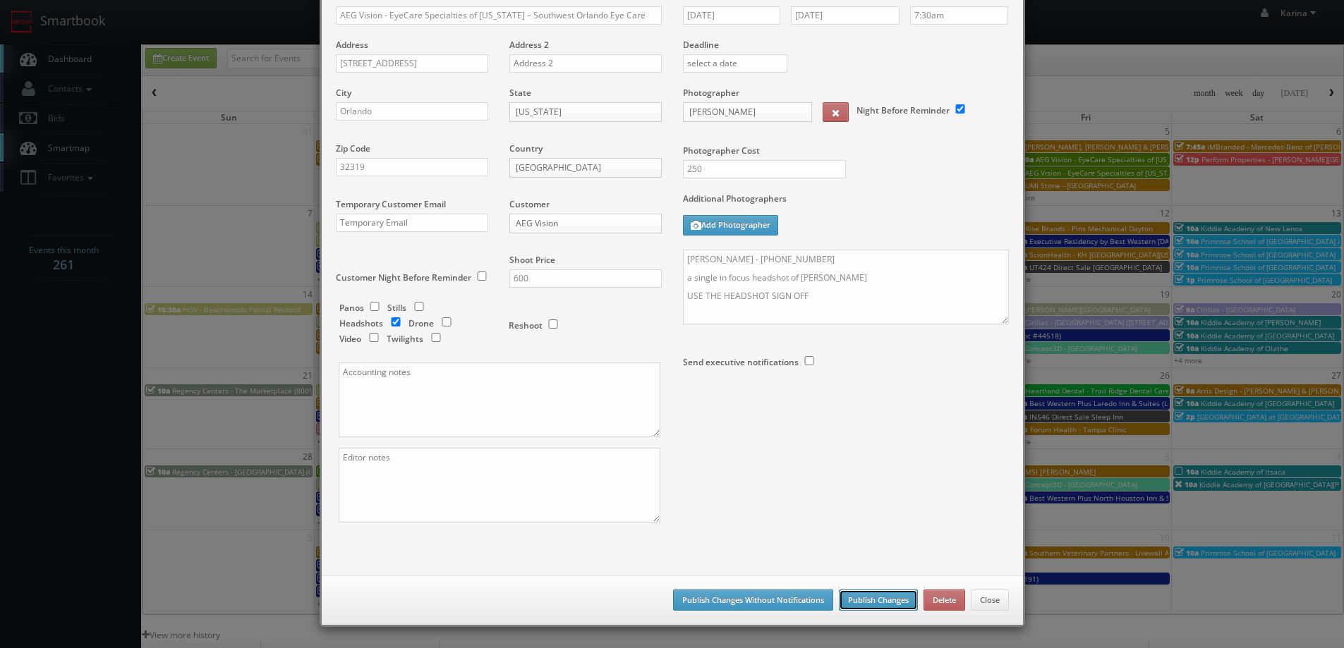
click at [873, 595] on button "Publish Changes" at bounding box center [878, 600] width 79 height 21
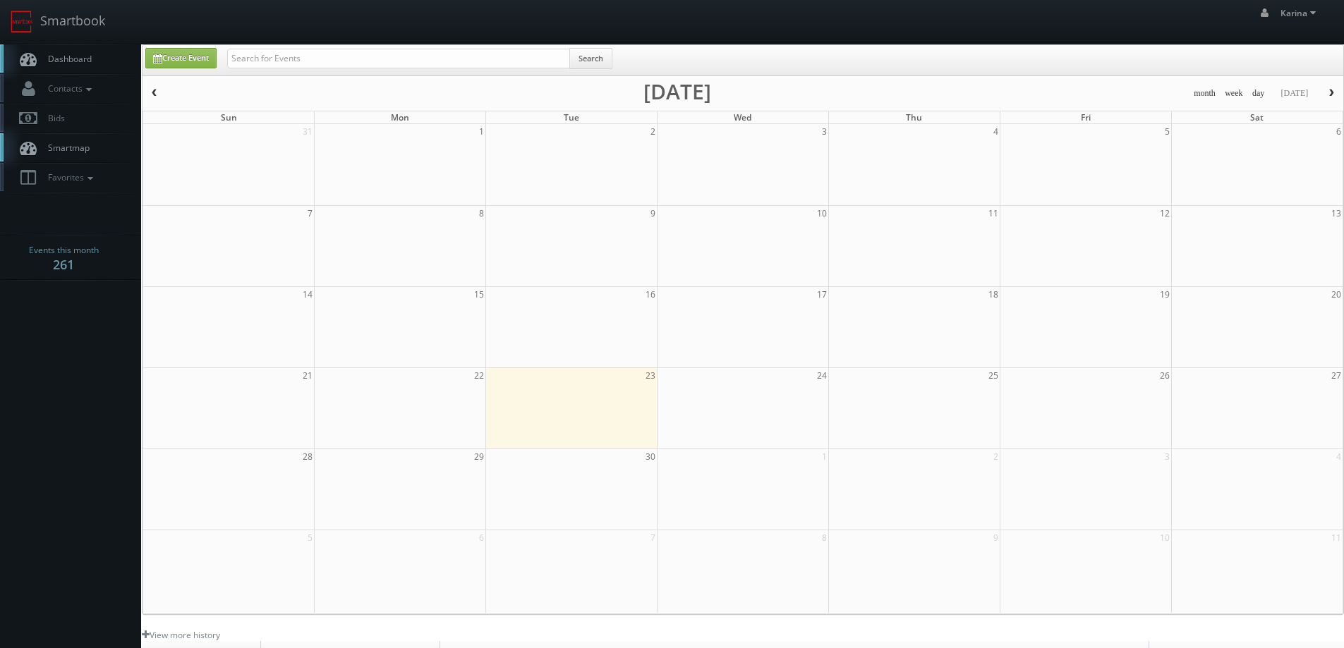
click at [89, 60] on span "Dashboard" at bounding box center [66, 59] width 51 height 12
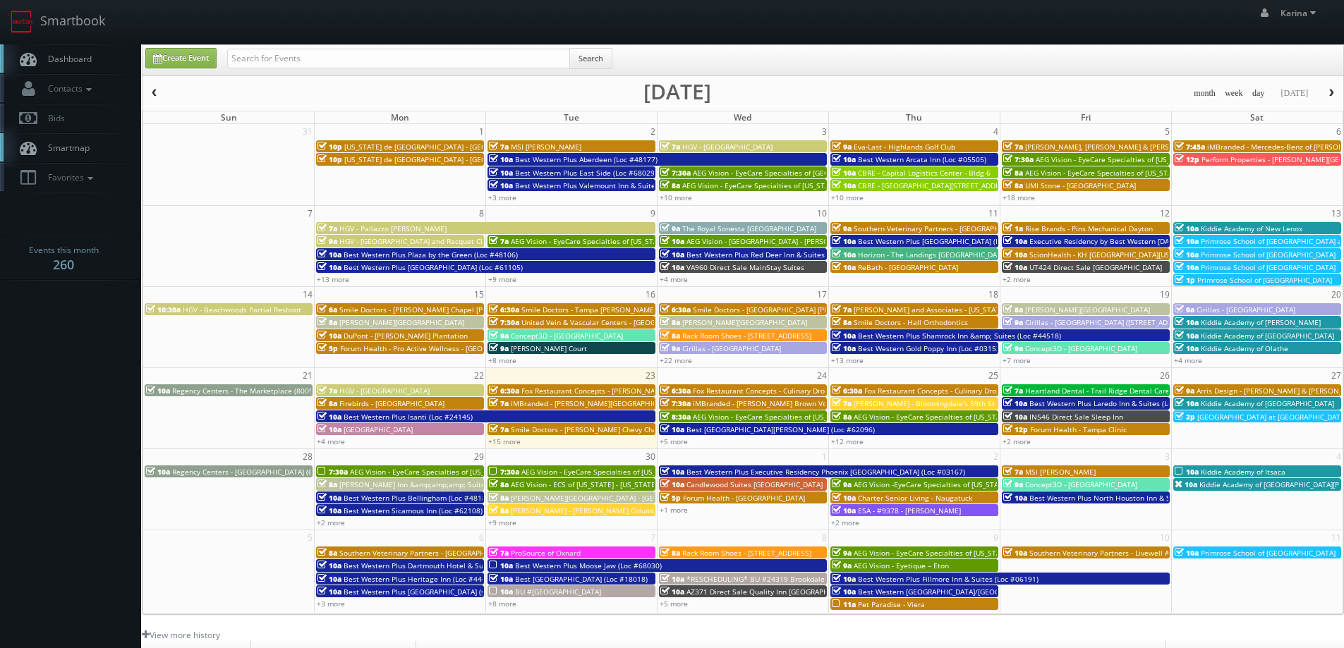
click at [536, 473] on span "AEG Vision - EyeCare Specialties of [US_STATE] – [PERSON_NAME] Eye Clinic" at bounding box center [648, 472] width 255 height 10
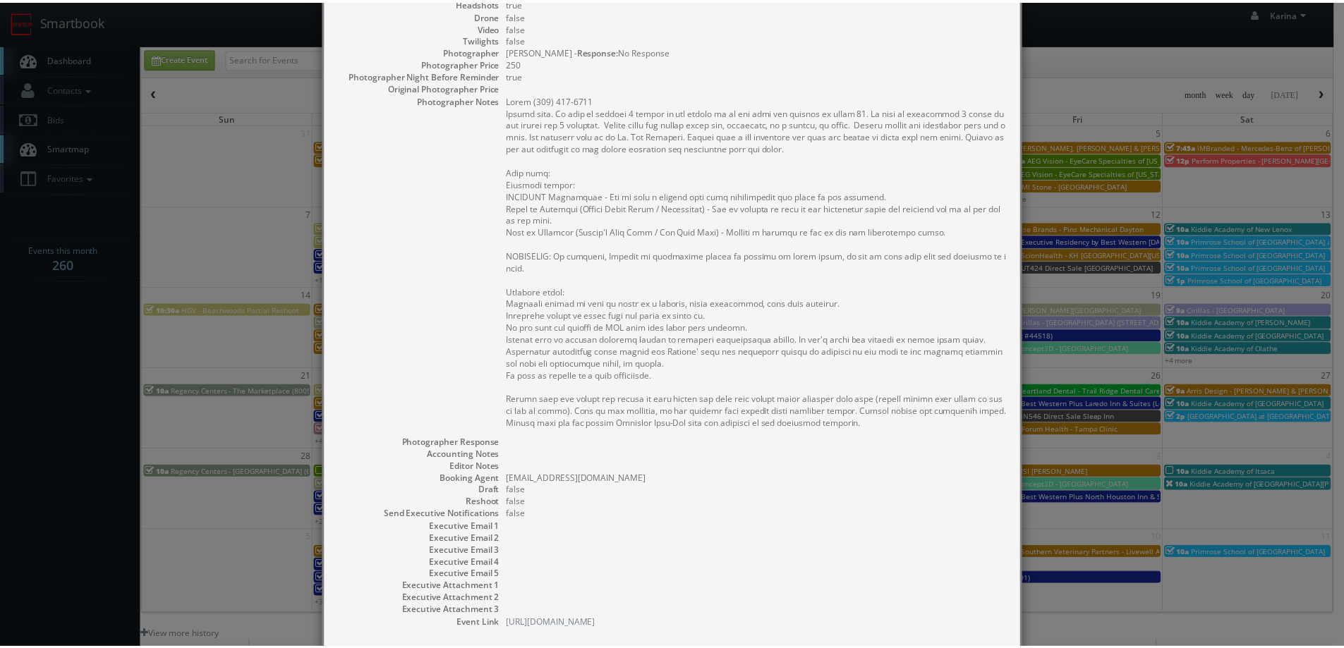
scroll to position [364, 0]
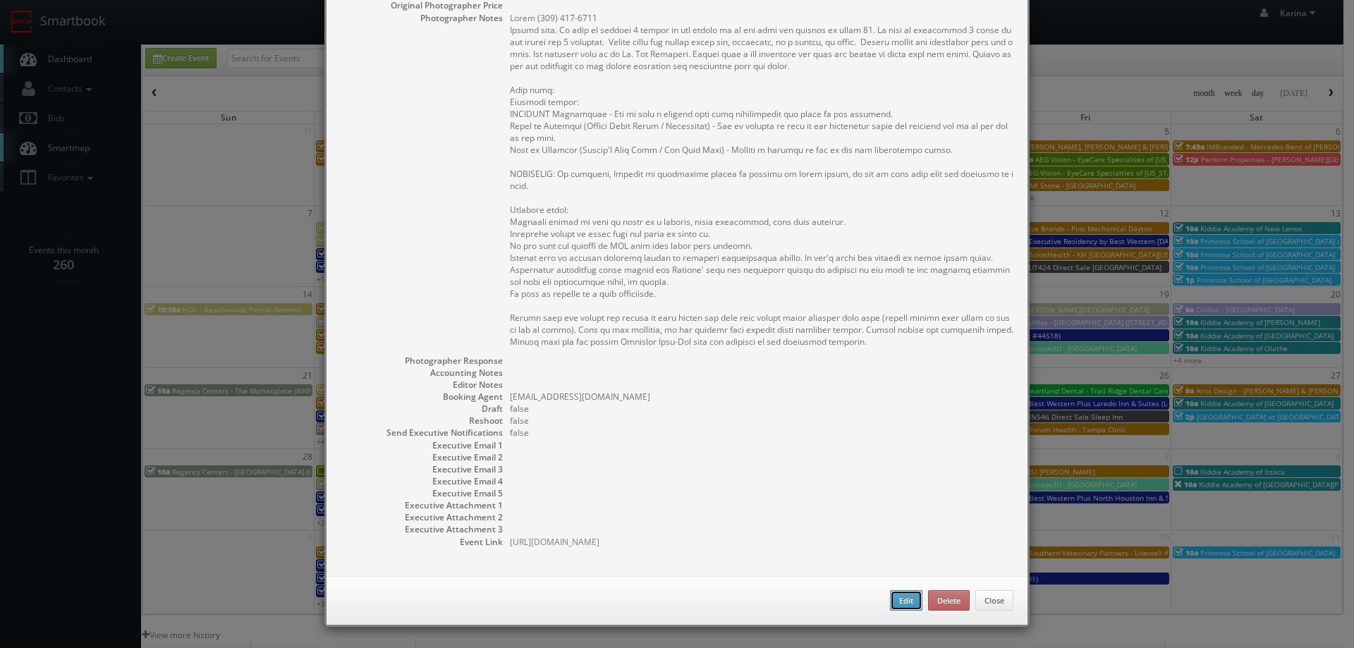
click at [906, 602] on button "Edit" at bounding box center [906, 600] width 32 height 21
type input "AEG Vision - EyeCare Specialties of [US_STATE] – [PERSON_NAME] Eye Clinic"
type input "1155 Winter Garden Vineland Rd. #102"
type input "Winter Garden"
type input "34787"
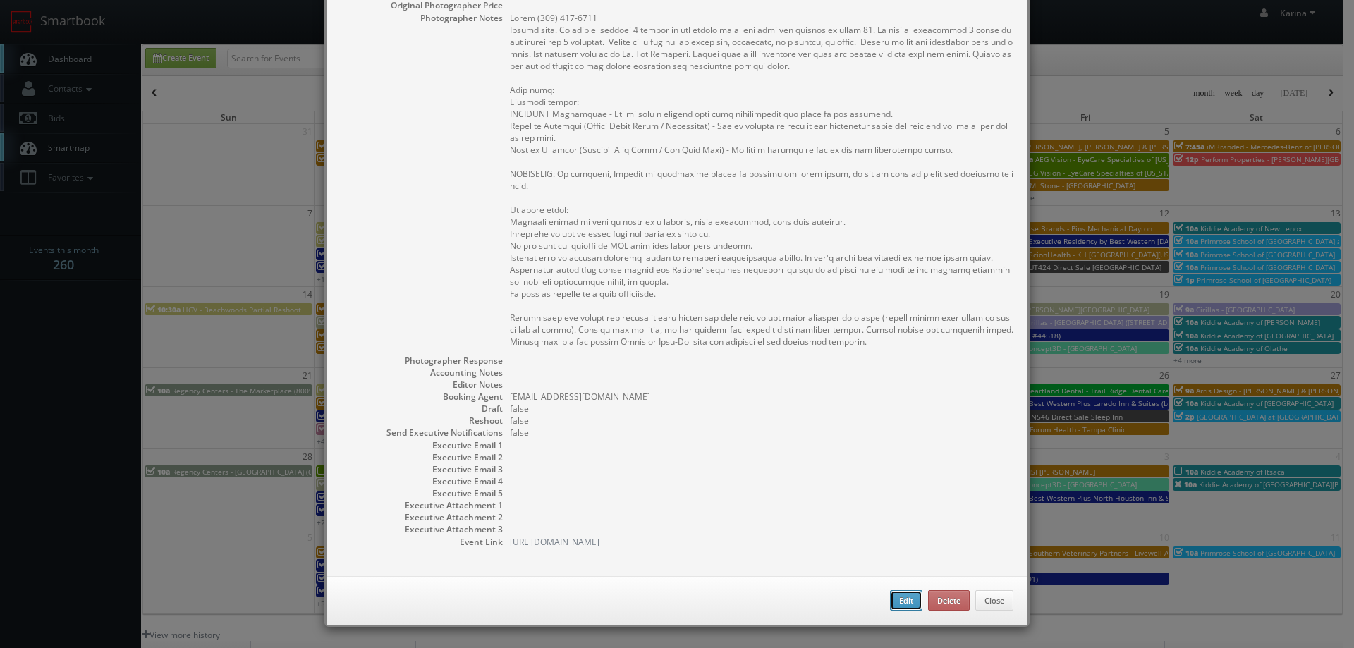
type input "600"
checkbox input "true"
type input "09/30/2025"
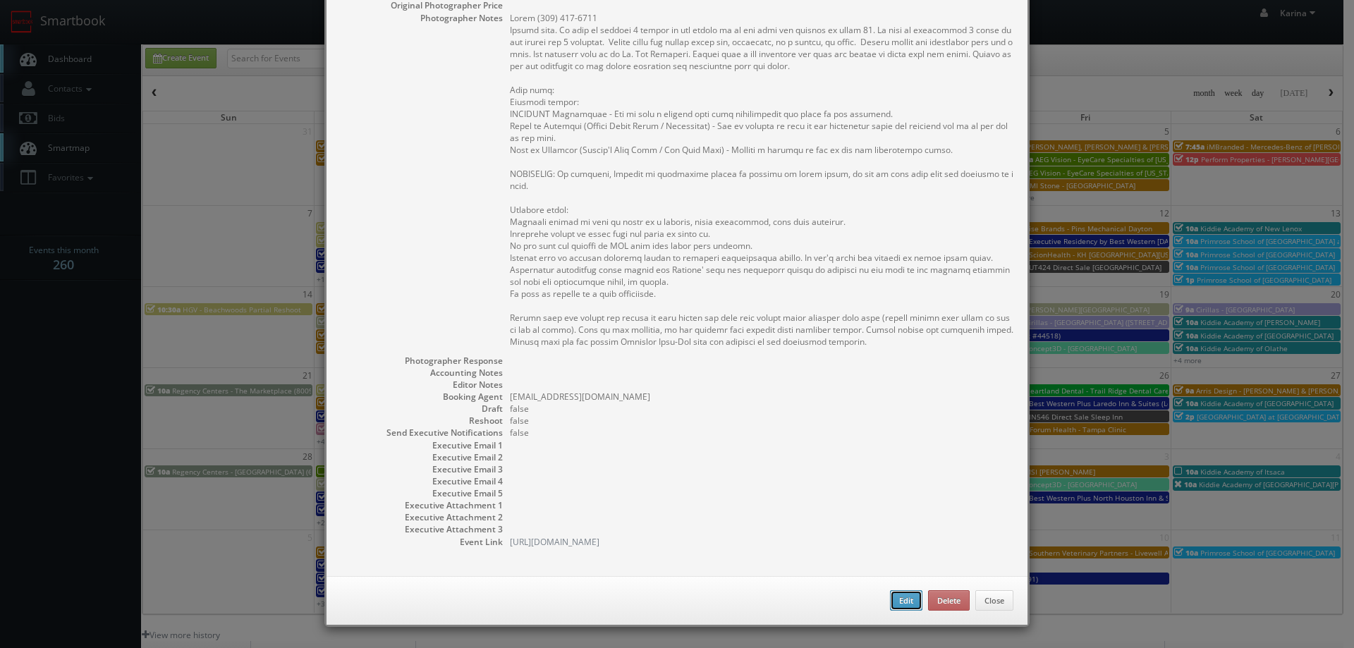
type input "7:30am"
checkbox input "true"
type textarea "Jaime (407) 656-3755 Stills only. We need to deliver 5 stills to the client so …"
type input "600"
type input "250"
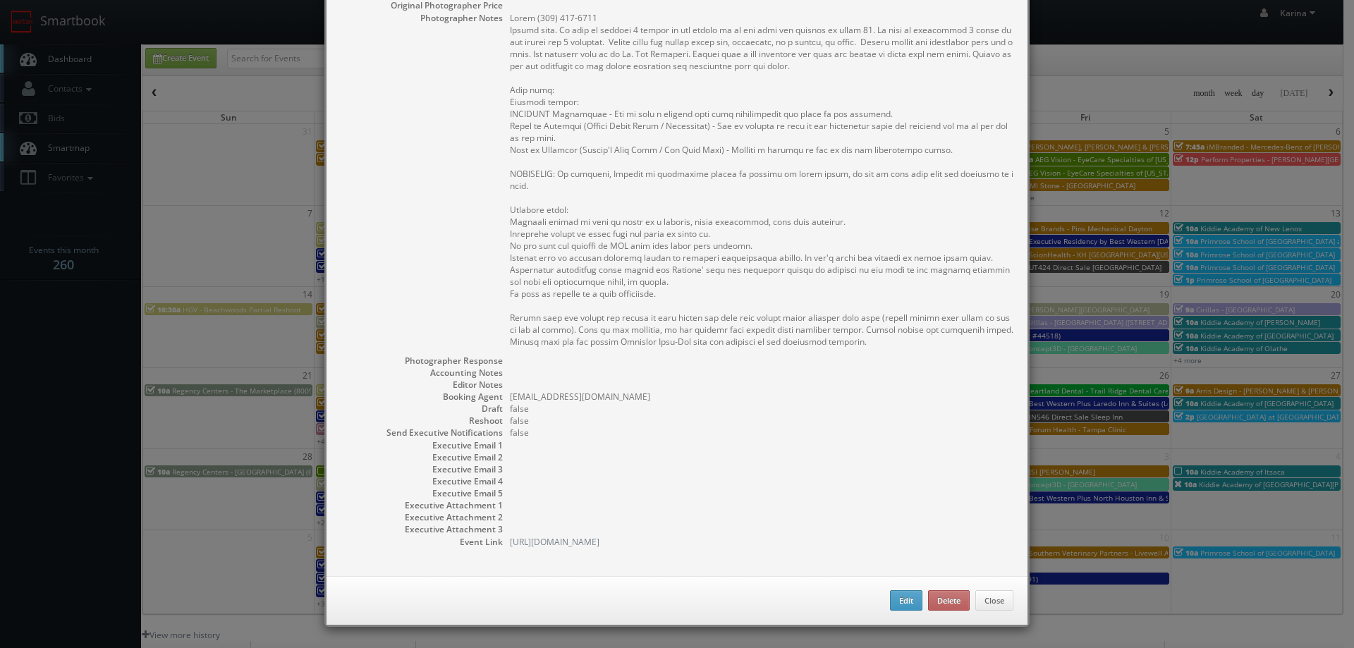
select select "[US_STATE]"
select select "fake4299@mg.cs3calendar.com"
select select "tonybrucecat@gmail.com"
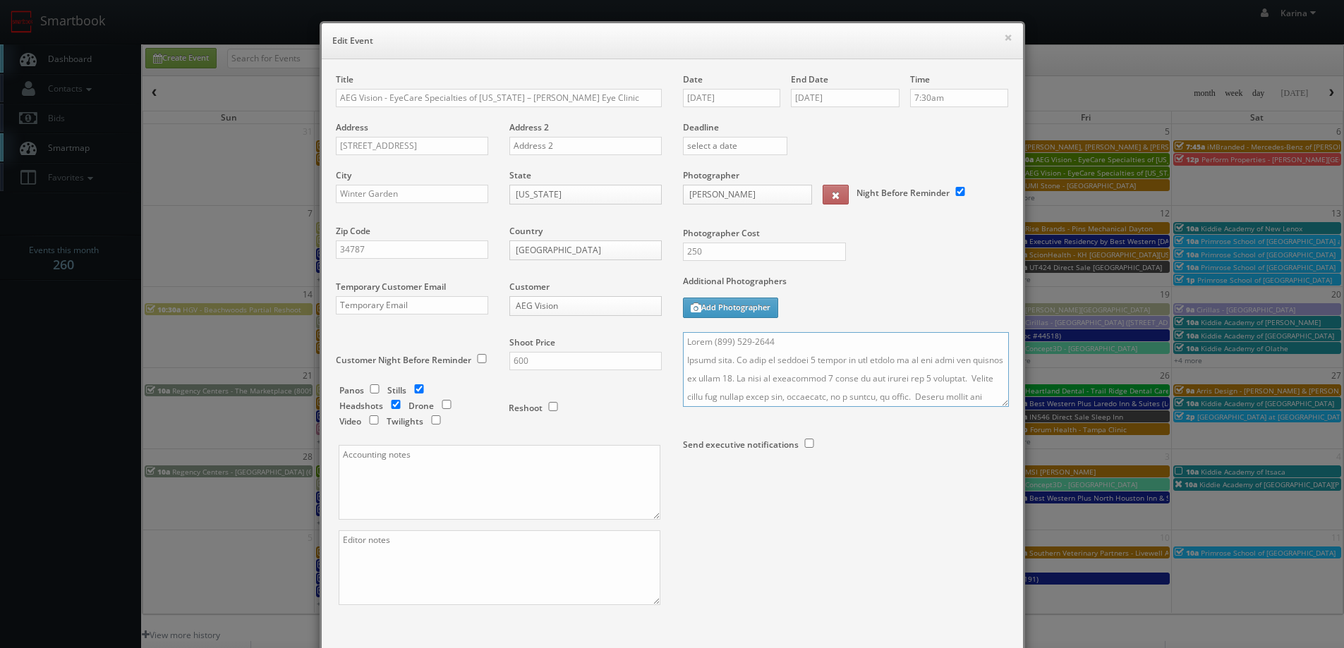
click at [683, 340] on textarea at bounding box center [846, 369] width 326 height 75
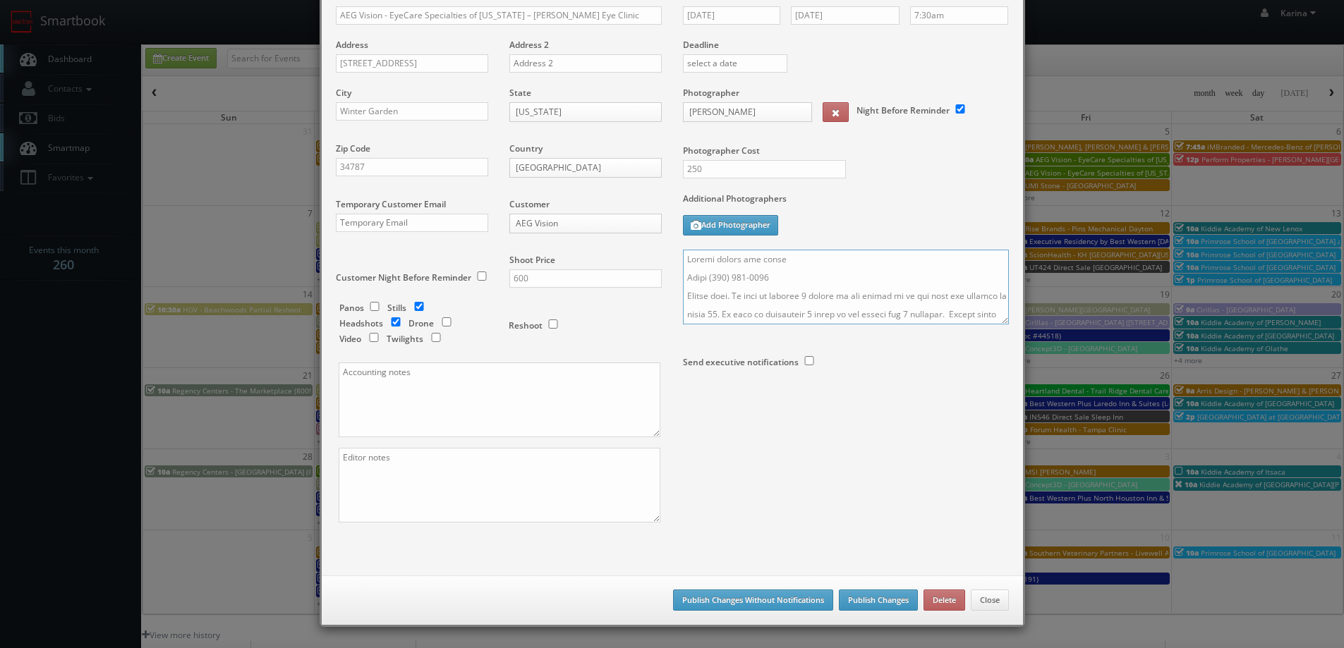
type textarea "Please accept the shoot Jaime (407) 656-3755 Stills only. We need to deliver 5 …"
click at [857, 594] on button "Publish Changes" at bounding box center [878, 600] width 79 height 21
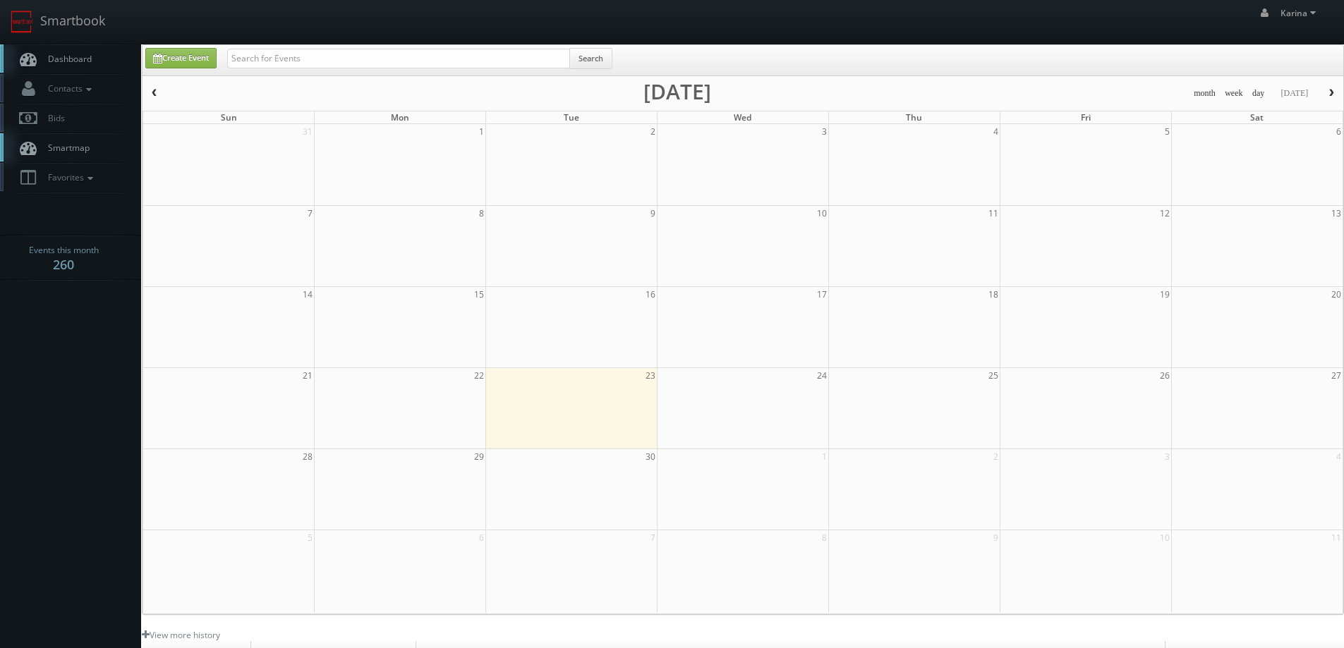
click at [74, 58] on span "Dashboard" at bounding box center [66, 59] width 51 height 12
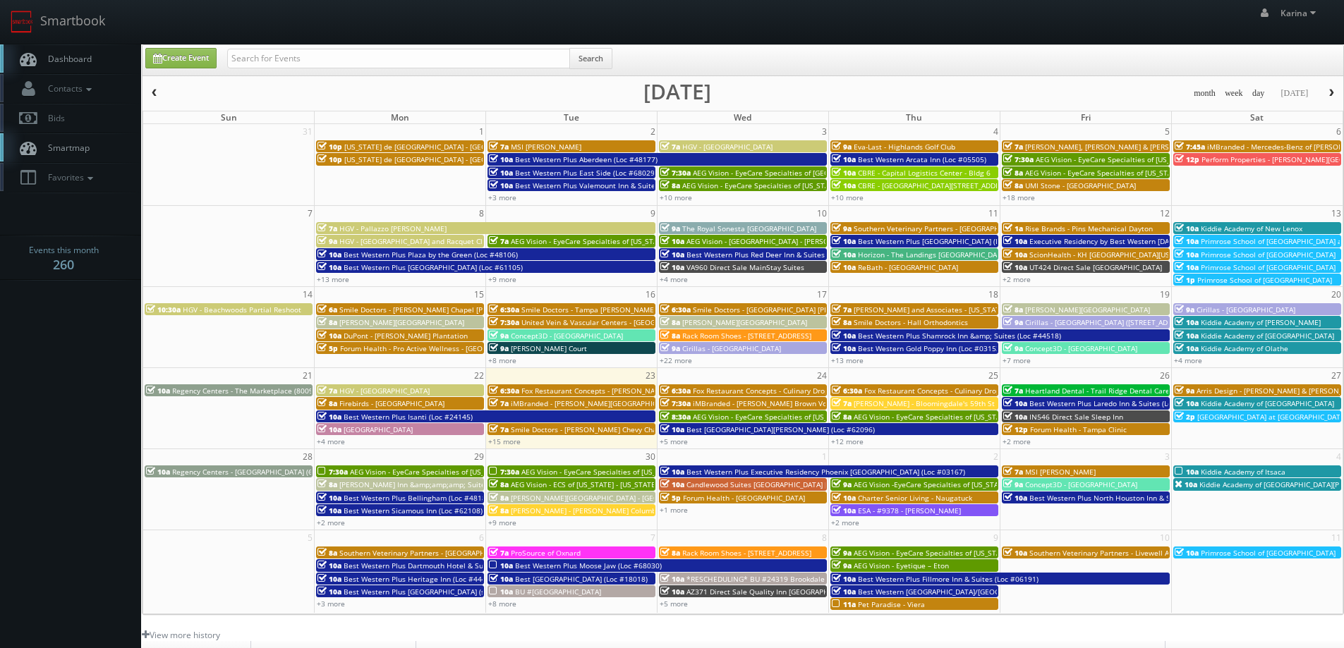
click at [418, 470] on span "AEG Vision - EyeCare Specialties of [US_STATE] – Southwest Orlando Eye Care" at bounding box center [481, 472] width 262 height 10
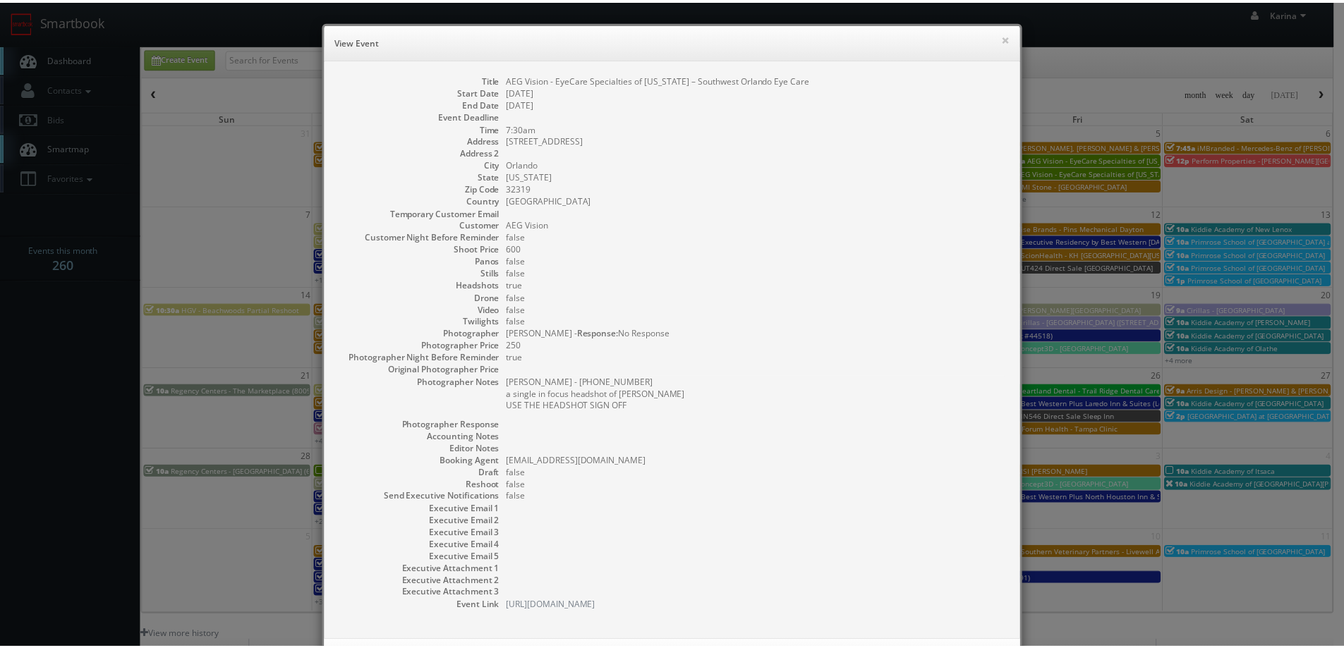
scroll to position [64, 0]
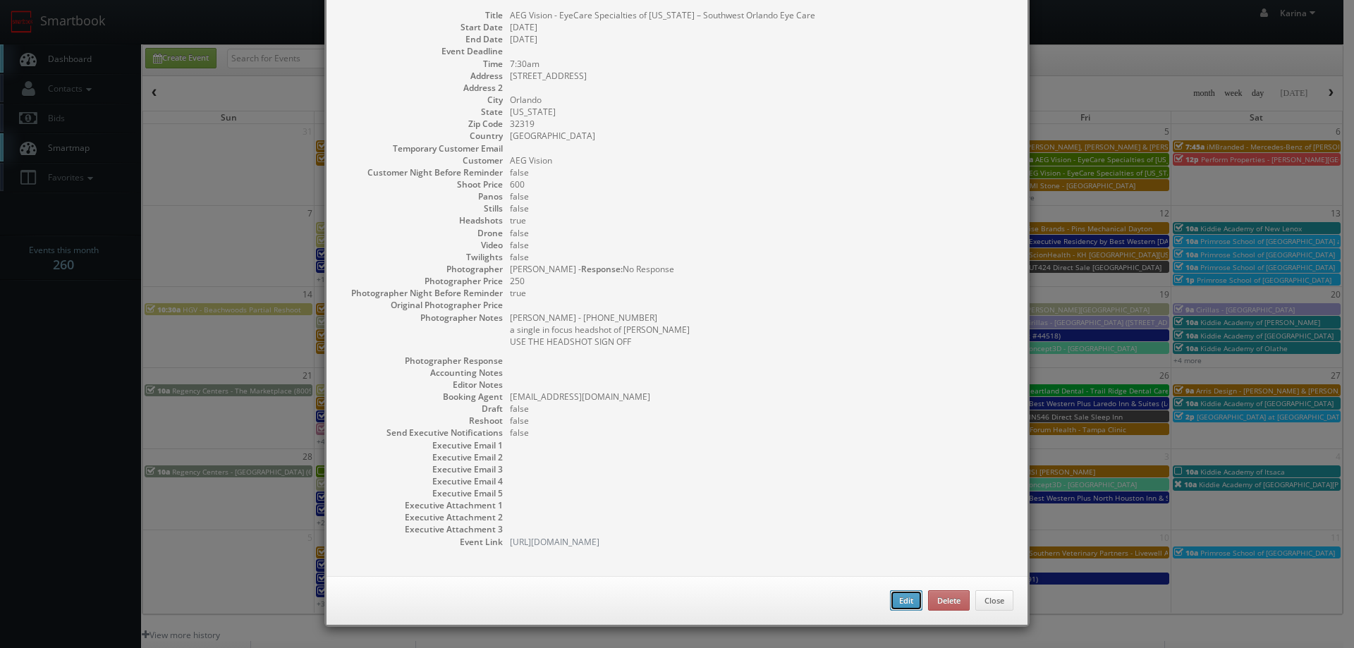
click at [896, 600] on button "Edit" at bounding box center [906, 600] width 32 height 21
type input "AEG Vision - EyeCare Specialties of [US_STATE] – Southwest Orlando Eye Care"
type input "[STREET_ADDRESS]"
type input "Orlando"
type input "32319"
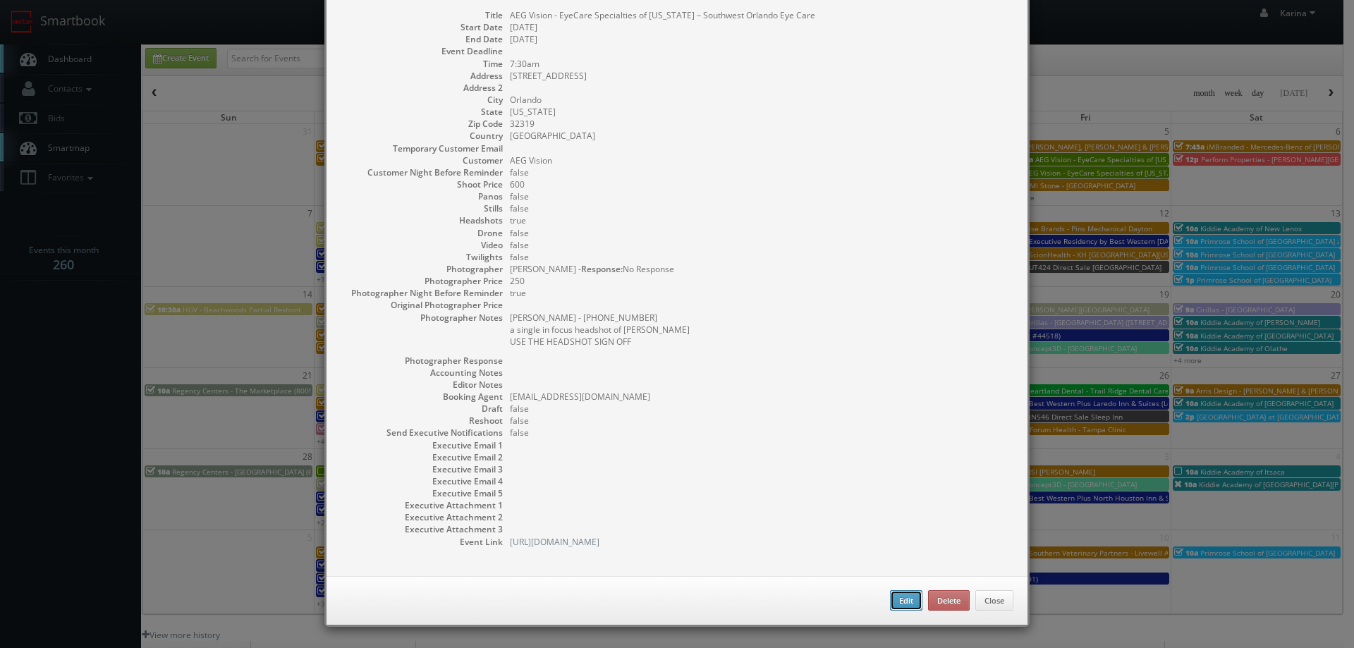
type input "600"
checkbox input "true"
type input "[DATE]"
type input "7:30am"
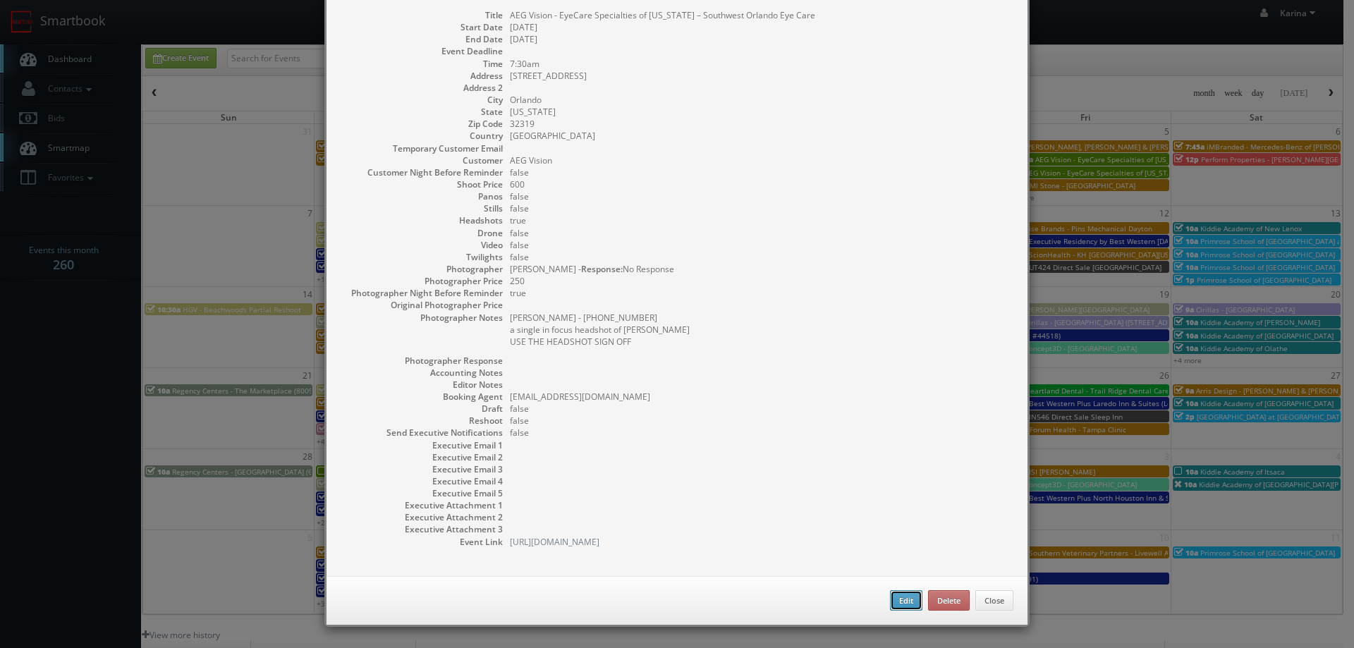
checkbox input "true"
type textarea "[PERSON_NAME] - [PHONE_NUMBER] a single in focus headshot of [PERSON_NAME] USE …"
type input "600"
type input "250"
select select "[US_STATE]"
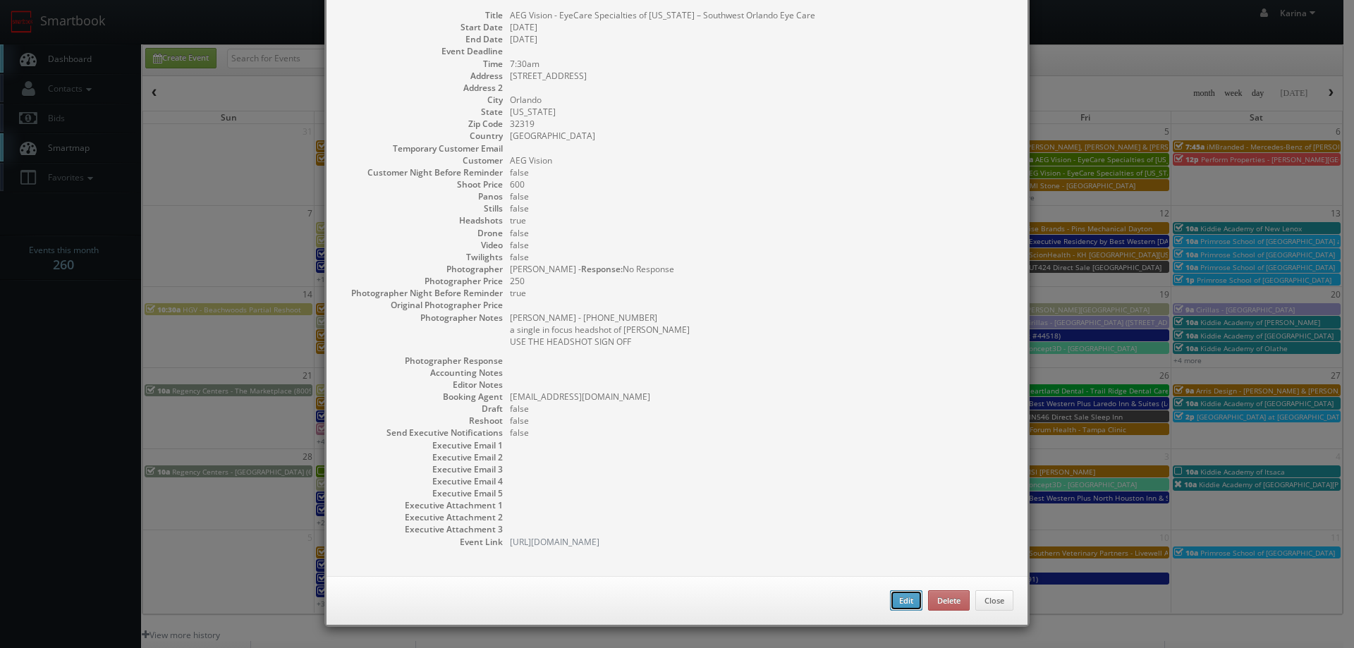
select select "[EMAIL_ADDRESS][DOMAIN_NAME]"
select select "tonybrucecat@gmail.com"
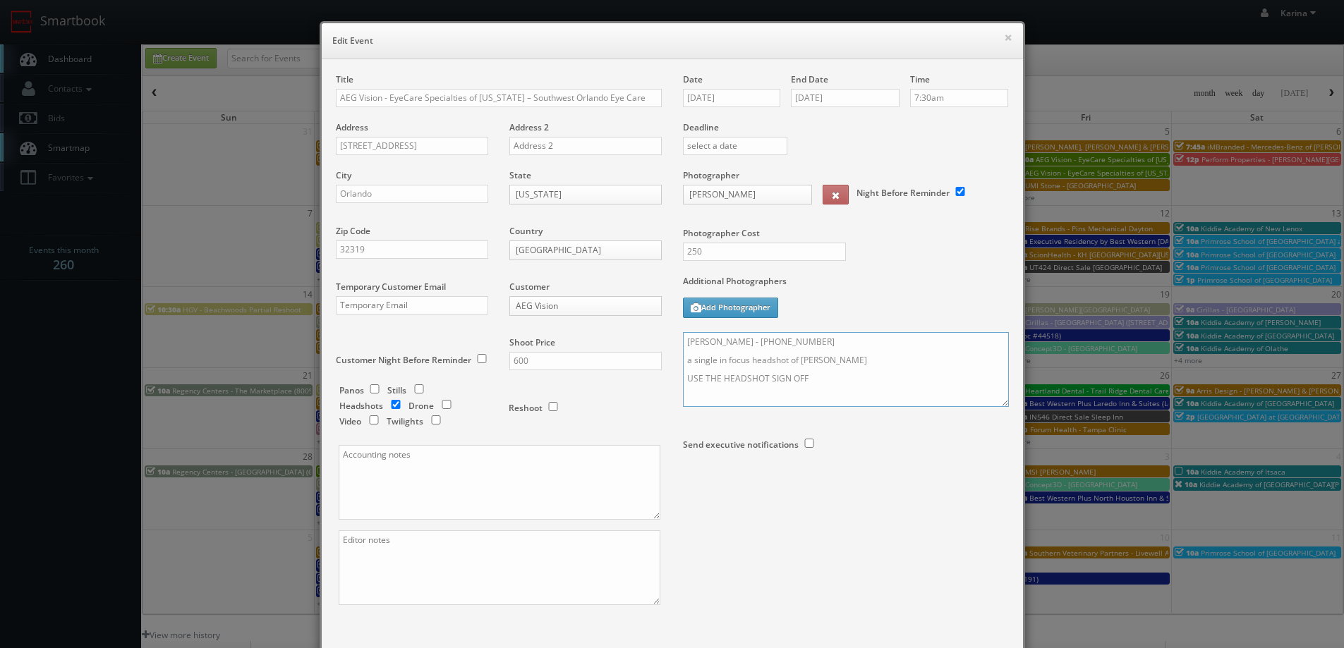
click at [683, 339] on textarea "Dr Marx - 720-486-4707 a single in focus headshot of Dr. Marx USE THE HEADSHOT …" at bounding box center [846, 369] width 326 height 75
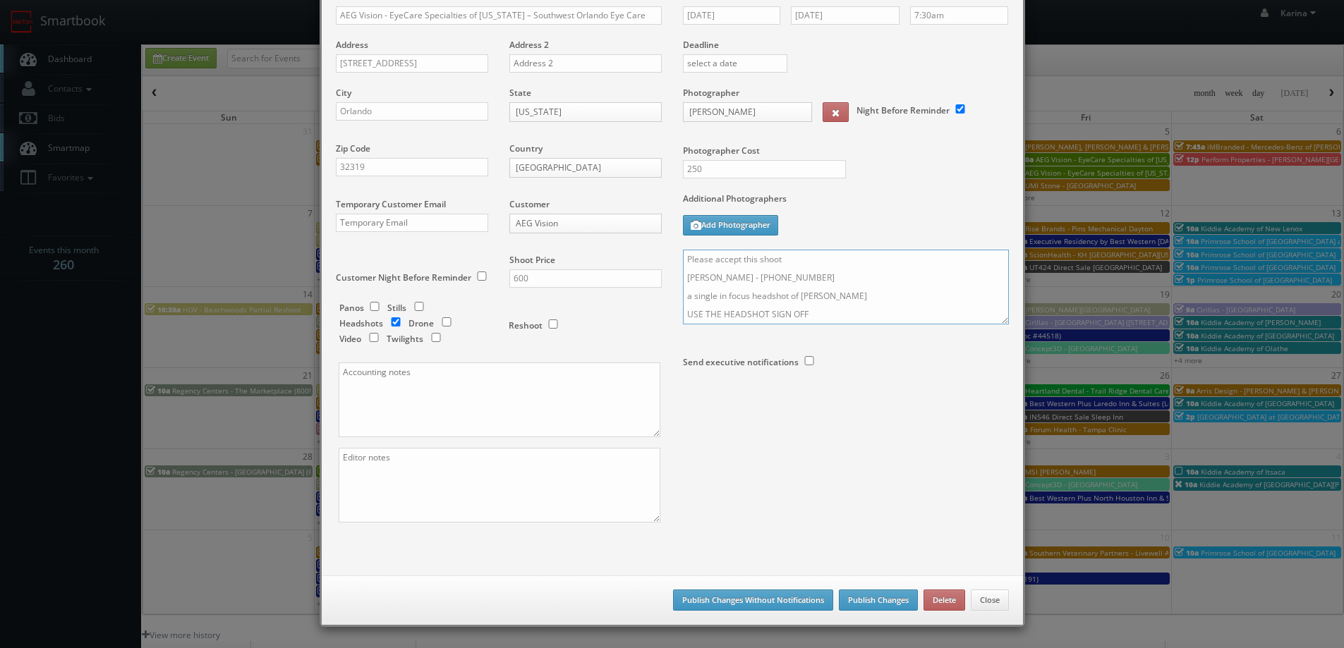
scroll to position [71, 0]
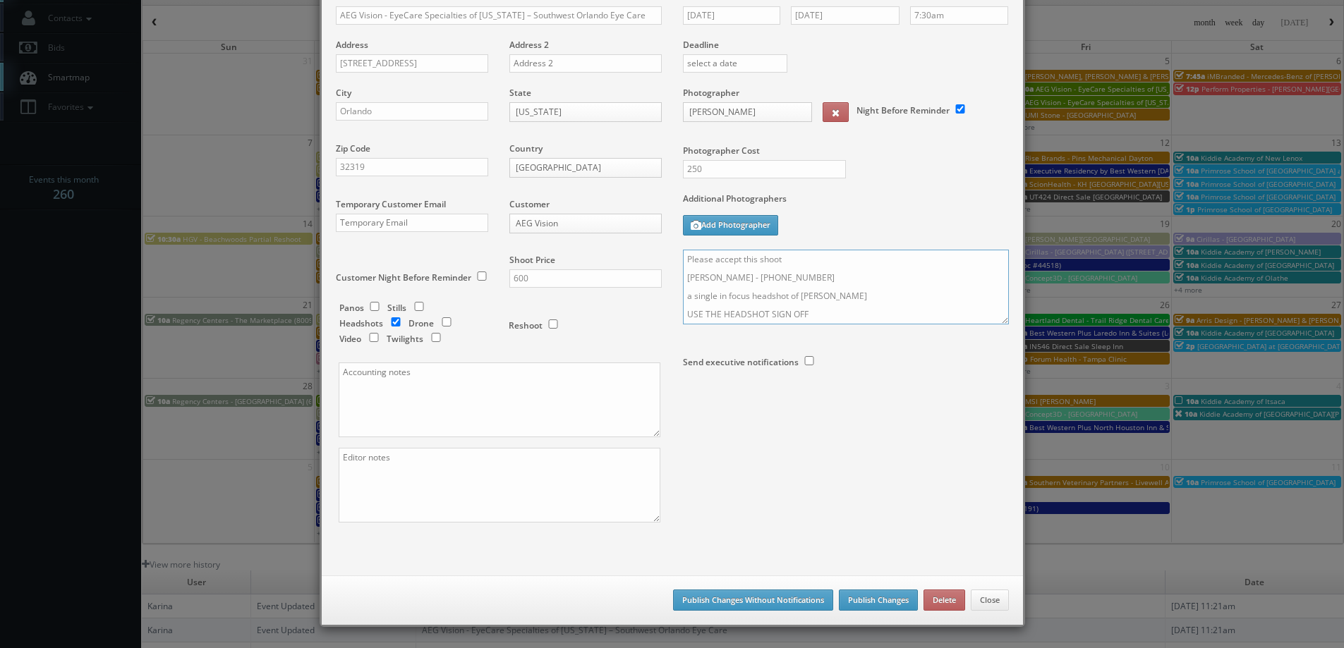
type textarea "Please accept this shoot Dr Marx - 720-486-4707 a single in focus headshot of D…"
click at [872, 602] on button "Publish Changes" at bounding box center [878, 600] width 79 height 21
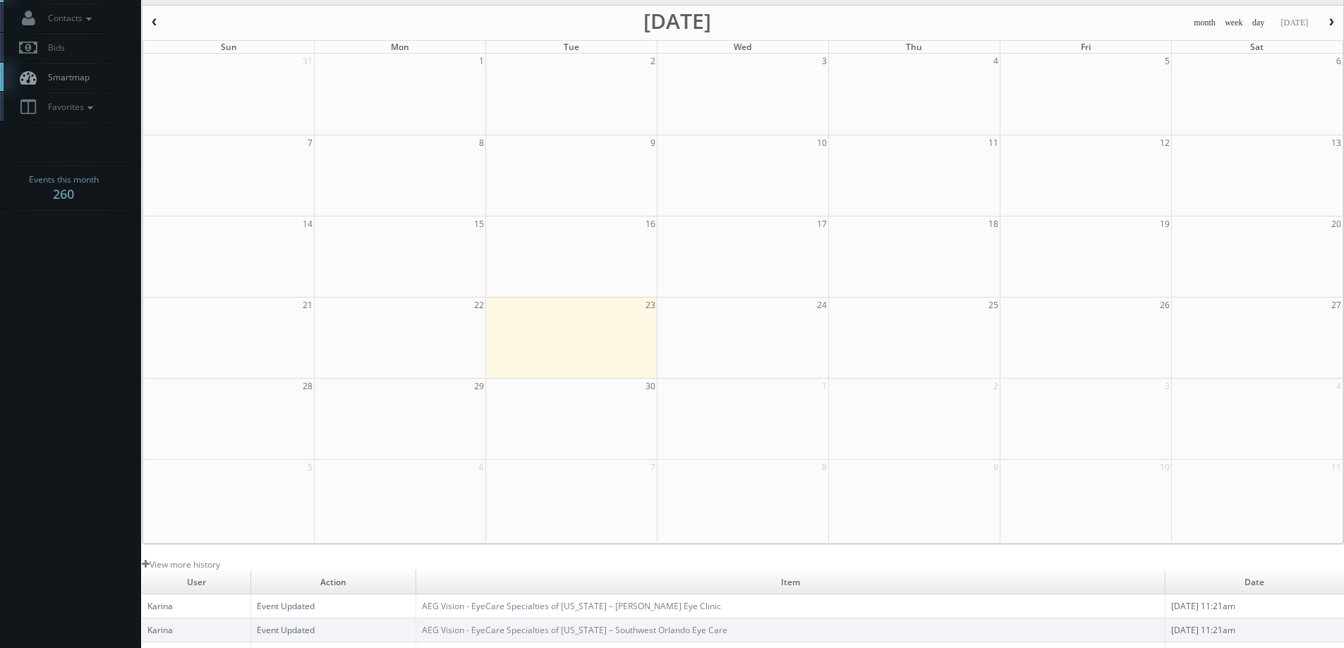
scroll to position [0, 0]
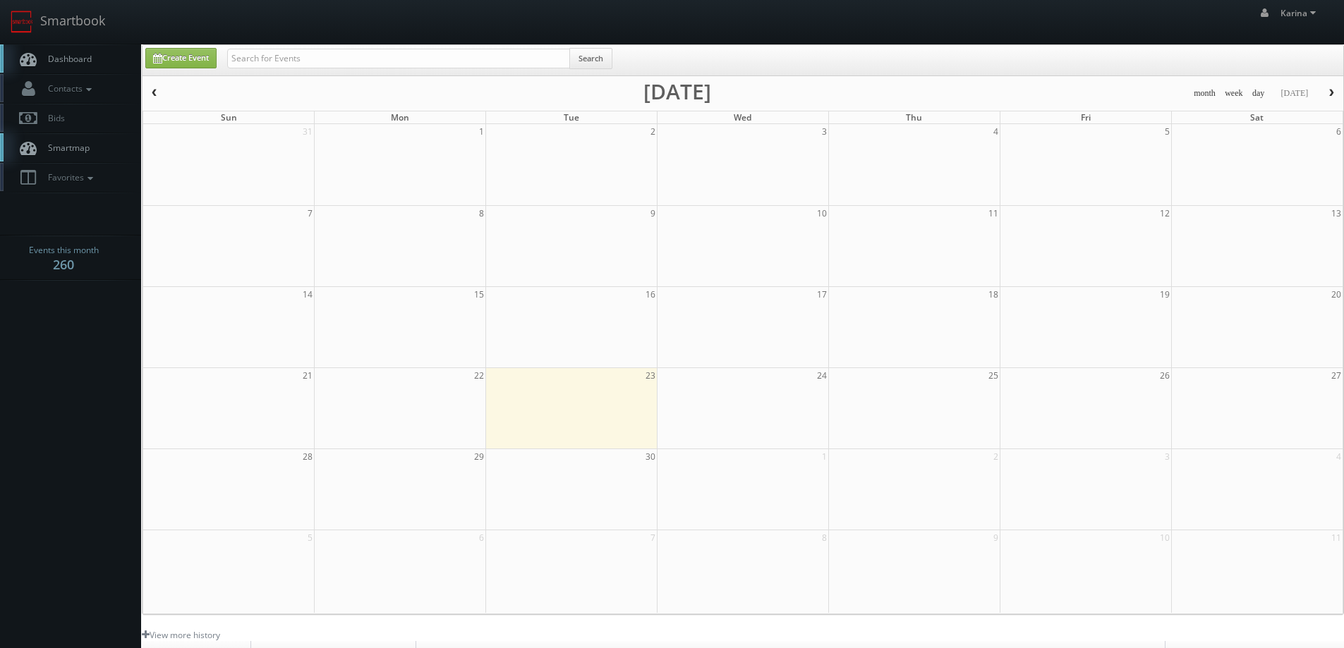
click at [91, 59] on span "Dashboard" at bounding box center [66, 59] width 51 height 12
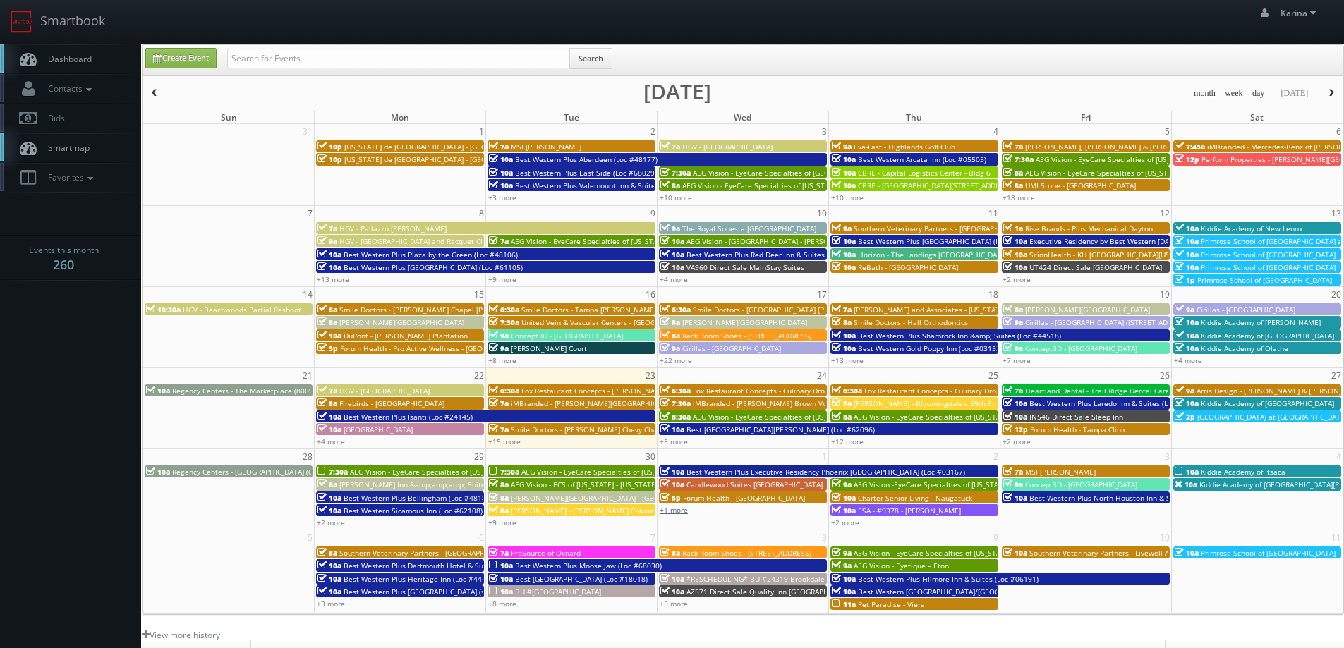
click at [674, 511] on link "+1 more" at bounding box center [673, 510] width 28 height 10
click at [852, 525] on link "+2 more" at bounding box center [845, 523] width 28 height 10
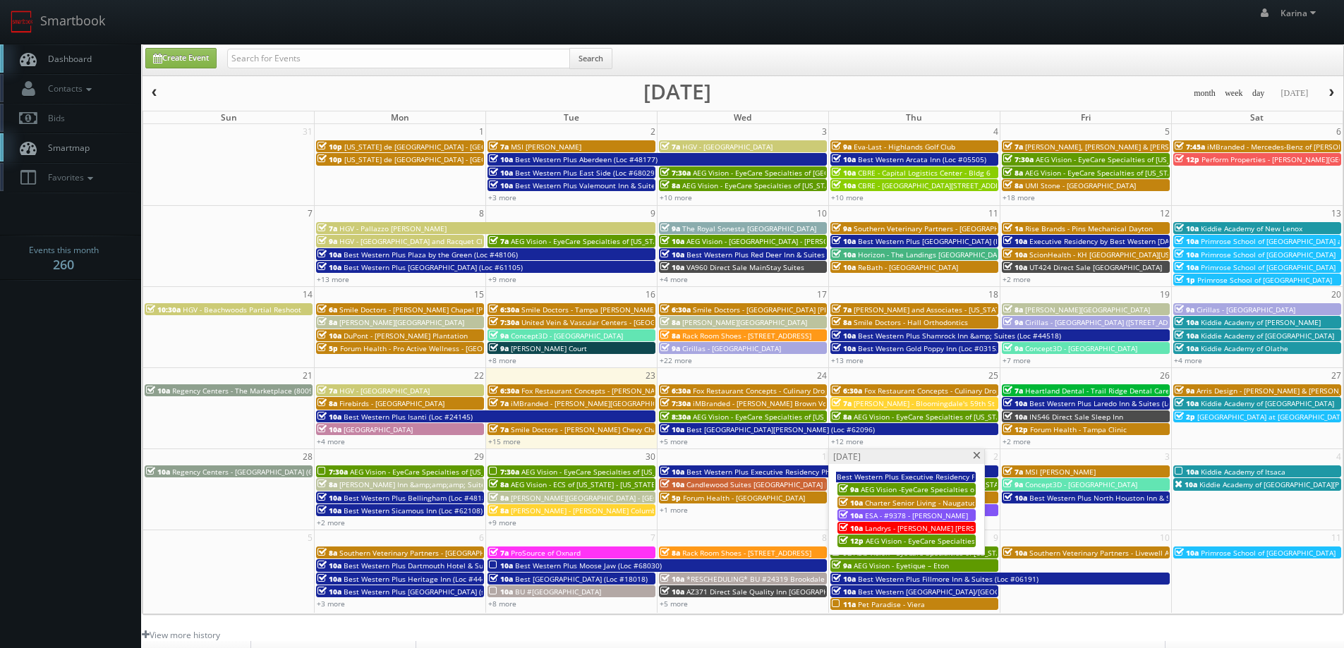
click at [973, 452] on span at bounding box center [976, 456] width 9 height 8
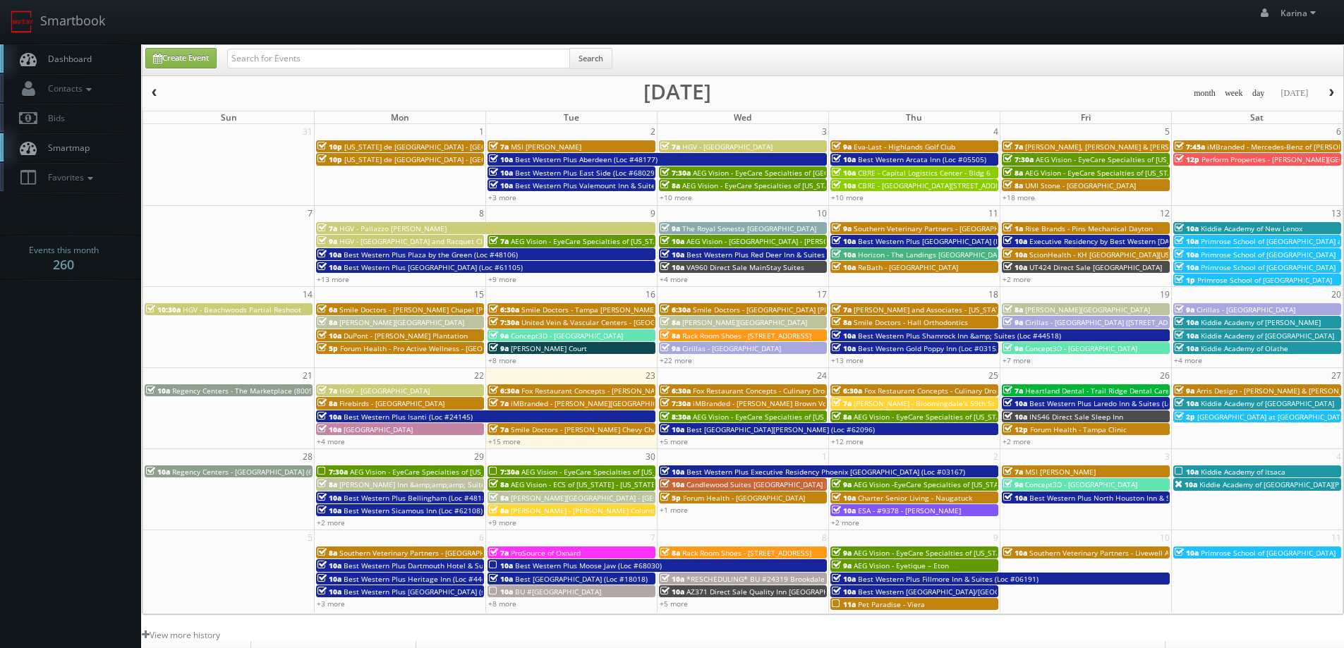
click at [1258, 471] on span "Kiddie Academy of Itsaca" at bounding box center [1242, 472] width 85 height 10
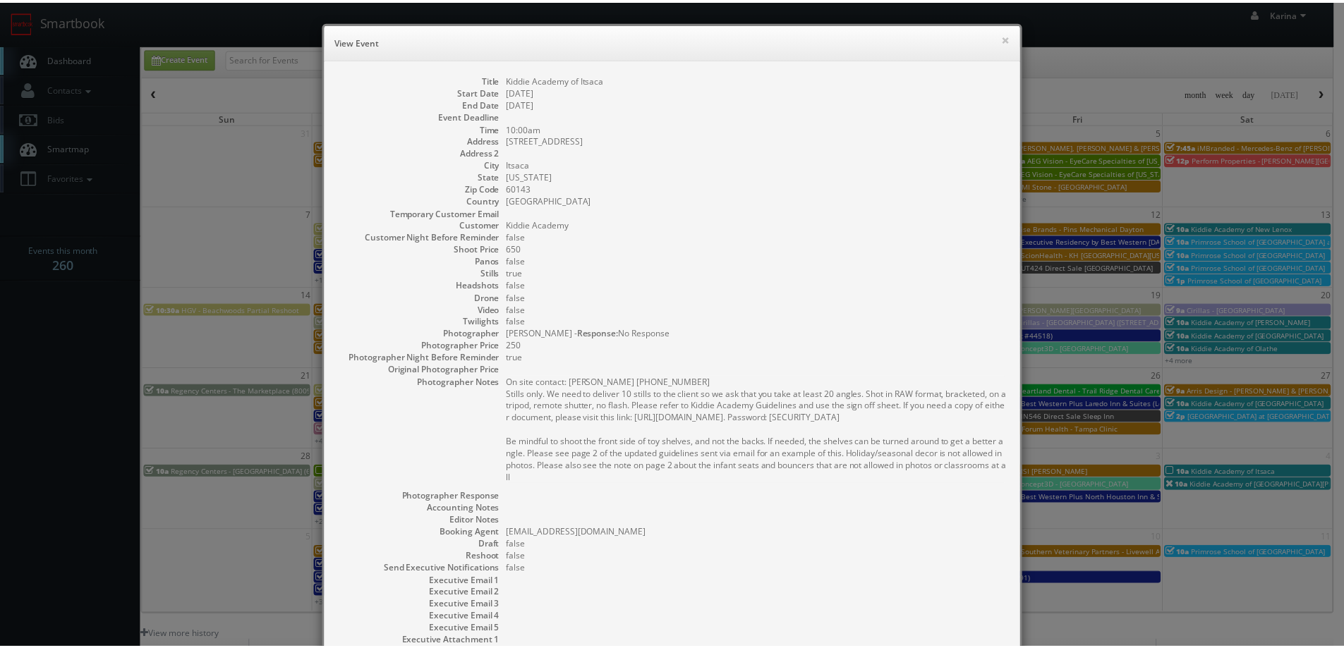
scroll to position [136, 0]
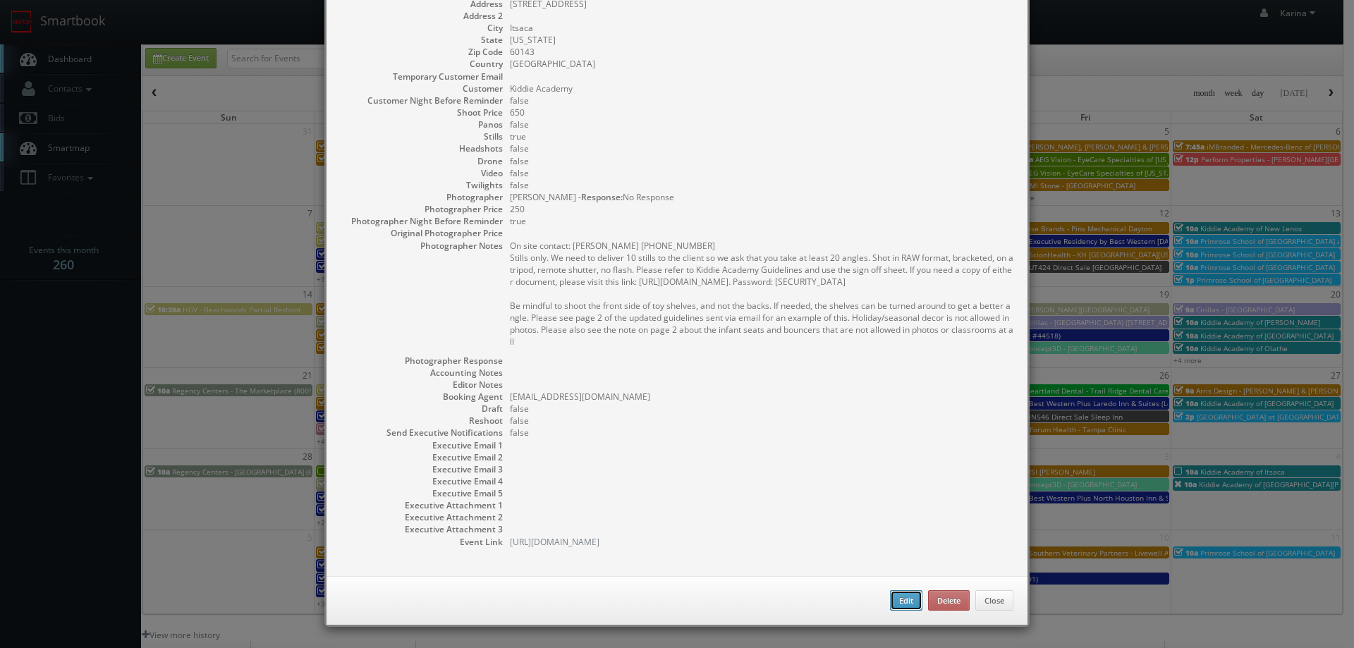
click at [897, 600] on button "Edit" at bounding box center [906, 600] width 32 height 21
type input "650"
type input "250"
select select "[US_STATE]"
select select "[EMAIL_ADDRESS][DOMAIN_NAME]"
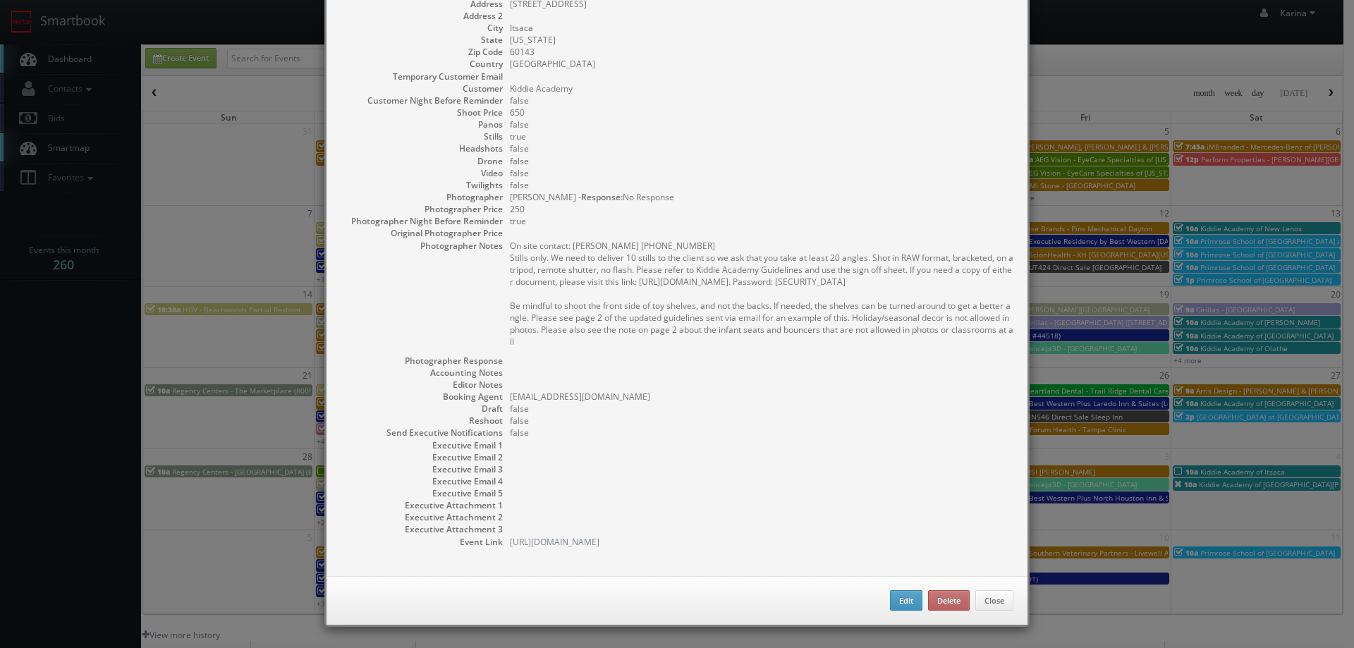
select select "[EMAIL_ADDRESS][DOMAIN_NAME]"
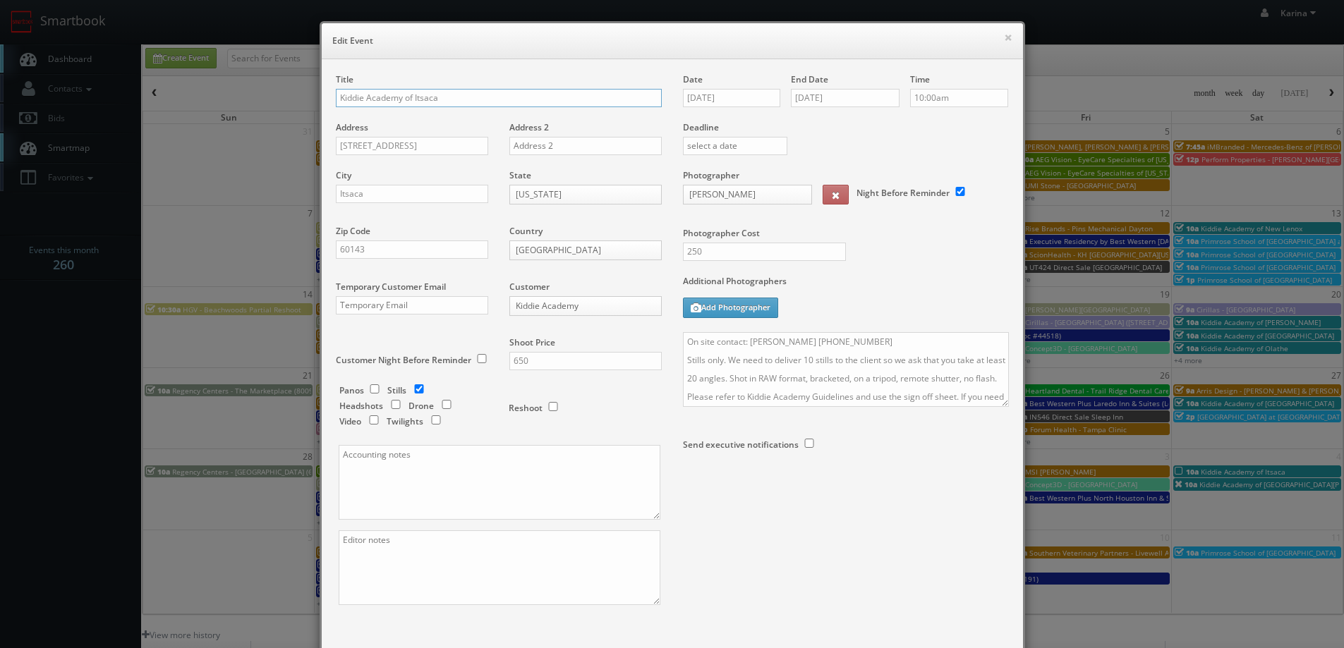
scroll to position [83, 0]
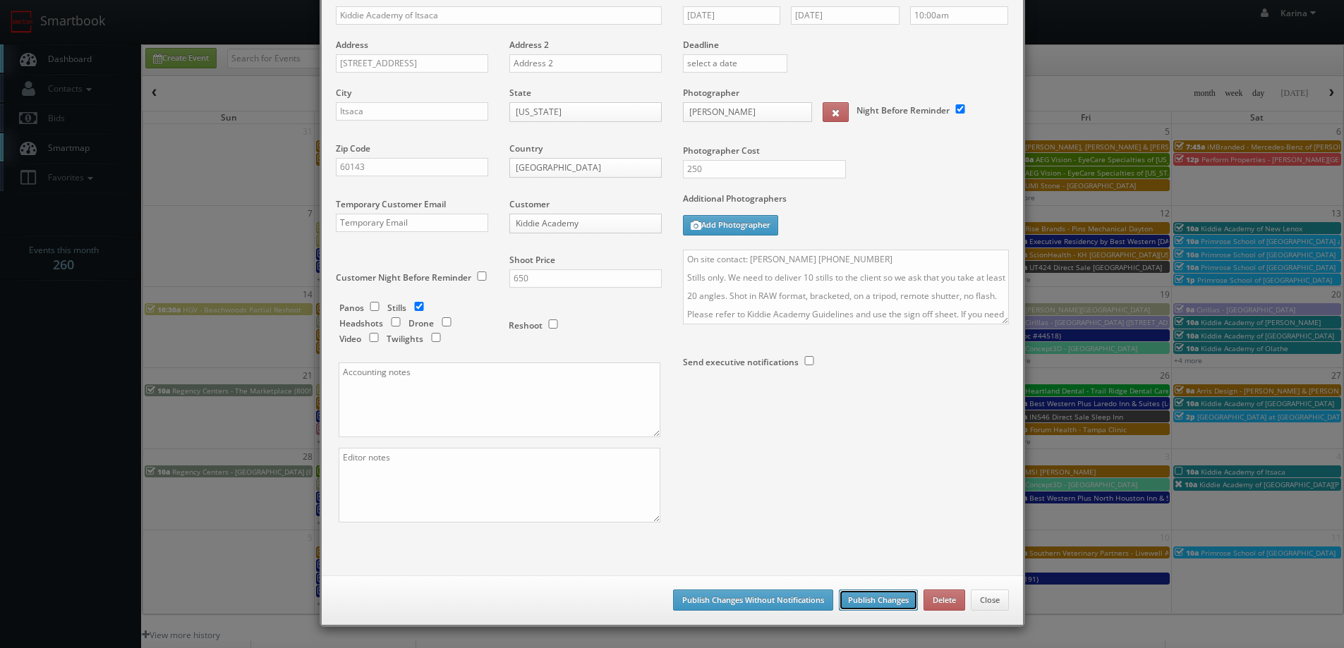
click at [877, 602] on button "Publish Changes" at bounding box center [878, 600] width 79 height 21
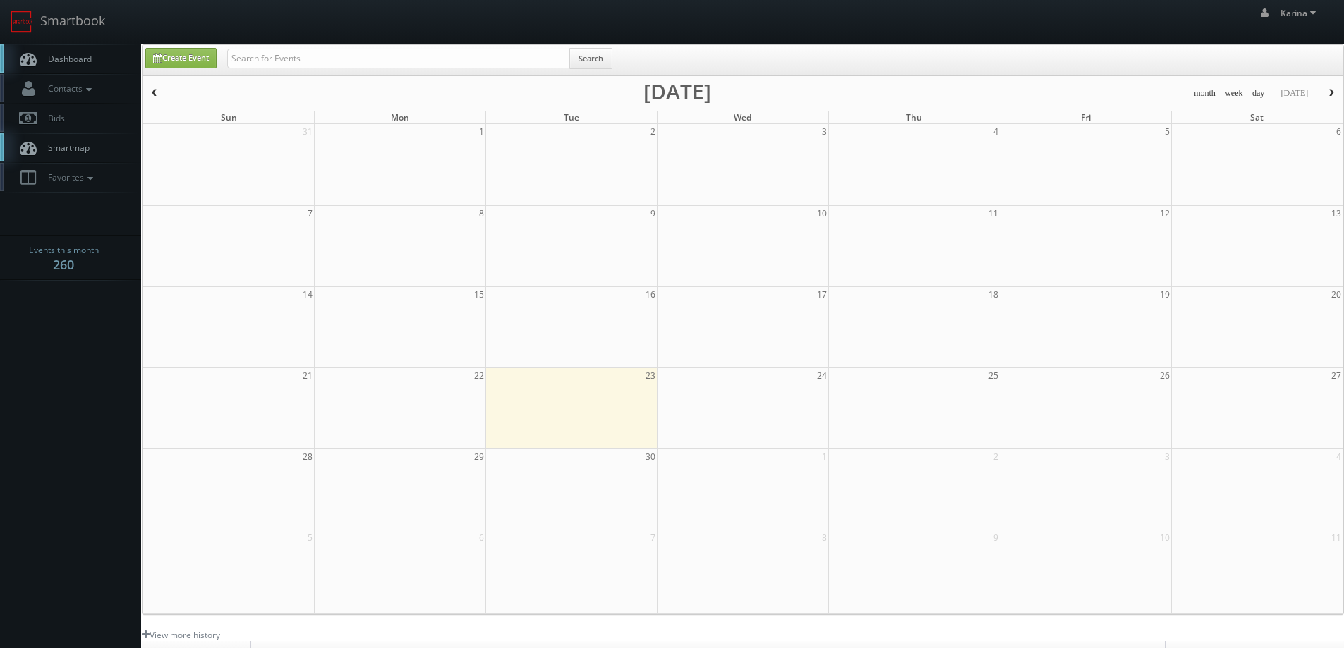
click at [83, 59] on span "Dashboard" at bounding box center [66, 59] width 51 height 12
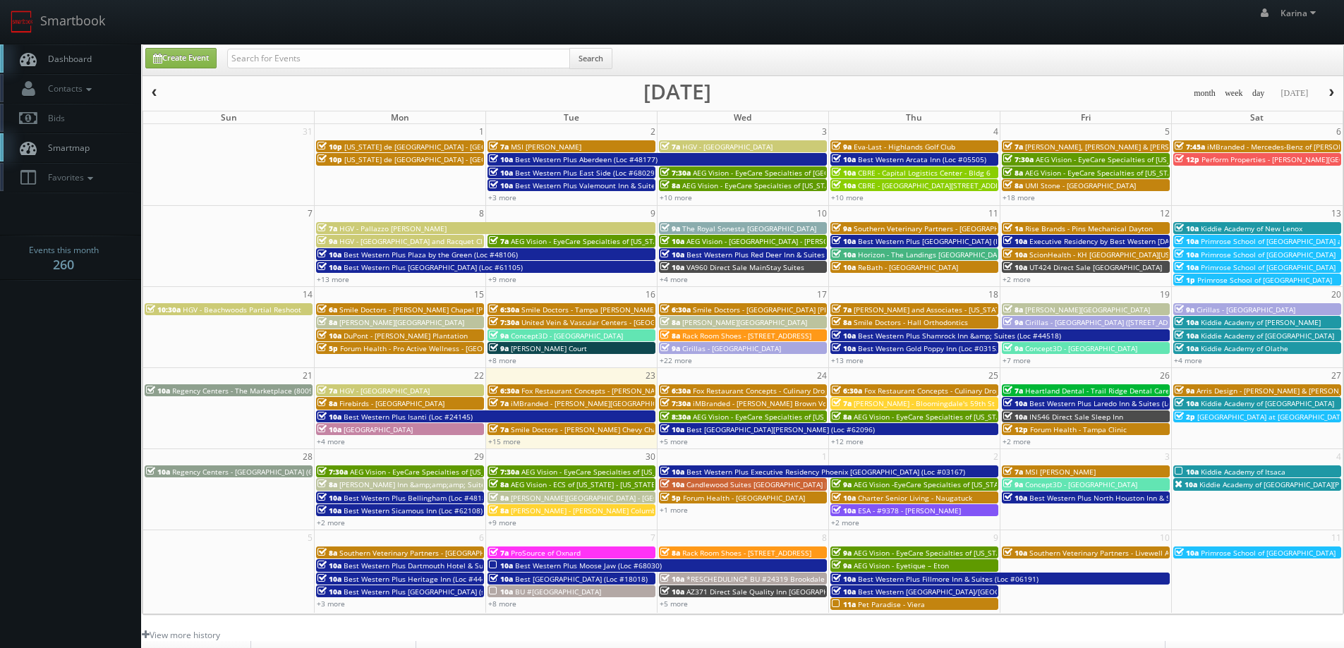
click at [74, 56] on span "Dashboard" at bounding box center [66, 59] width 51 height 12
click at [57, 59] on span "Dashboard" at bounding box center [66, 59] width 51 height 12
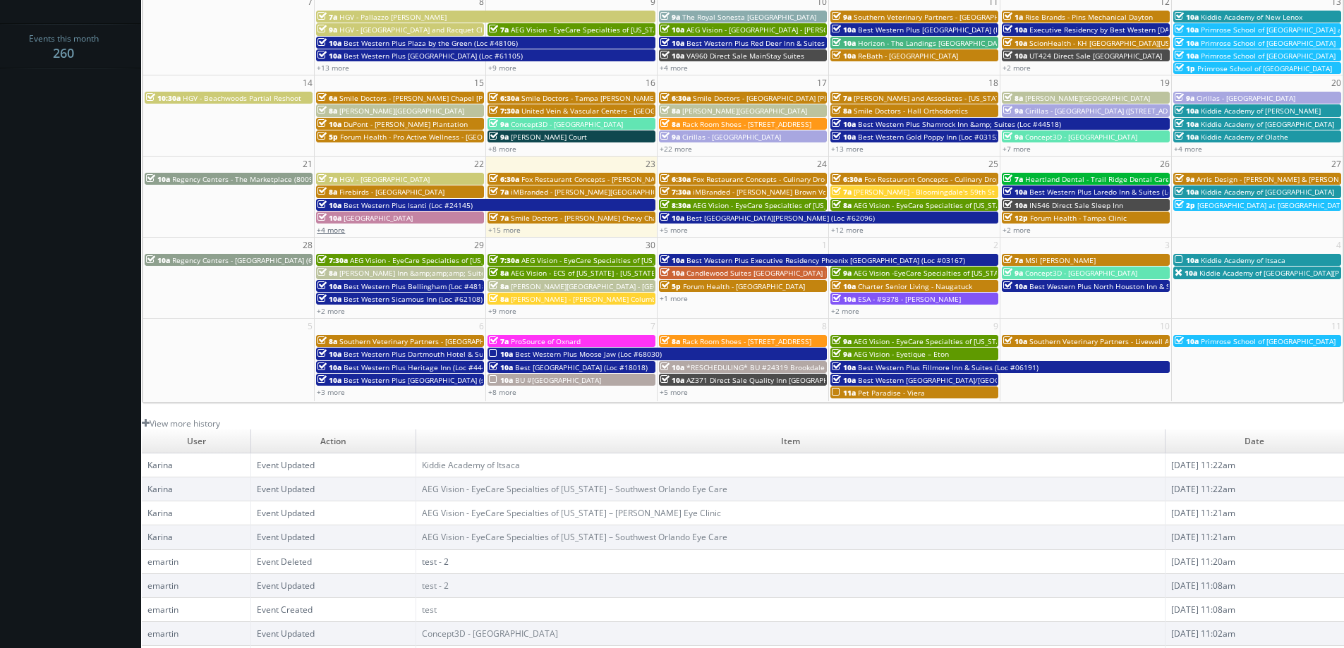
click at [338, 229] on link "+4 more" at bounding box center [331, 230] width 28 height 10
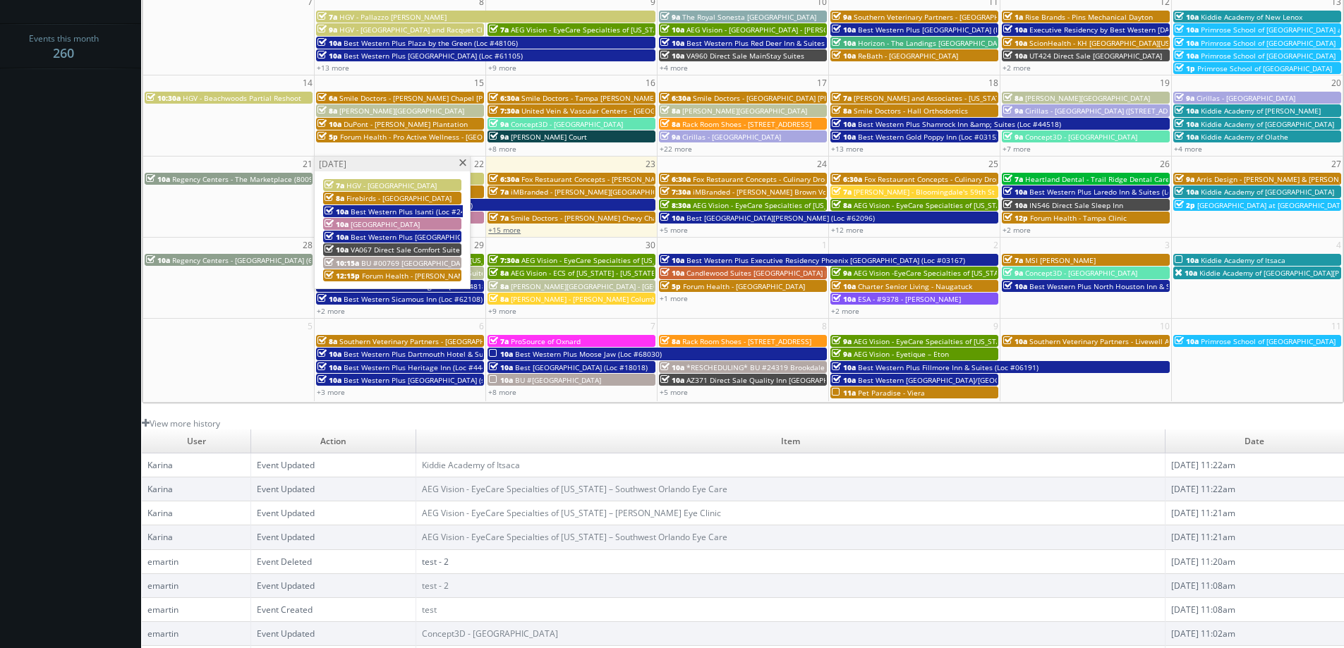
click at [506, 229] on link "+15 more" at bounding box center [504, 230] width 32 height 10
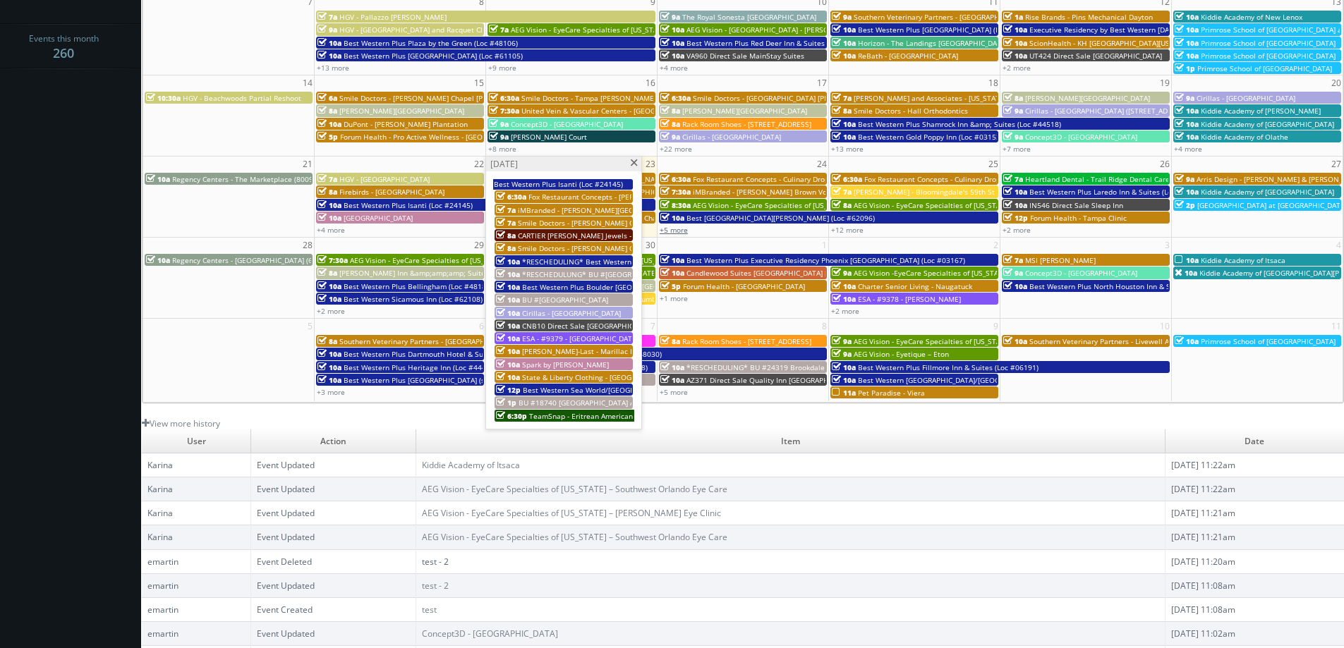
click at [679, 230] on link "+5 more" at bounding box center [673, 230] width 28 height 10
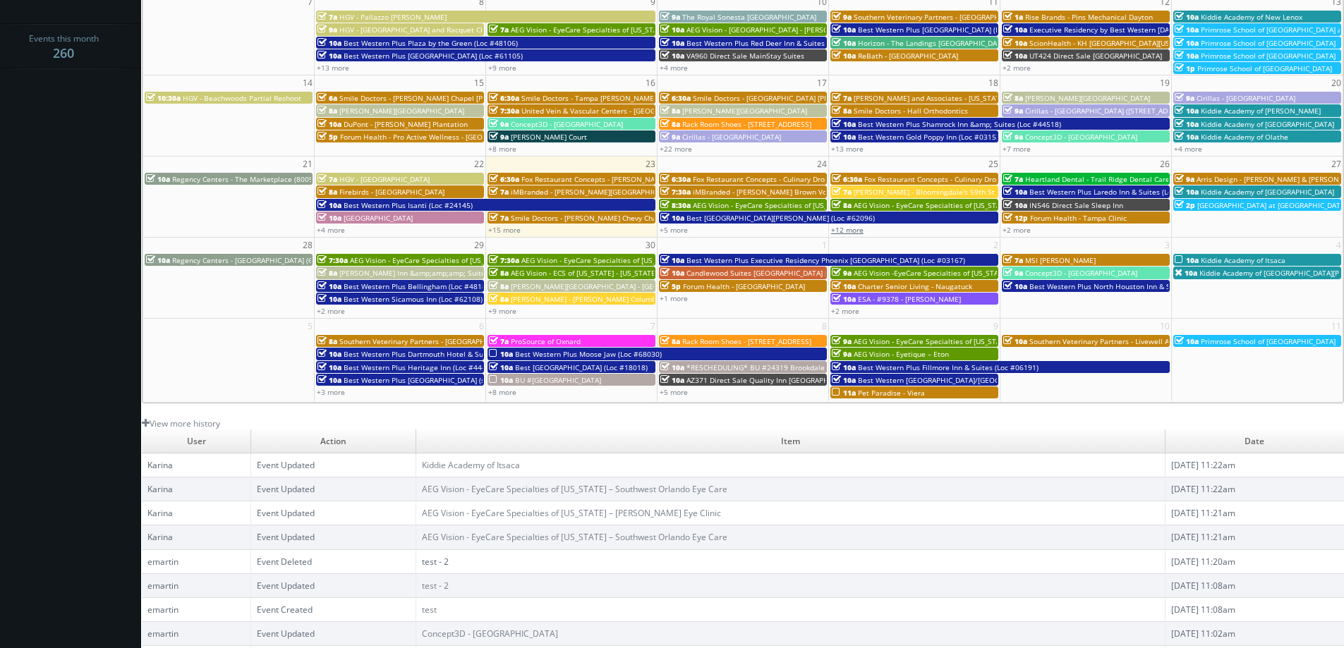
click at [851, 231] on link "+12 more" at bounding box center [847, 230] width 32 height 10
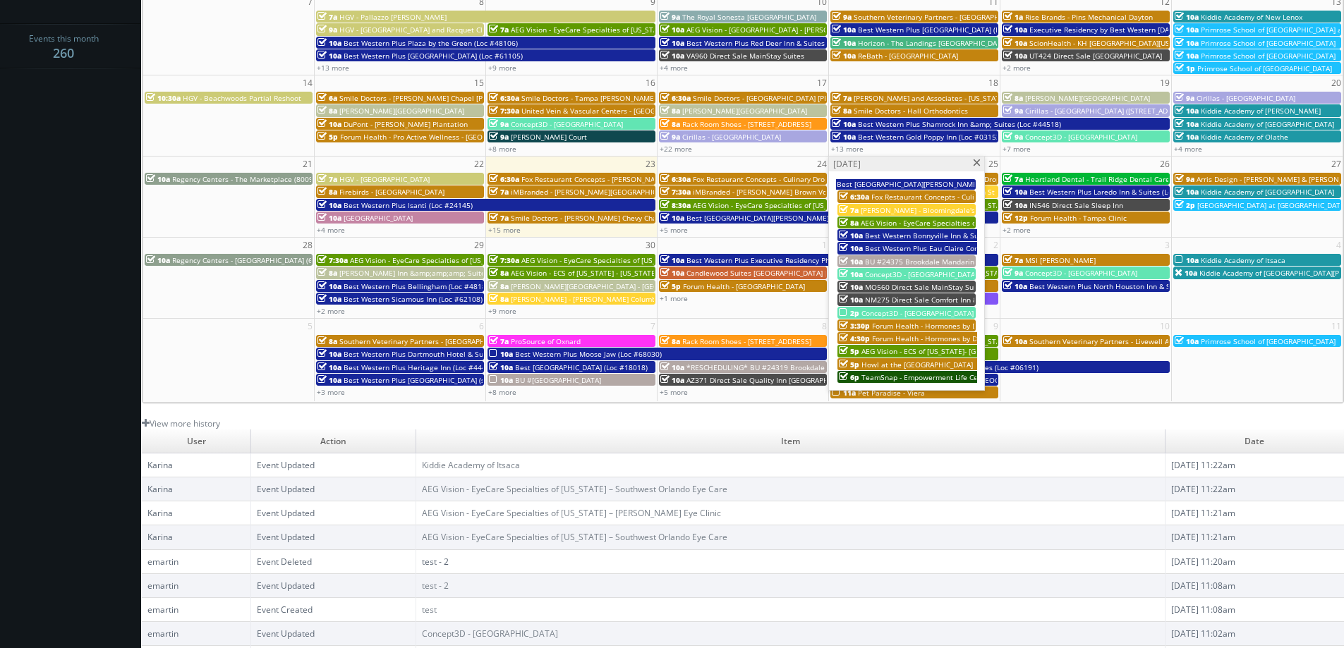
click at [942, 312] on span "Concept3D - [GEOGRAPHIC_DATA]" at bounding box center [917, 313] width 112 height 10
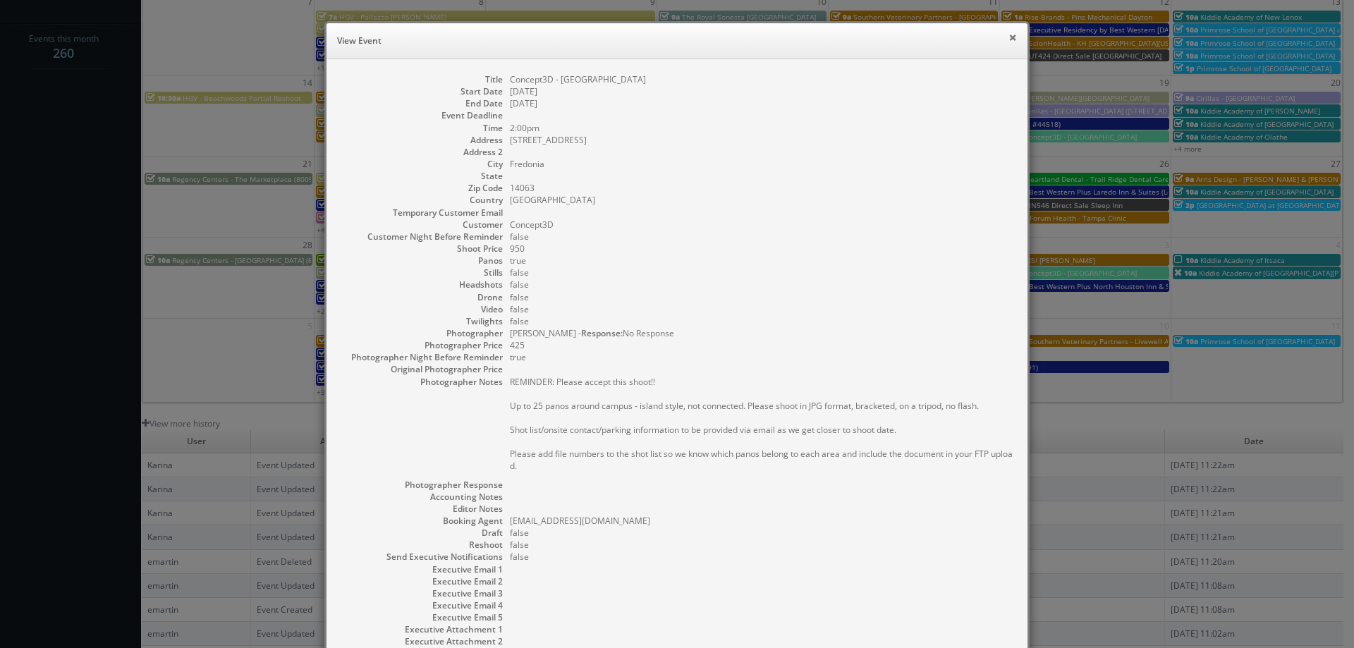
click at [1009, 36] on button "×" at bounding box center [1013, 37] width 8 height 10
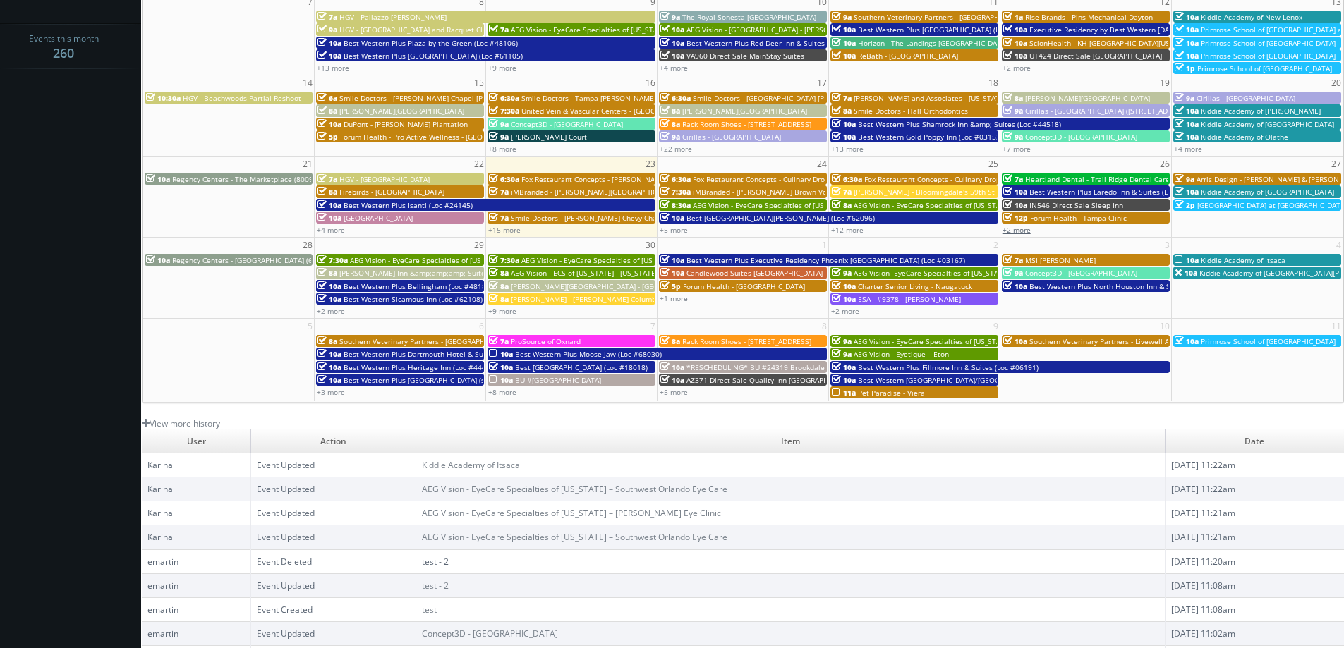
click at [1018, 229] on link "+2 more" at bounding box center [1016, 230] width 28 height 10
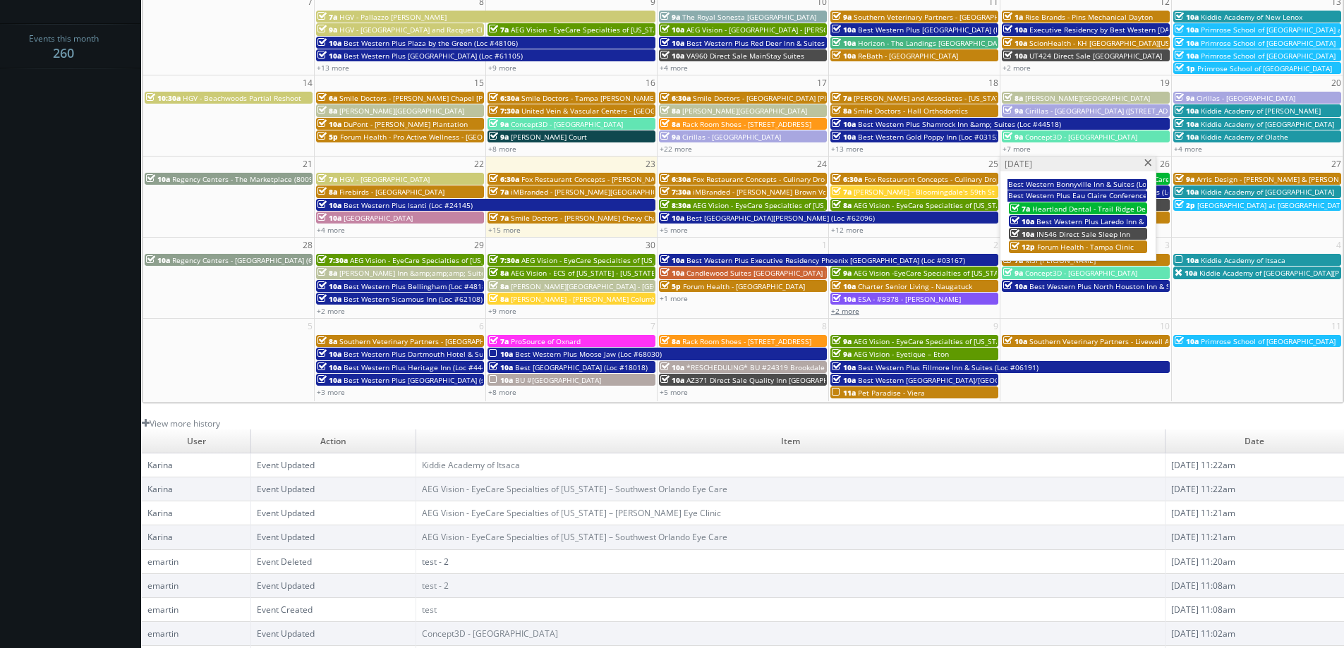
click at [852, 309] on link "+2 more" at bounding box center [845, 311] width 28 height 10
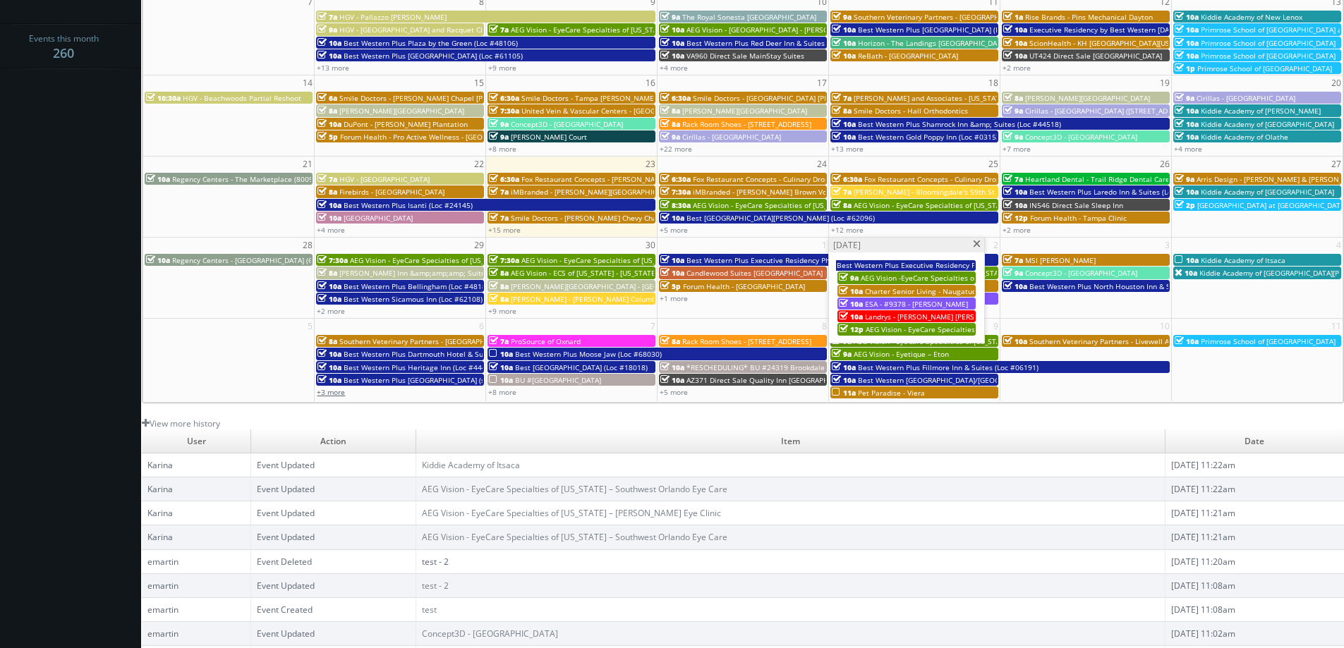
click at [329, 391] on link "+3 more" at bounding box center [331, 392] width 28 height 10
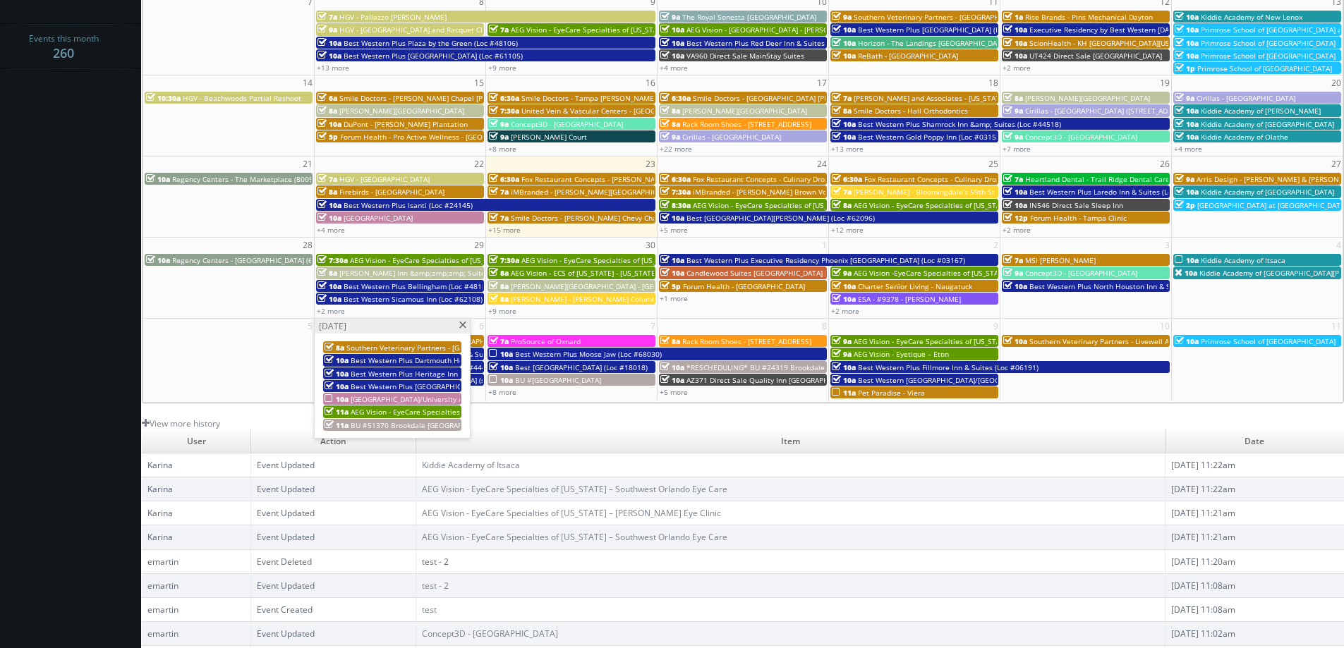
click at [412, 393] on link "10a Hampton Inn Western Ave/University Area" at bounding box center [392, 399] width 138 height 12
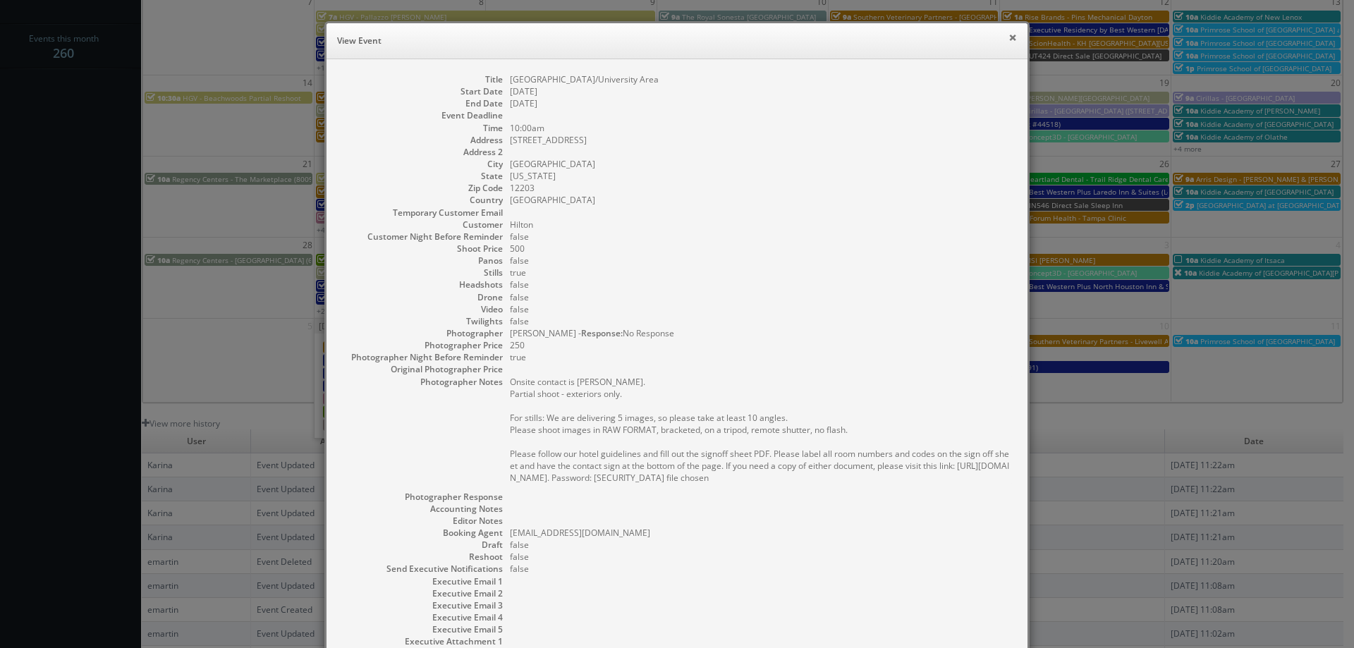
click at [1009, 36] on button "×" at bounding box center [1013, 37] width 8 height 10
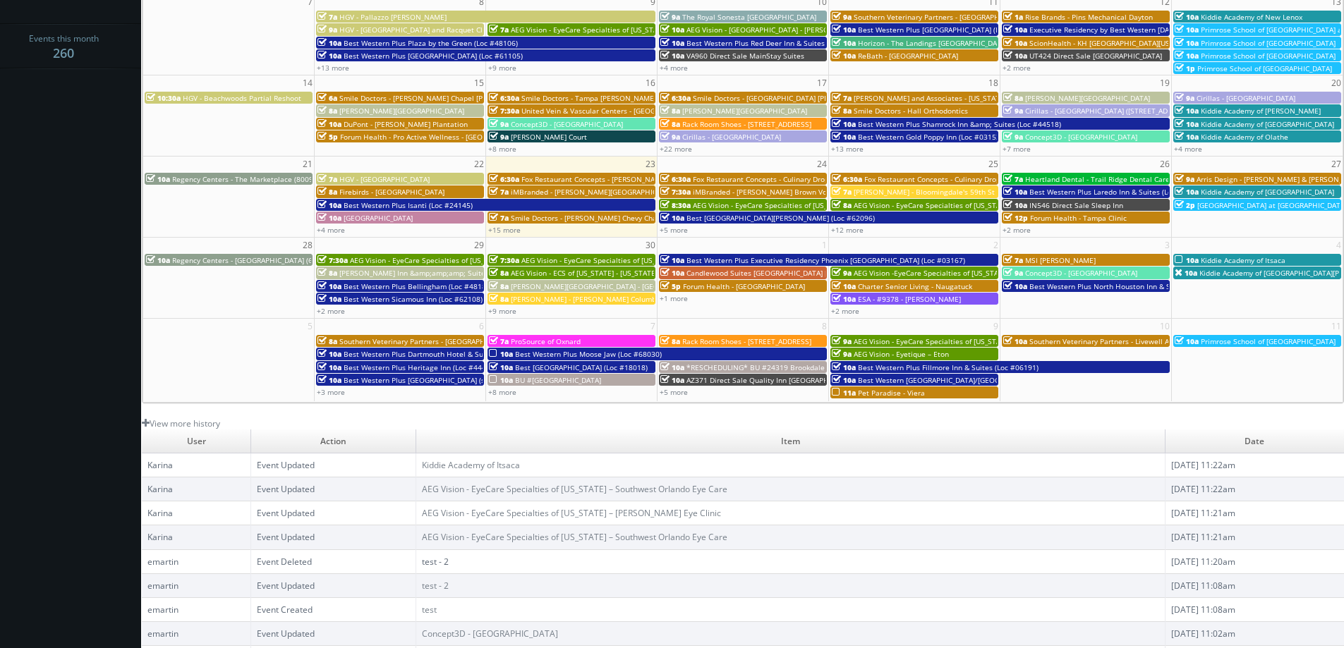
scroll to position [0, 0]
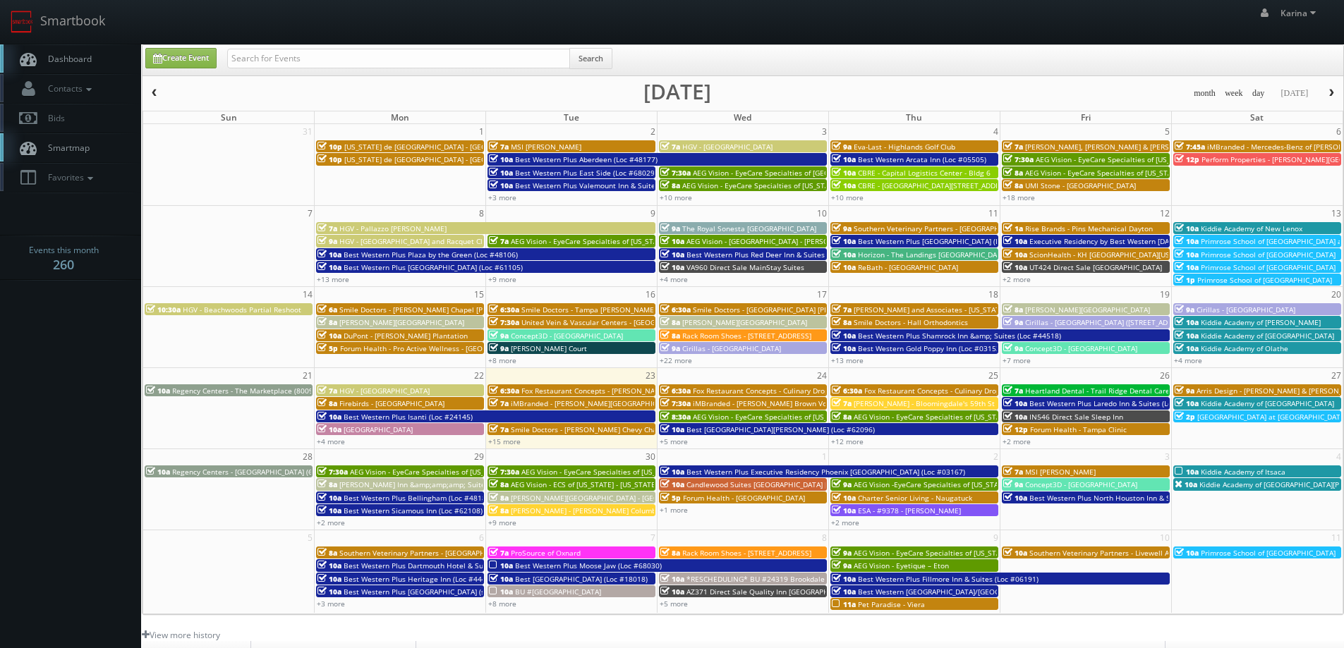
click at [59, 70] on link "Dashboard" at bounding box center [70, 58] width 141 height 29
click at [80, 61] on span "Dashboard" at bounding box center [66, 59] width 51 height 12
click at [56, 59] on span "Dashboard" at bounding box center [66, 59] width 51 height 12
click at [95, 59] on link "Dashboard" at bounding box center [70, 58] width 141 height 29
click at [88, 62] on span "Dashboard" at bounding box center [66, 59] width 51 height 12
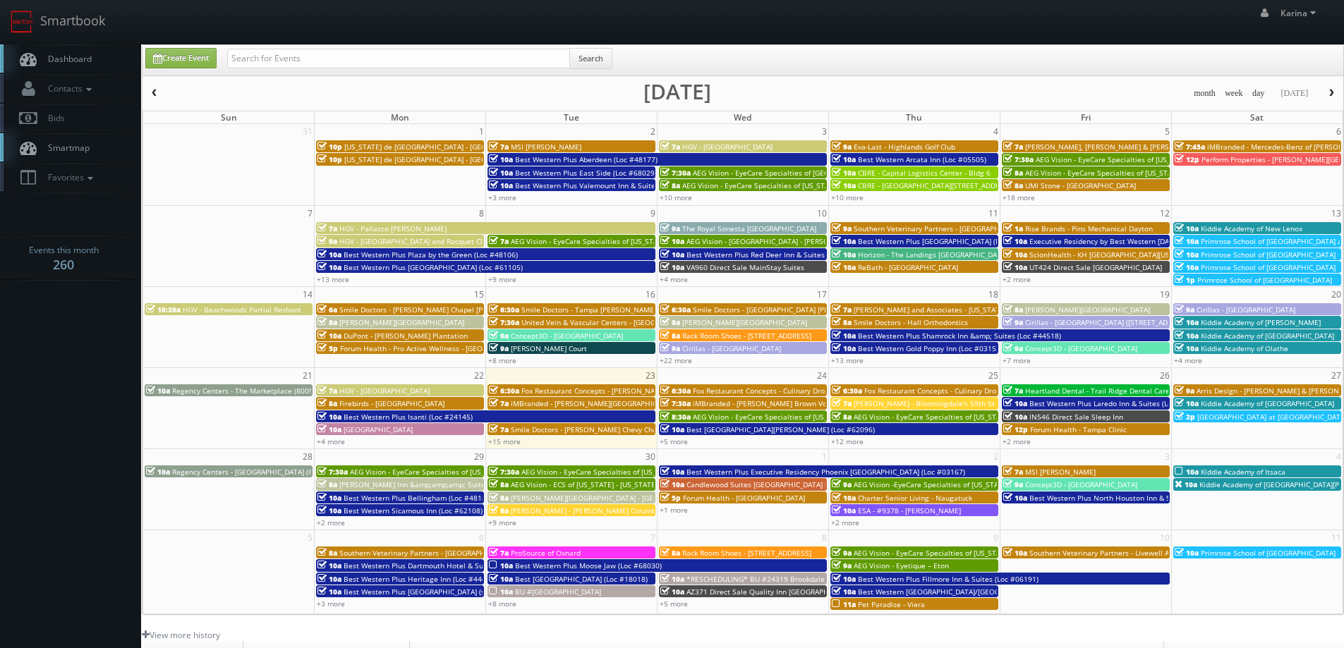
click at [88, 56] on span "Dashboard" at bounding box center [66, 59] width 51 height 12
click at [275, 56] on input "text" at bounding box center [398, 59] width 343 height 20
type input "pet paradise"
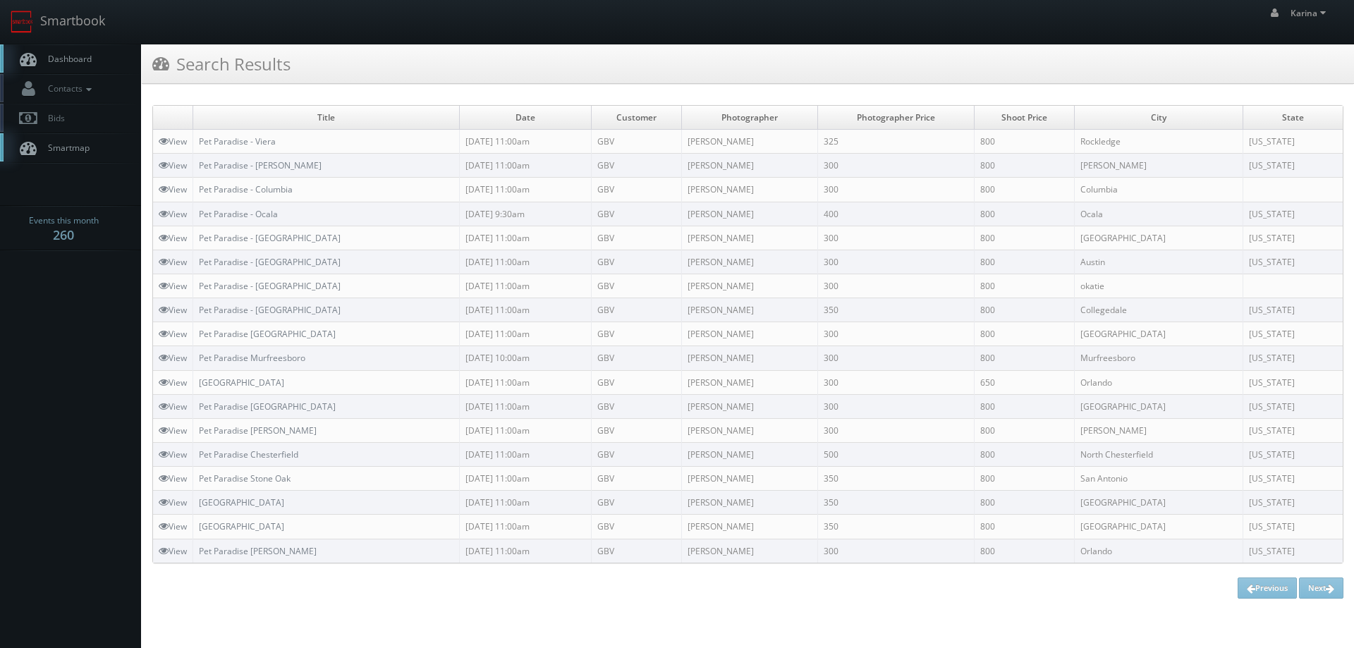
click at [75, 54] on span "Dashboard" at bounding box center [66, 59] width 51 height 12
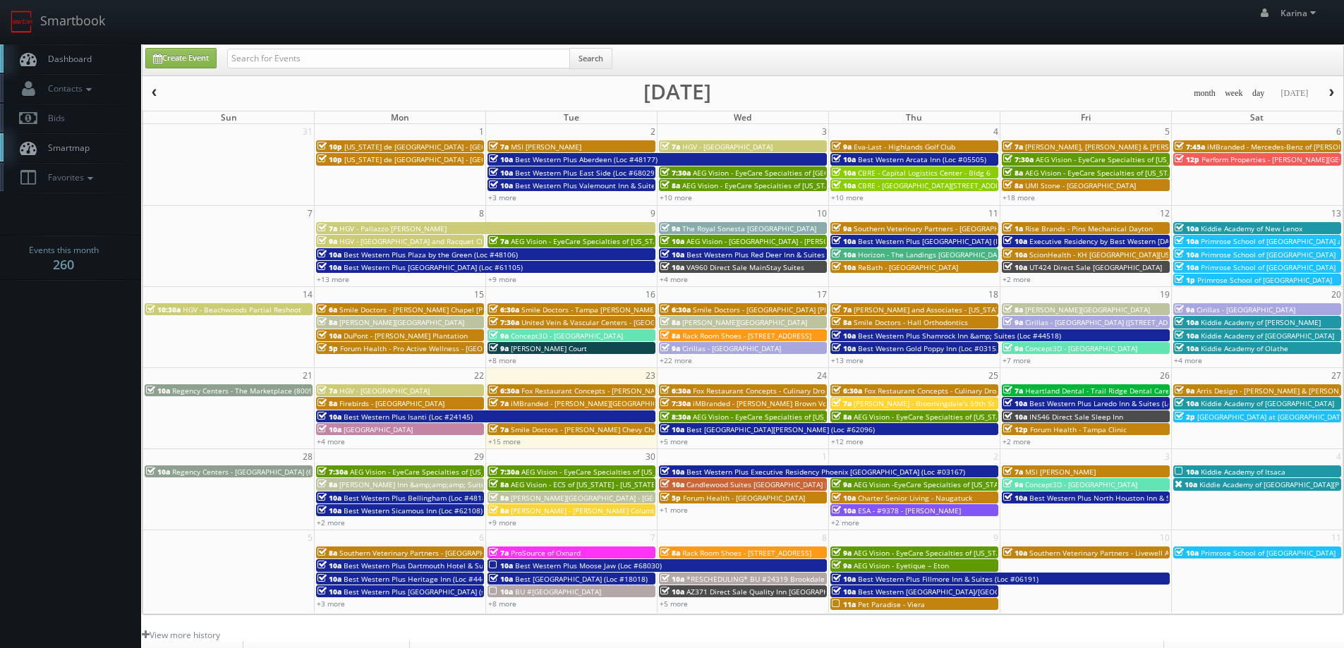
click at [80, 56] on span "Dashboard" at bounding box center [66, 59] width 51 height 12
click at [69, 54] on span "Dashboard" at bounding box center [66, 59] width 51 height 12
click at [65, 61] on span "Dashboard" at bounding box center [66, 59] width 51 height 12
